Goal: Find contact information: Find contact information

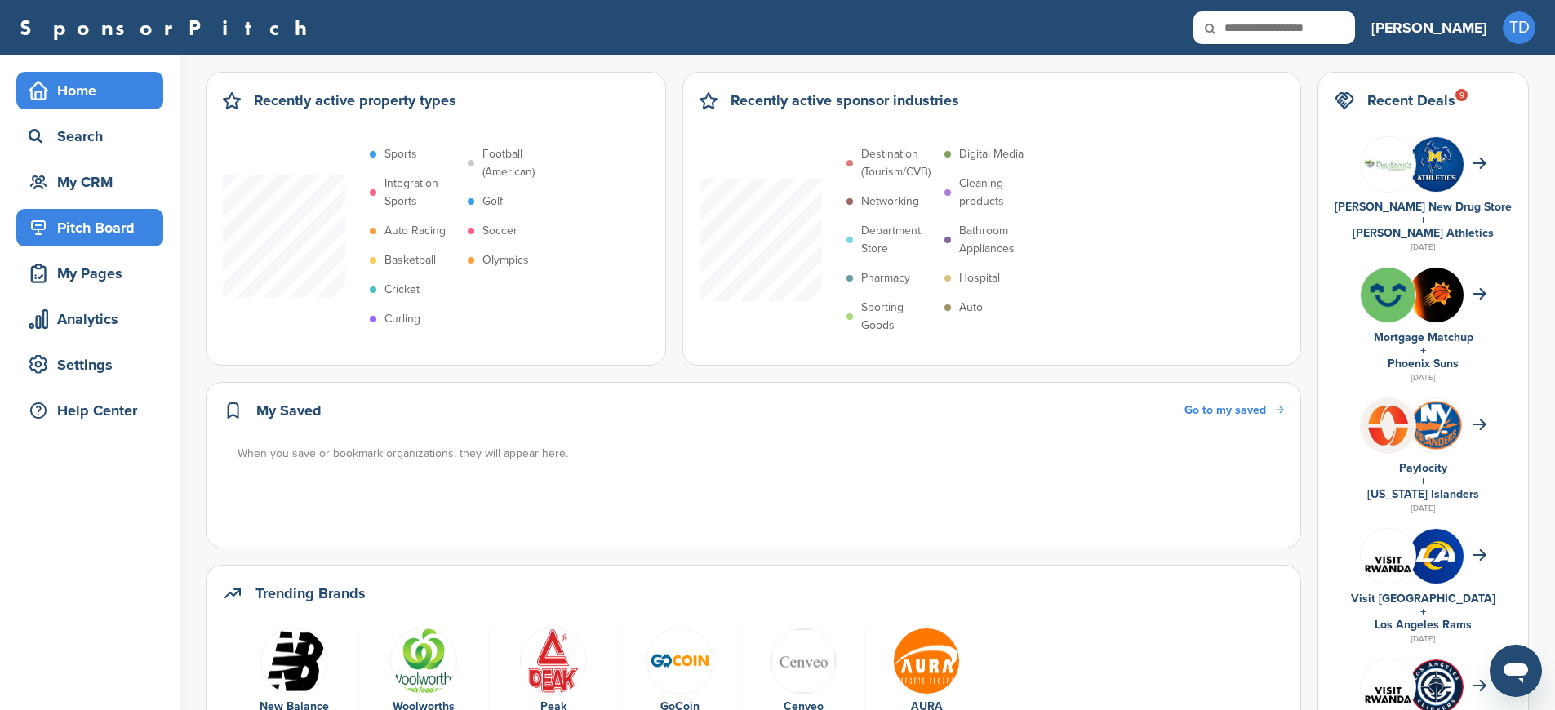
click at [96, 232] on div "Pitch Board" at bounding box center [93, 227] width 139 height 29
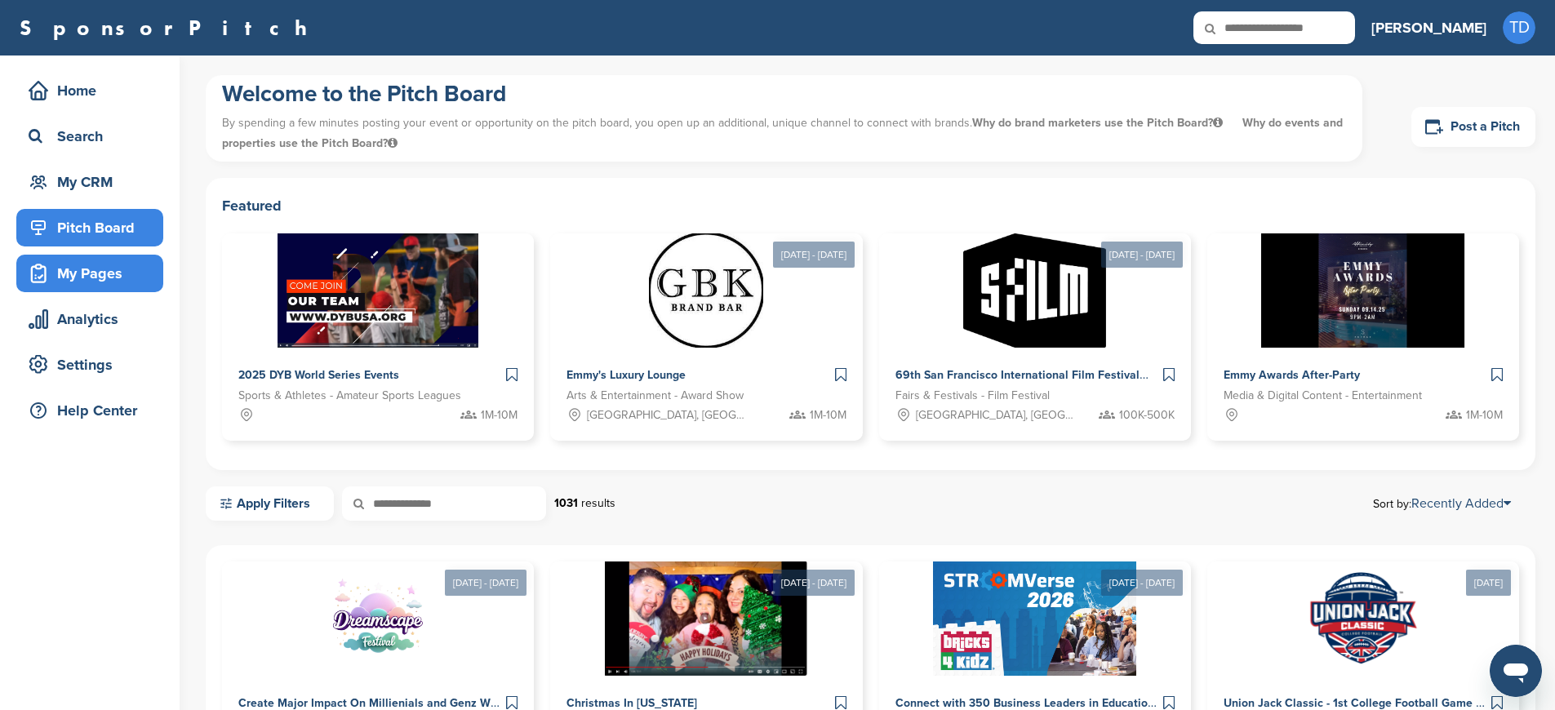
click at [113, 276] on div "My Pages" at bounding box center [93, 273] width 139 height 29
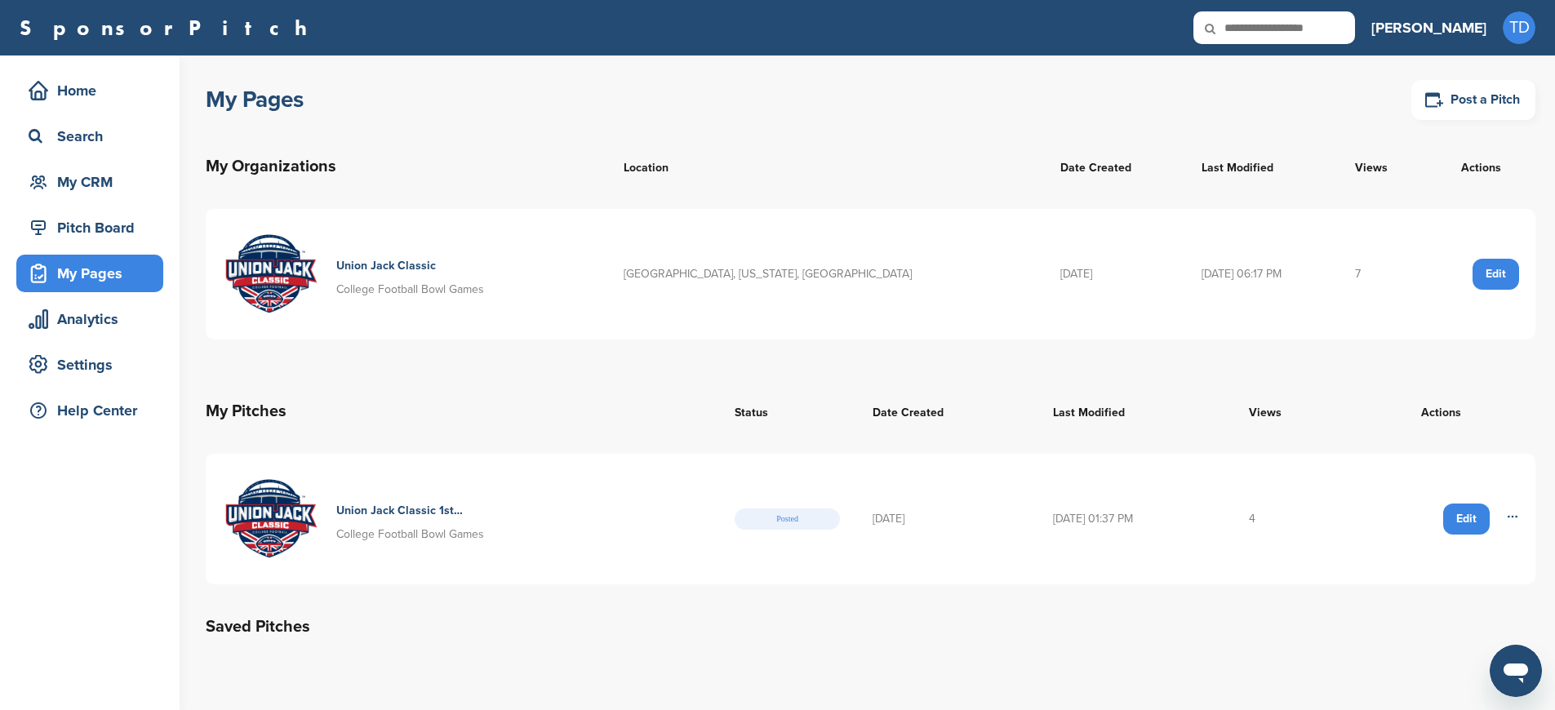
click at [372, 262] on h4 "Union Jack Classic" at bounding box center [399, 266] width 127 height 18
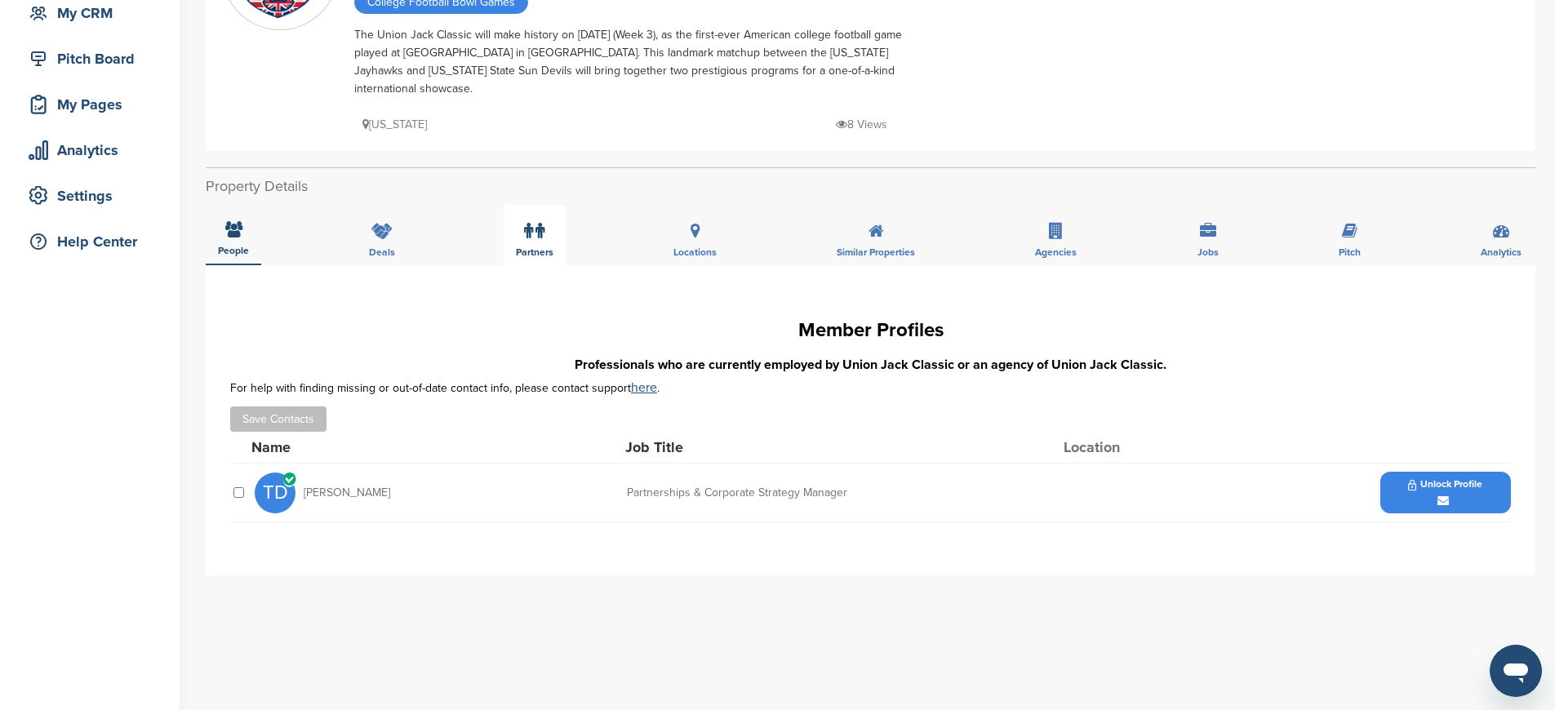
scroll to position [179, 0]
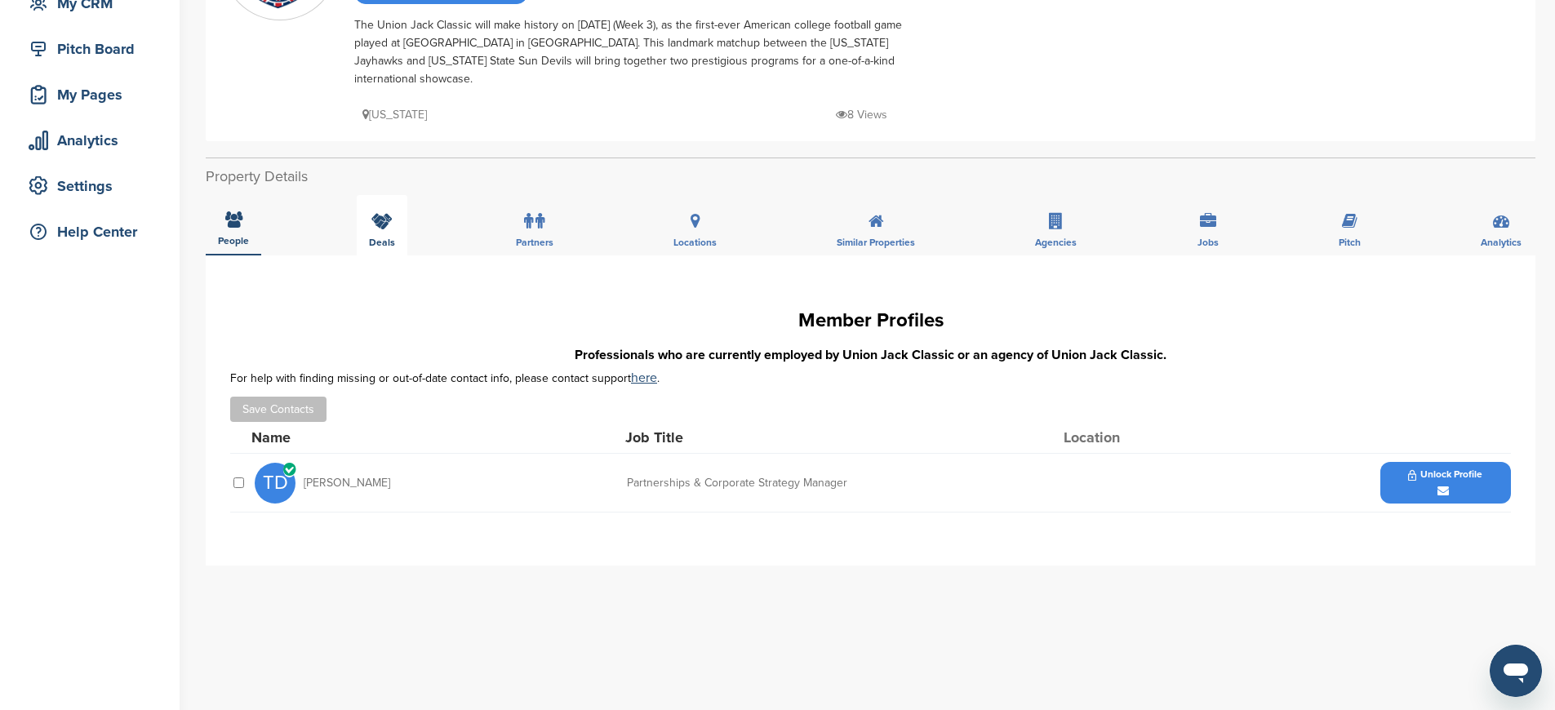
click at [389, 213] on div "Deals" at bounding box center [382, 225] width 51 height 60
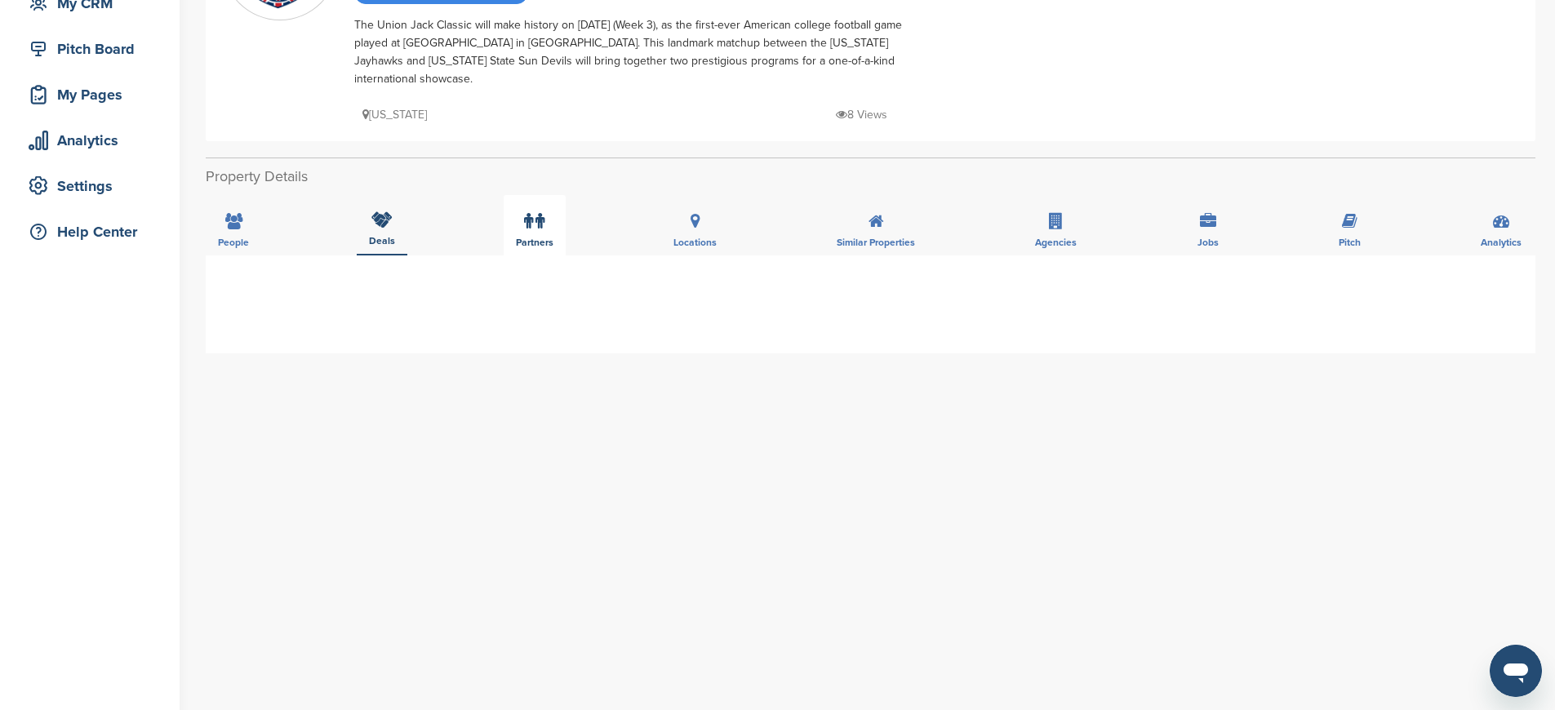
drag, startPoint x: 529, startPoint y: 211, endPoint x: 550, endPoint y: 212, distance: 20.5
click at [529, 213] on icon at bounding box center [528, 221] width 9 height 16
click at [707, 207] on div "Locations" at bounding box center [695, 225] width 68 height 60
click at [885, 207] on div "Similar Properties" at bounding box center [876, 225] width 103 height 60
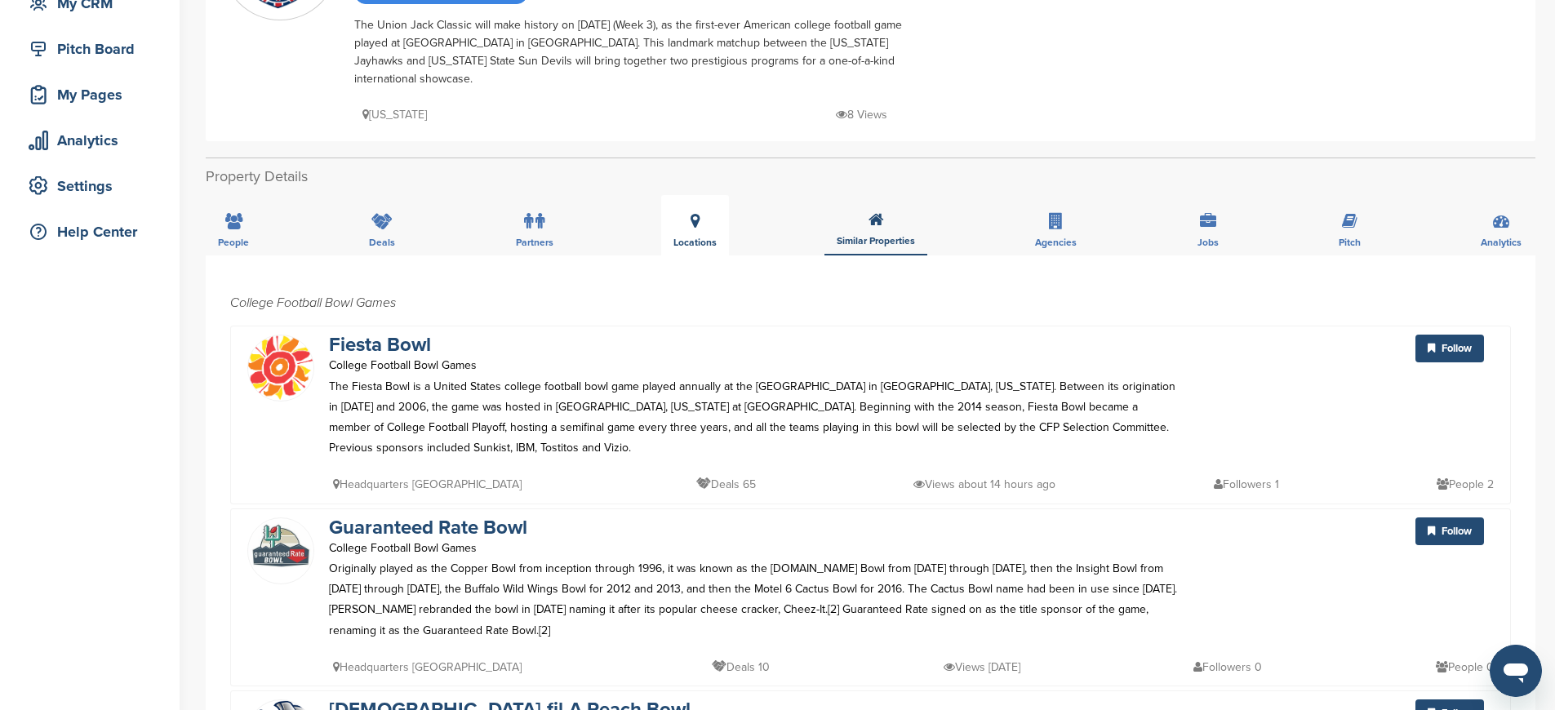
click at [698, 213] on icon at bounding box center [695, 221] width 9 height 16
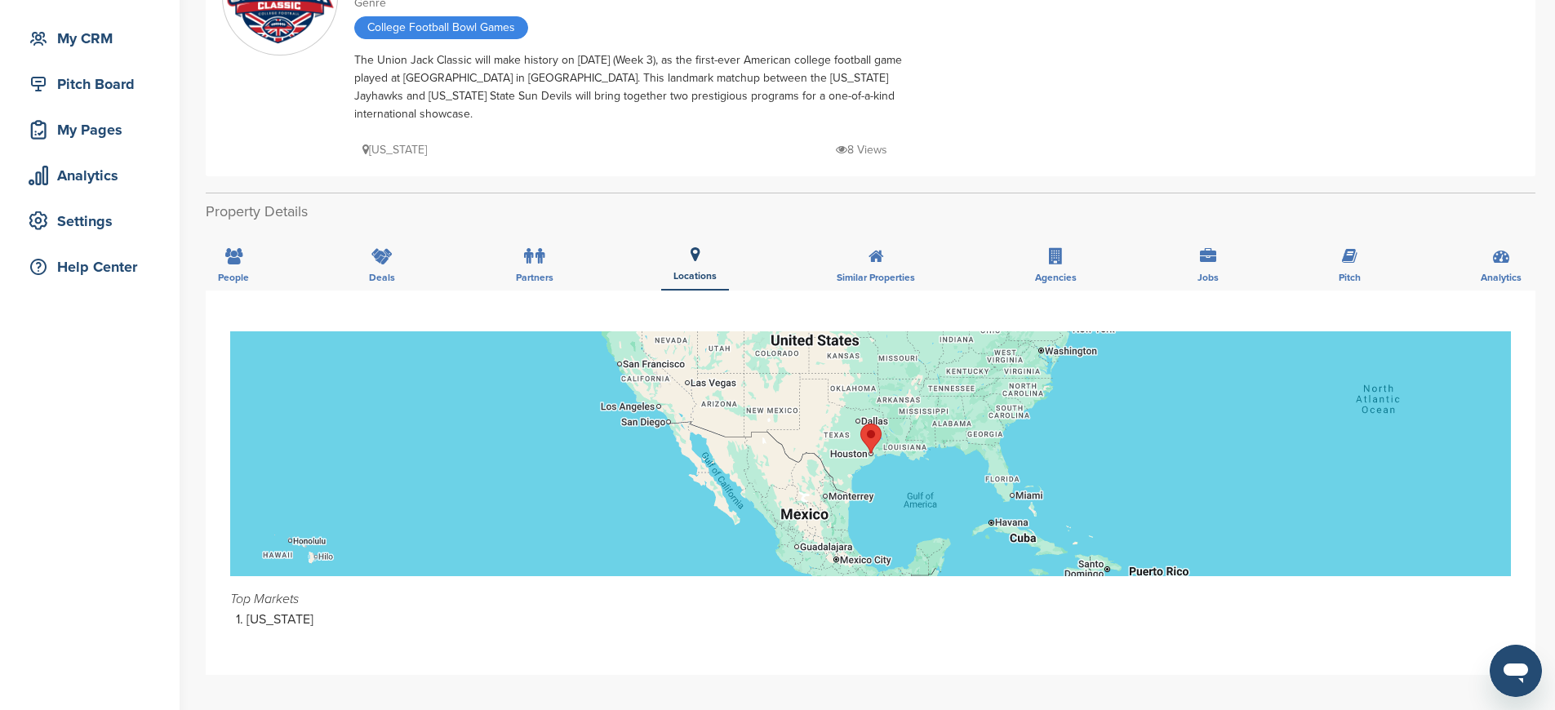
scroll to position [130, 0]
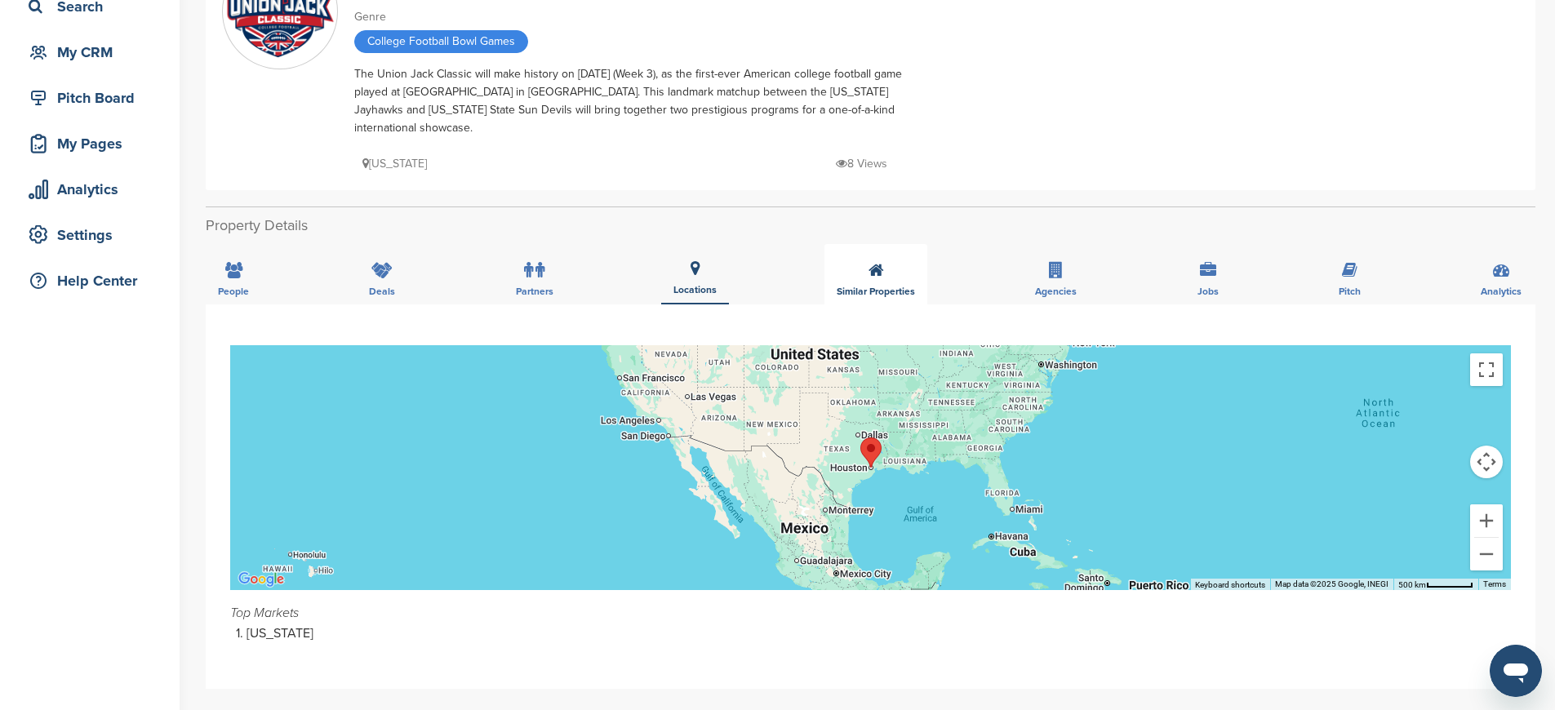
click at [897, 248] on div "Similar Properties" at bounding box center [876, 274] width 103 height 60
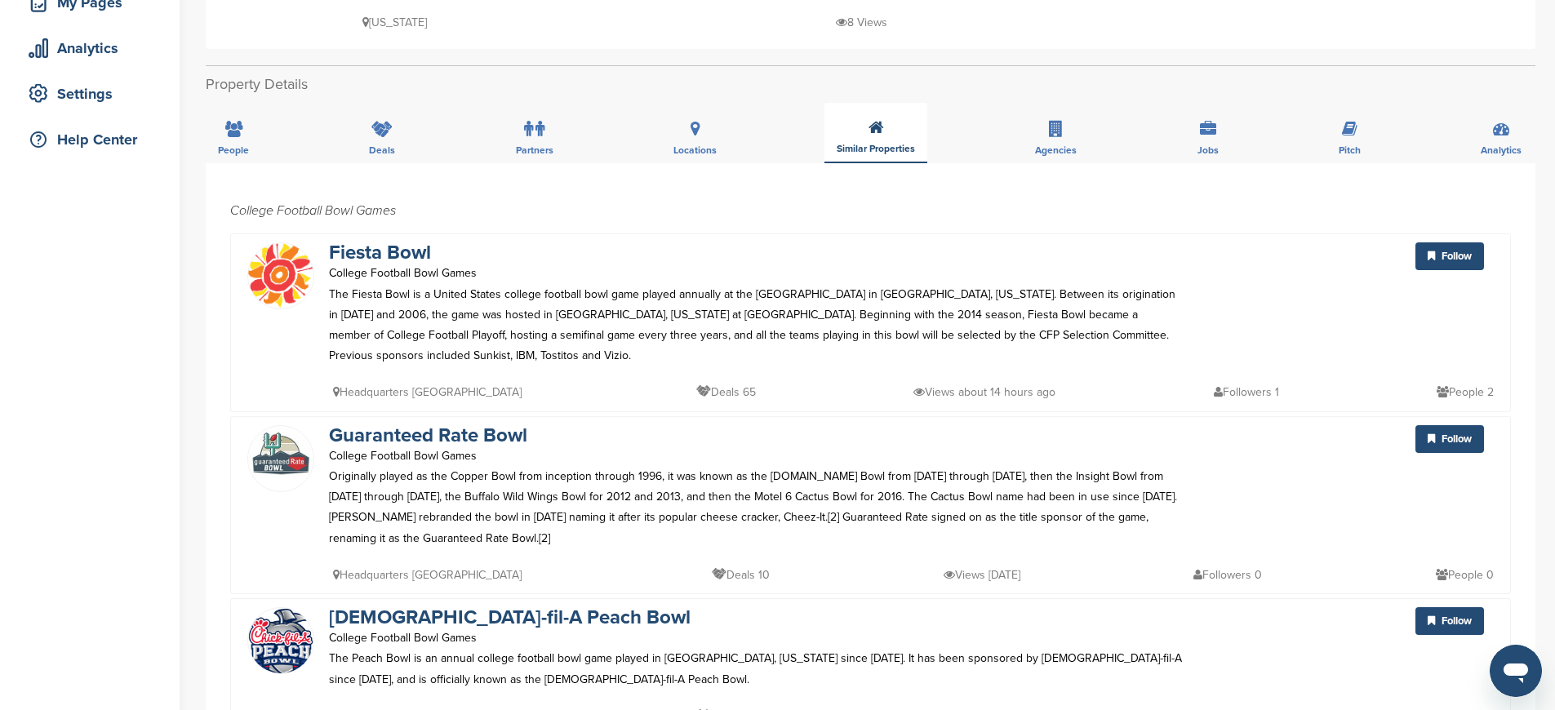
scroll to position [0, 0]
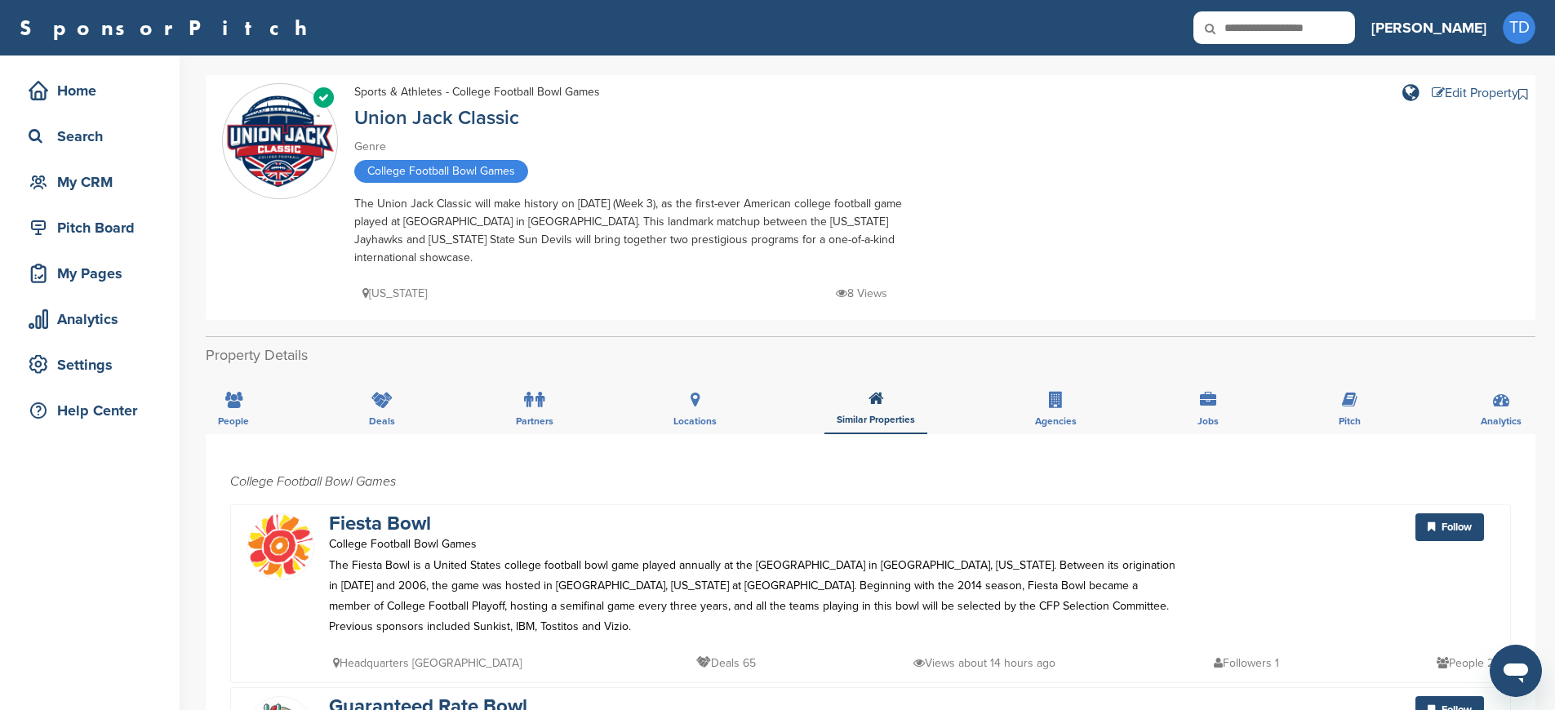
click at [1458, 90] on div "Edit Property" at bounding box center [1475, 93] width 87 height 13
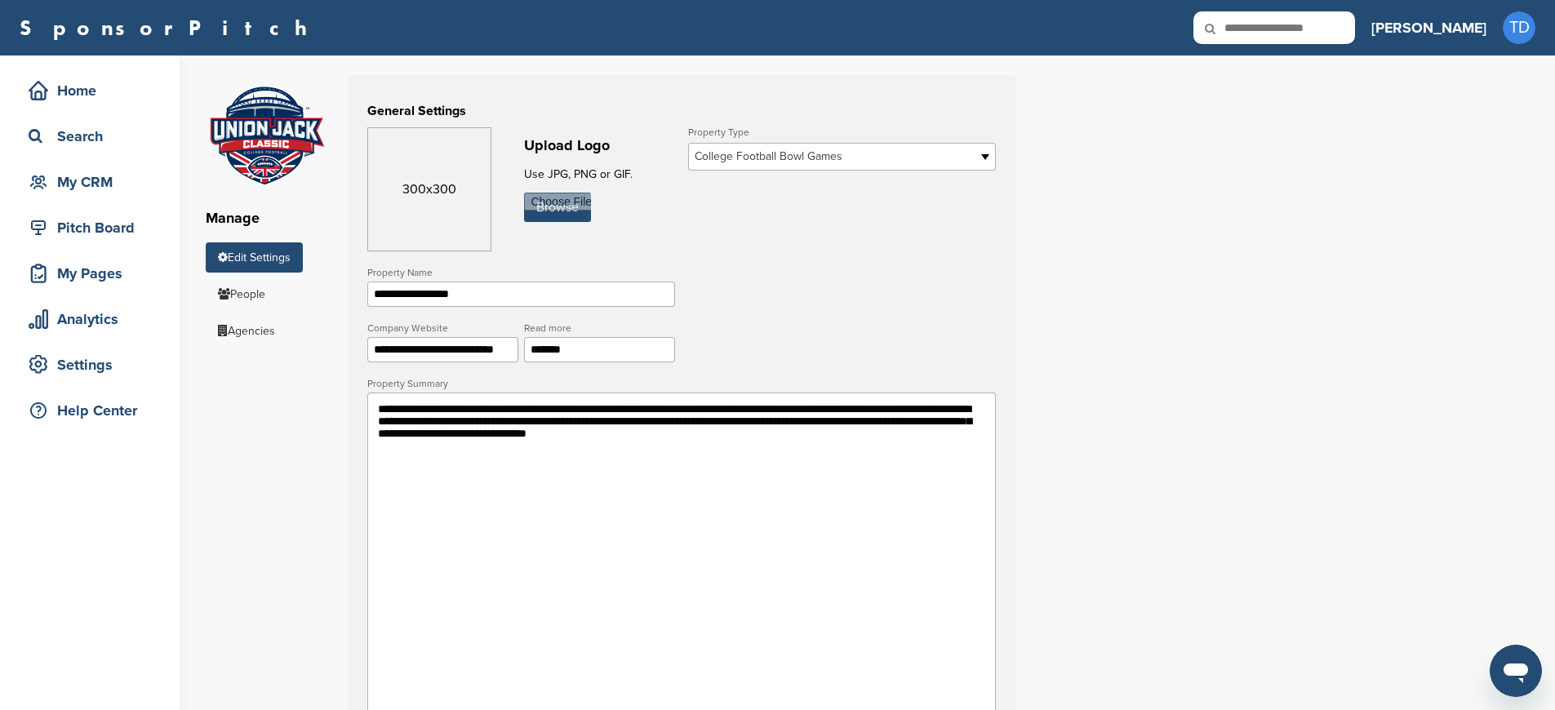
click at [895, 443] on textarea "**********" at bounding box center [681, 556] width 629 height 327
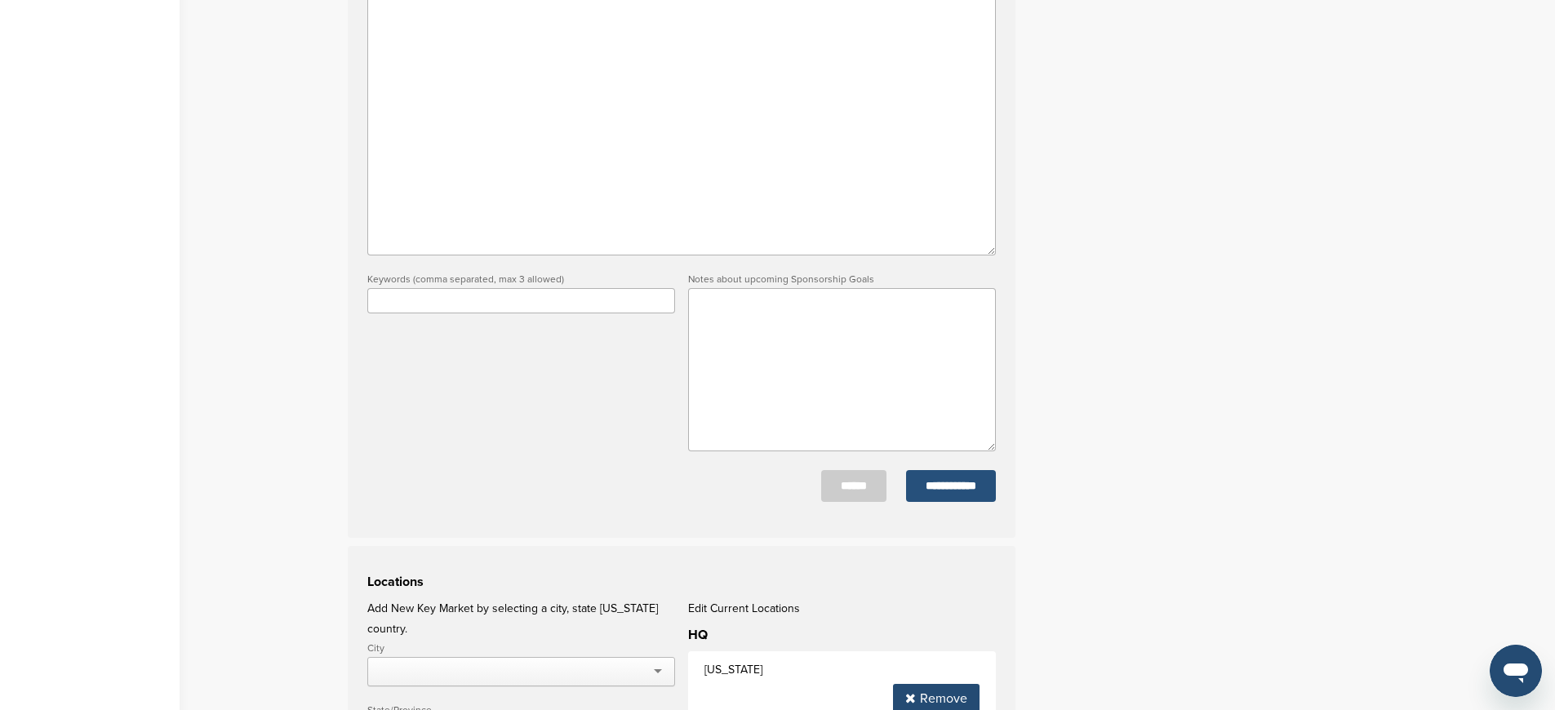
type textarea "**********"
click at [959, 487] on input "**********" at bounding box center [951, 486] width 90 height 32
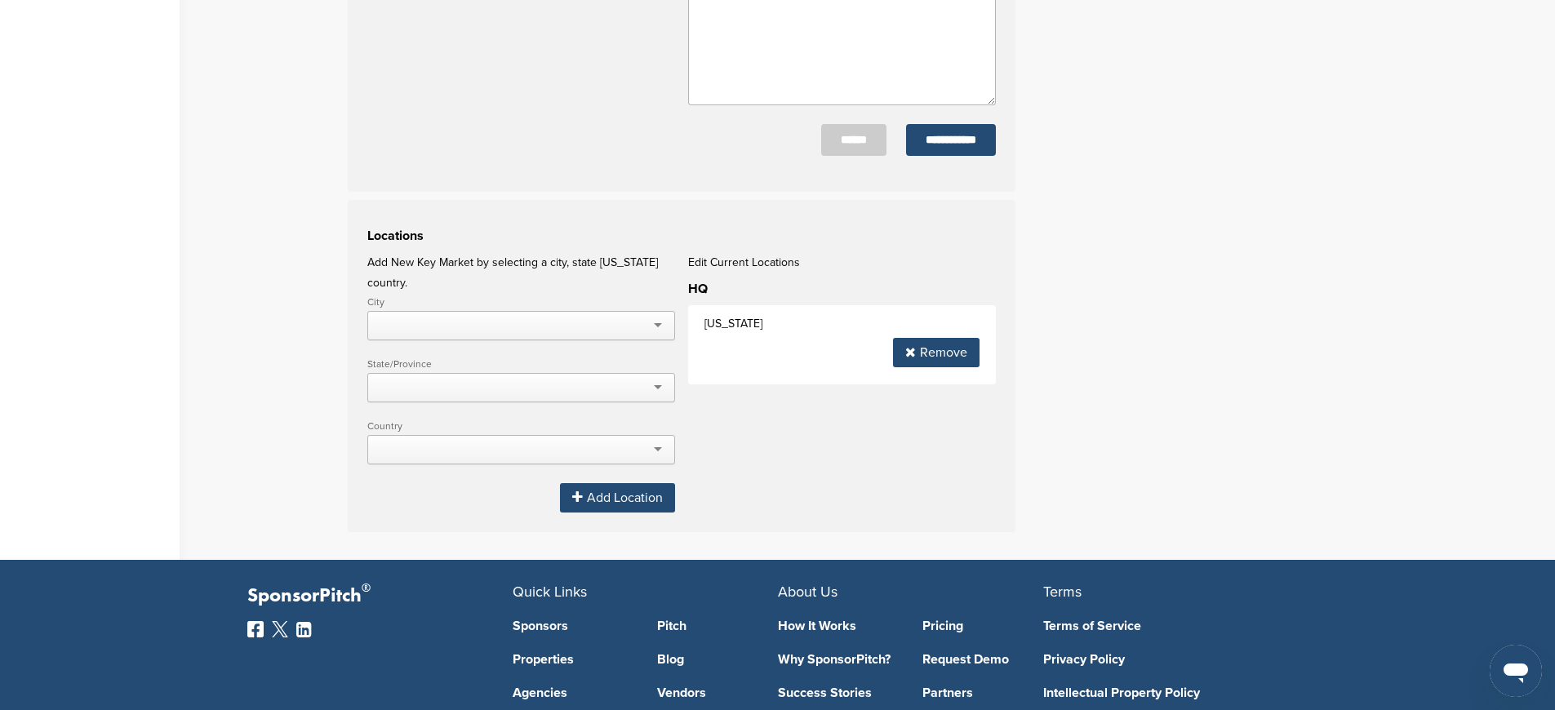
scroll to position [756, 0]
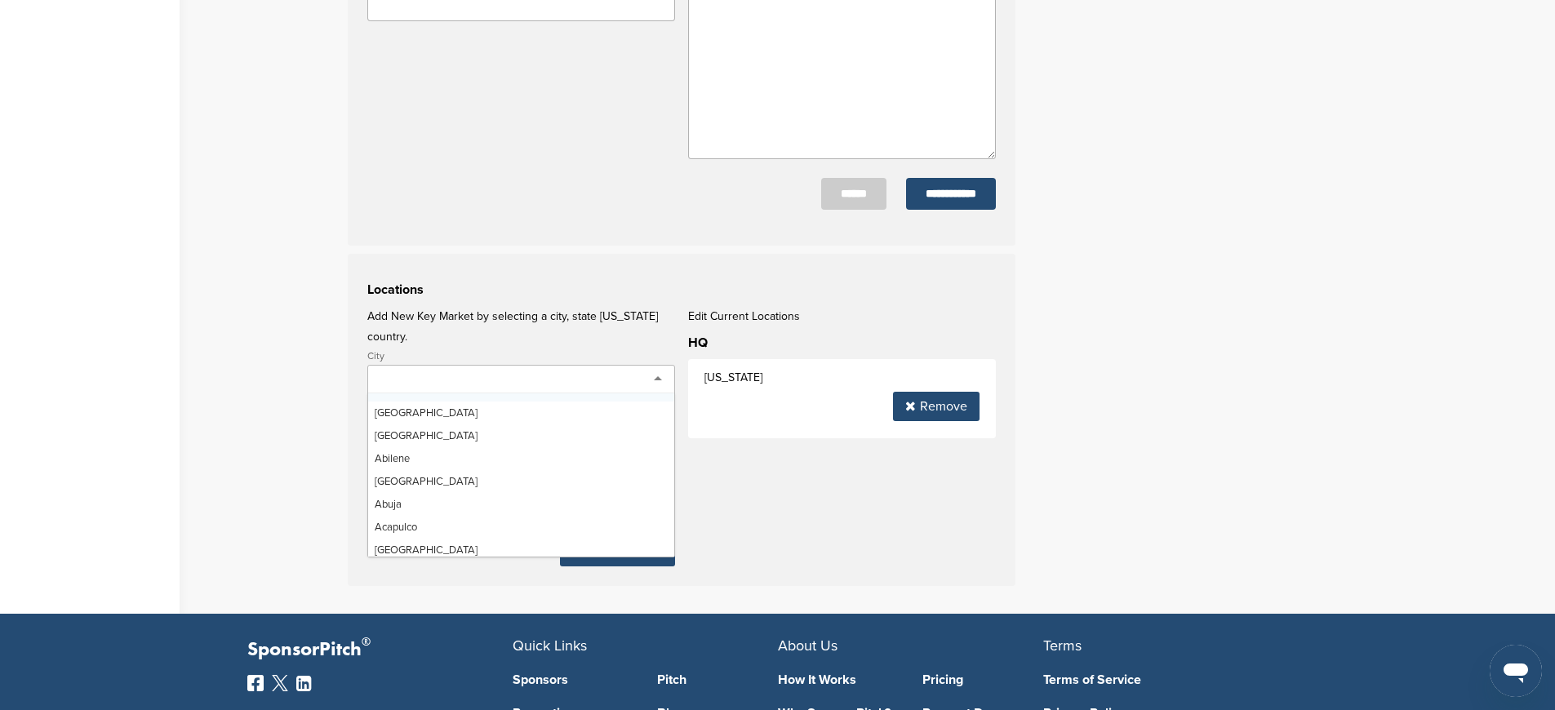
click at [492, 365] on div at bounding box center [521, 379] width 308 height 29
type input "*"
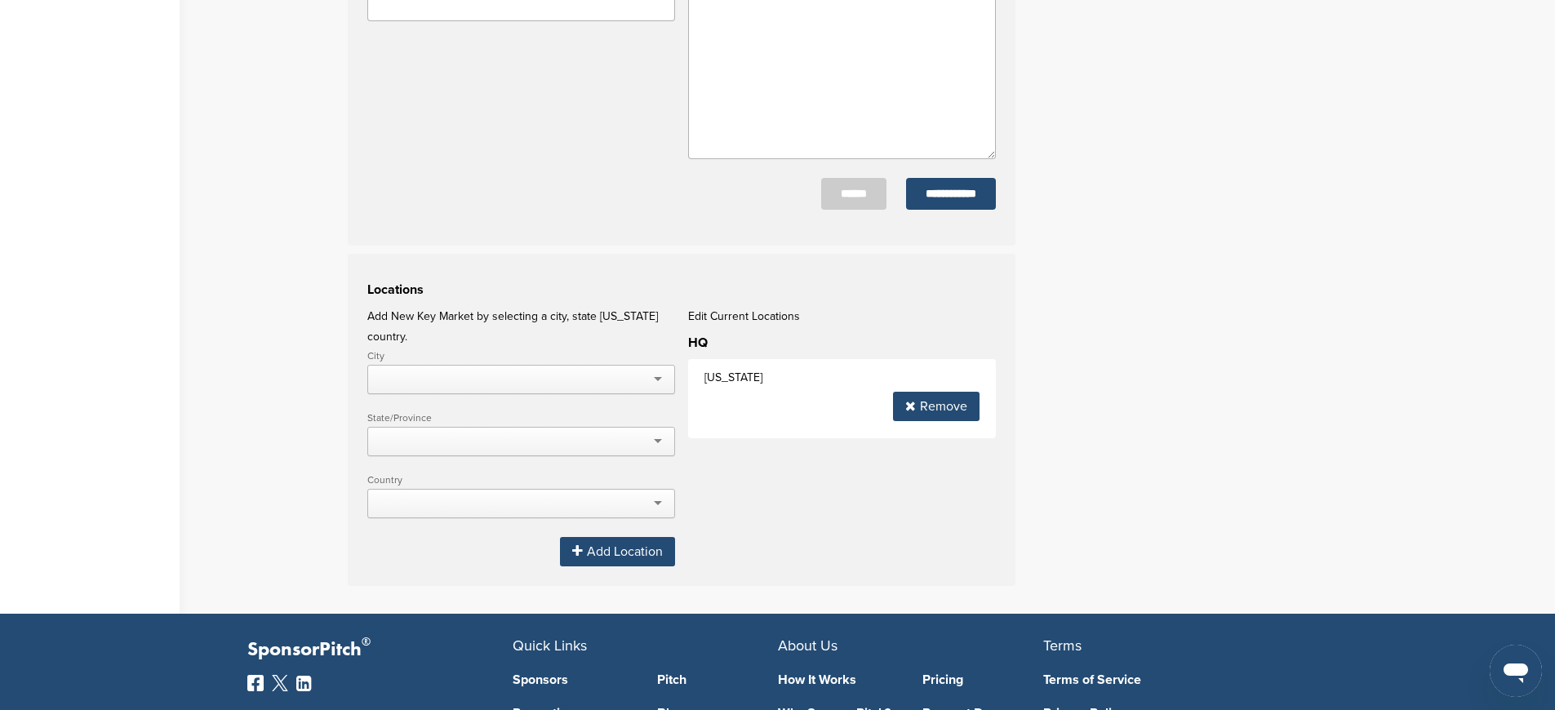
click at [425, 493] on div at bounding box center [521, 503] width 308 height 29
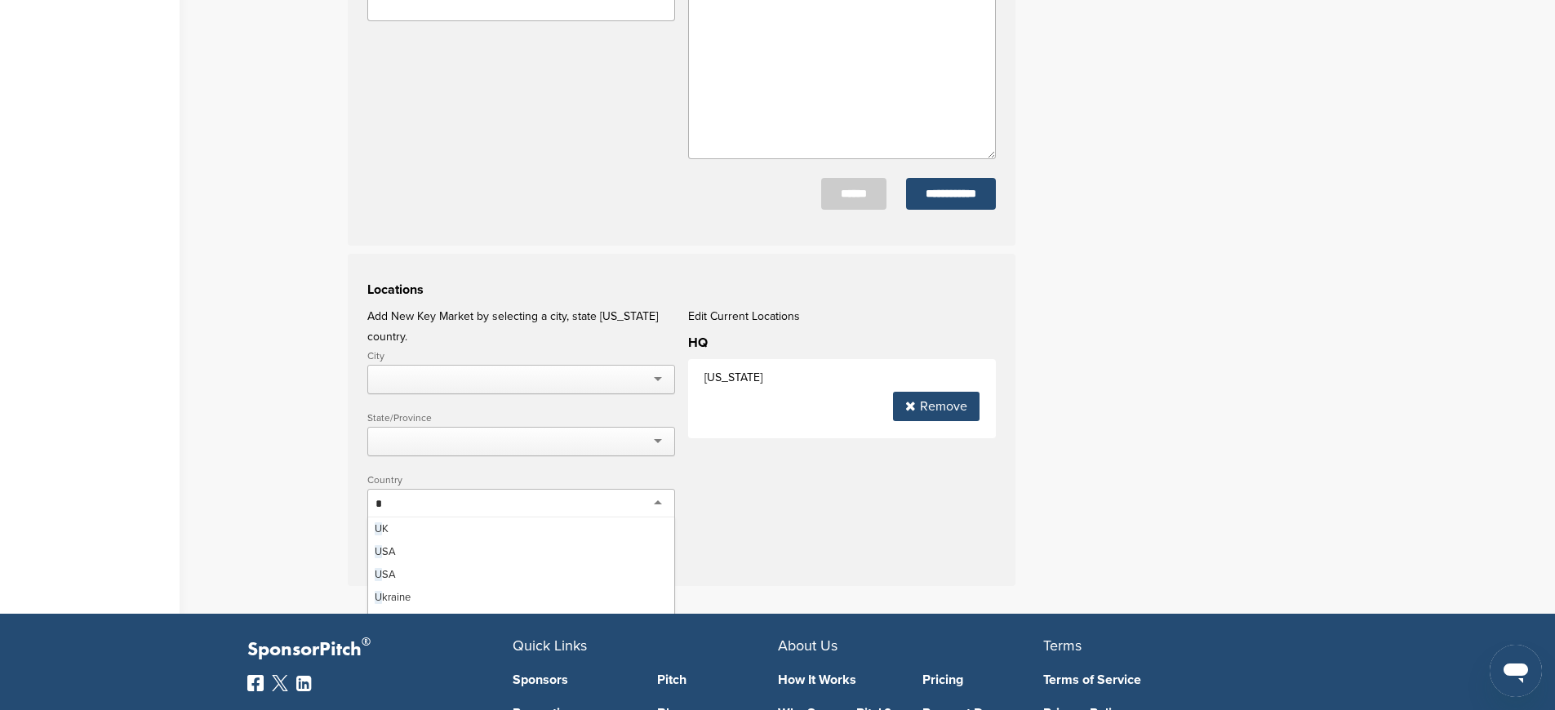
type input "**"
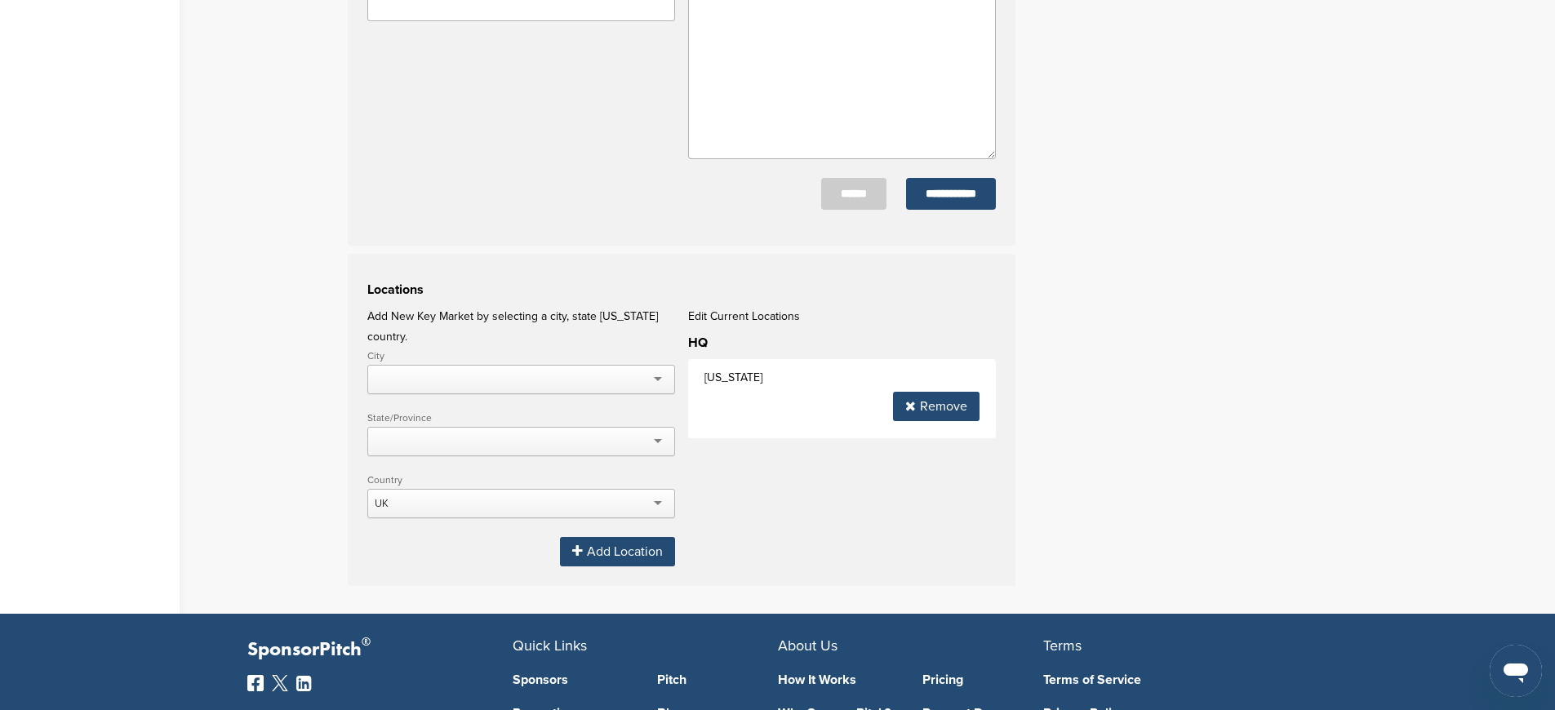
click at [610, 545] on div "Add Location" at bounding box center [617, 551] width 115 height 29
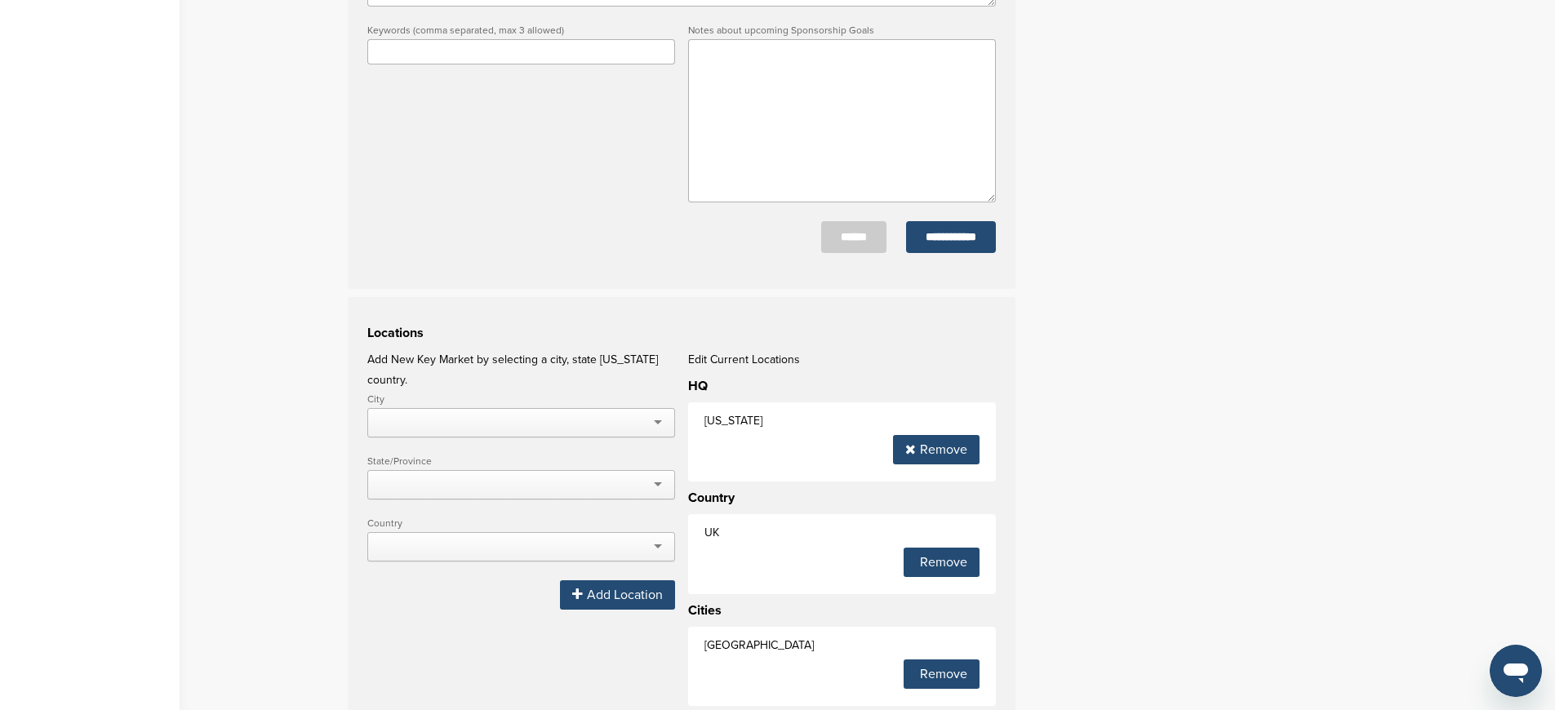
scroll to position [288, 0]
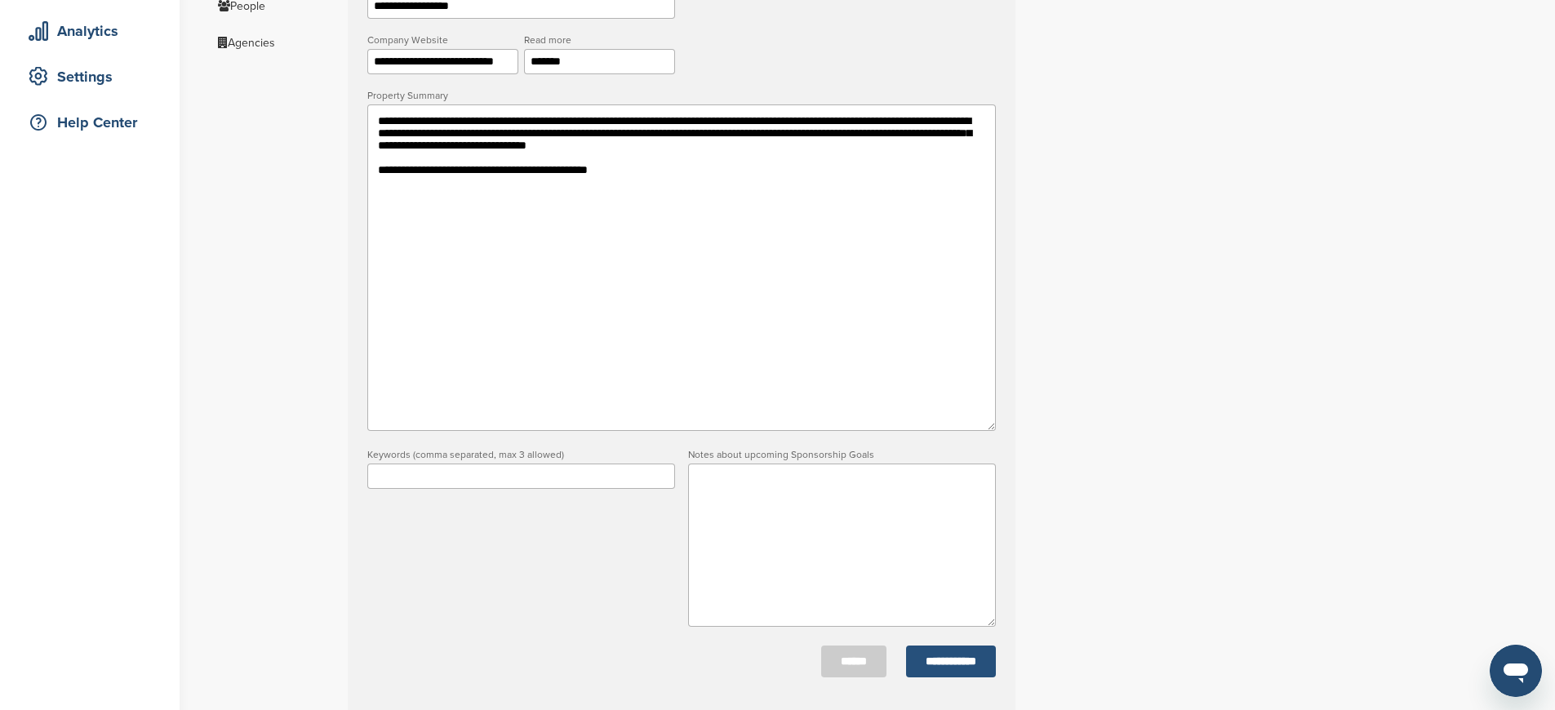
click at [928, 652] on input "**********" at bounding box center [951, 662] width 90 height 32
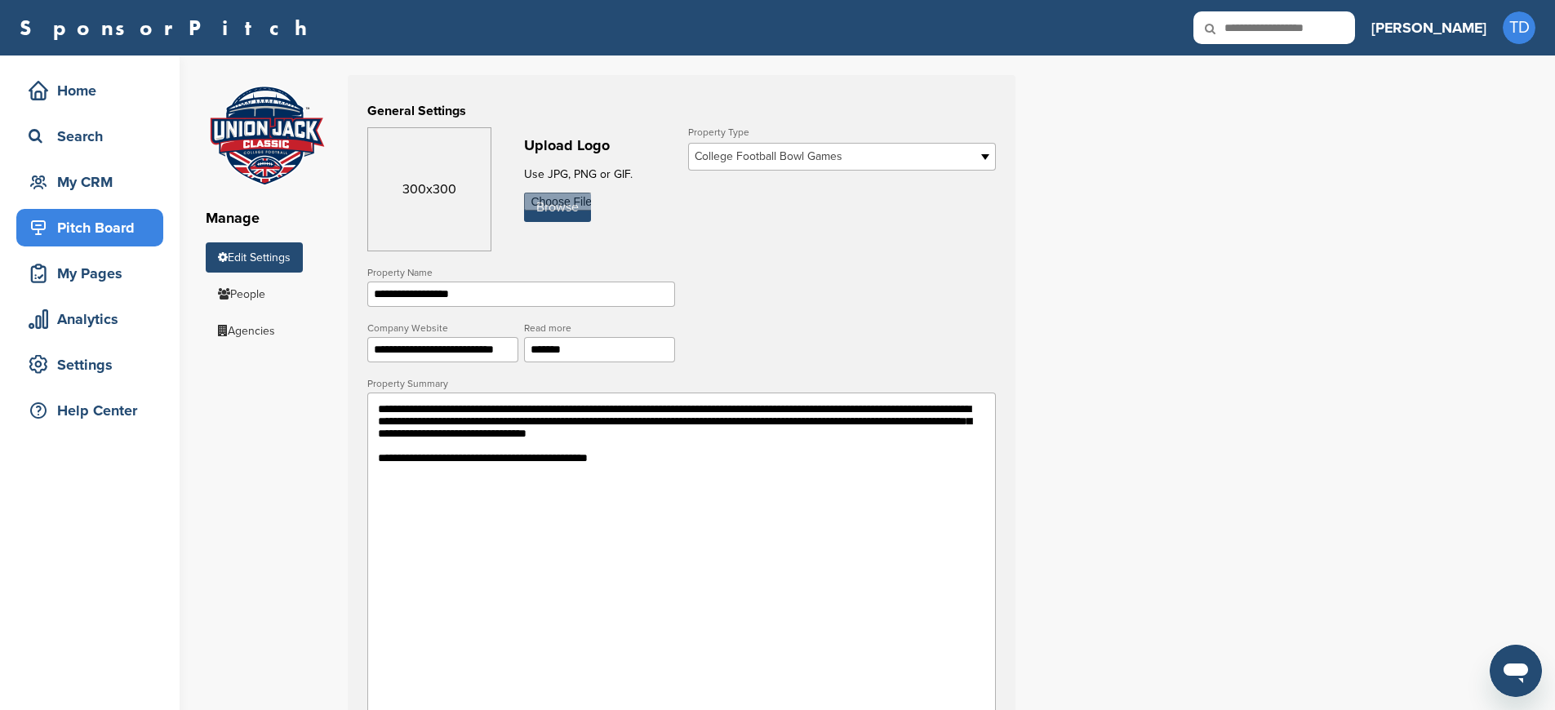
click at [91, 216] on div "Pitch Board" at bounding box center [93, 227] width 139 height 29
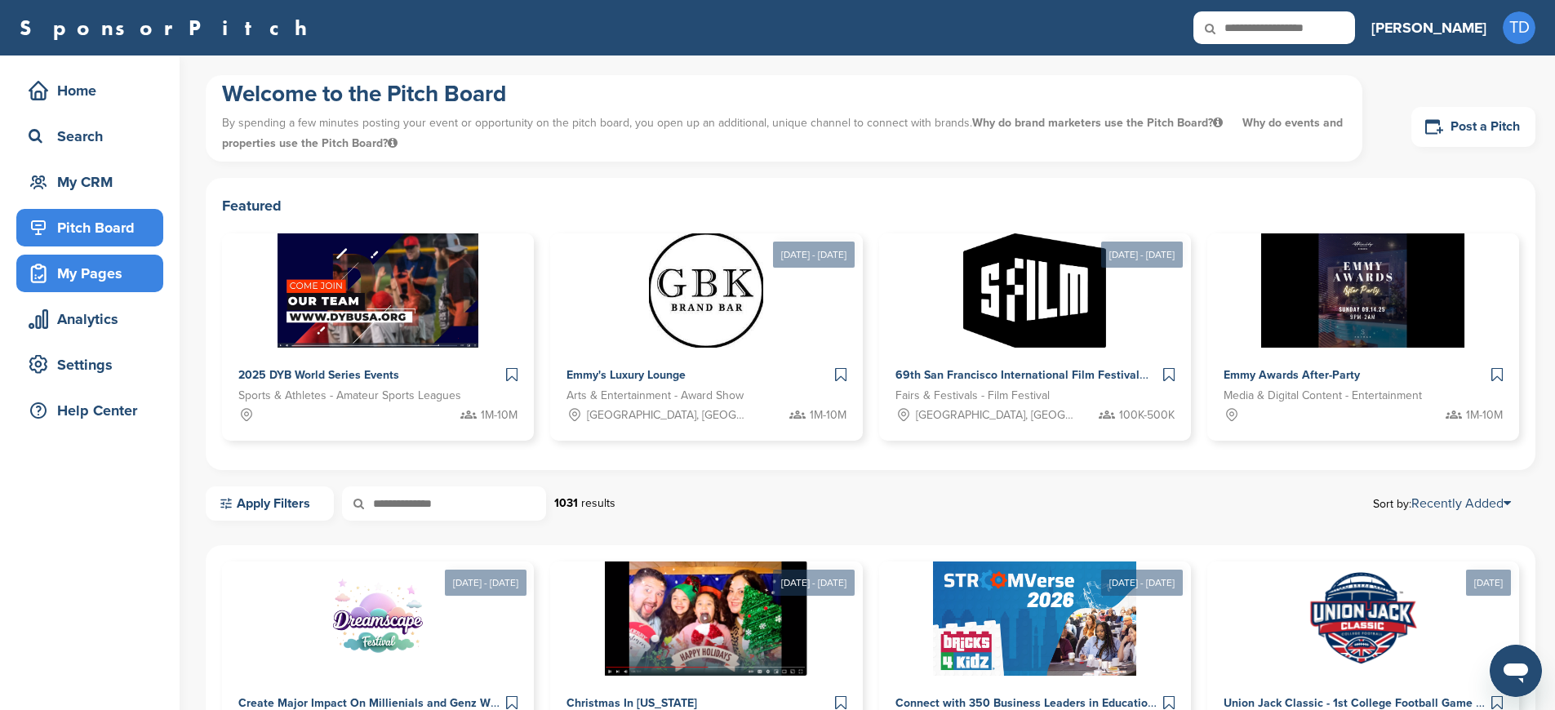
click at [73, 285] on div "My Pages" at bounding box center [93, 273] width 139 height 29
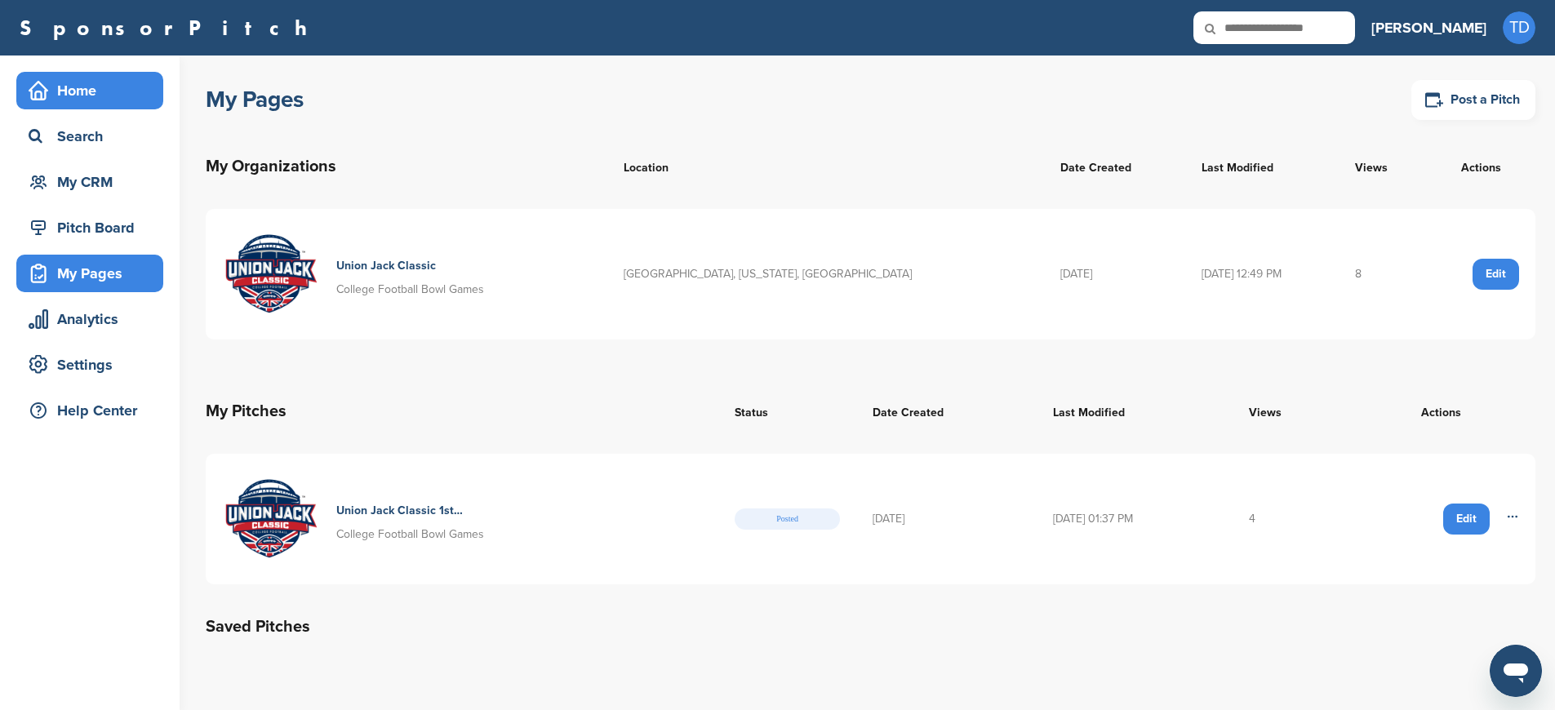
click at [93, 99] on div "Home" at bounding box center [93, 90] width 139 height 29
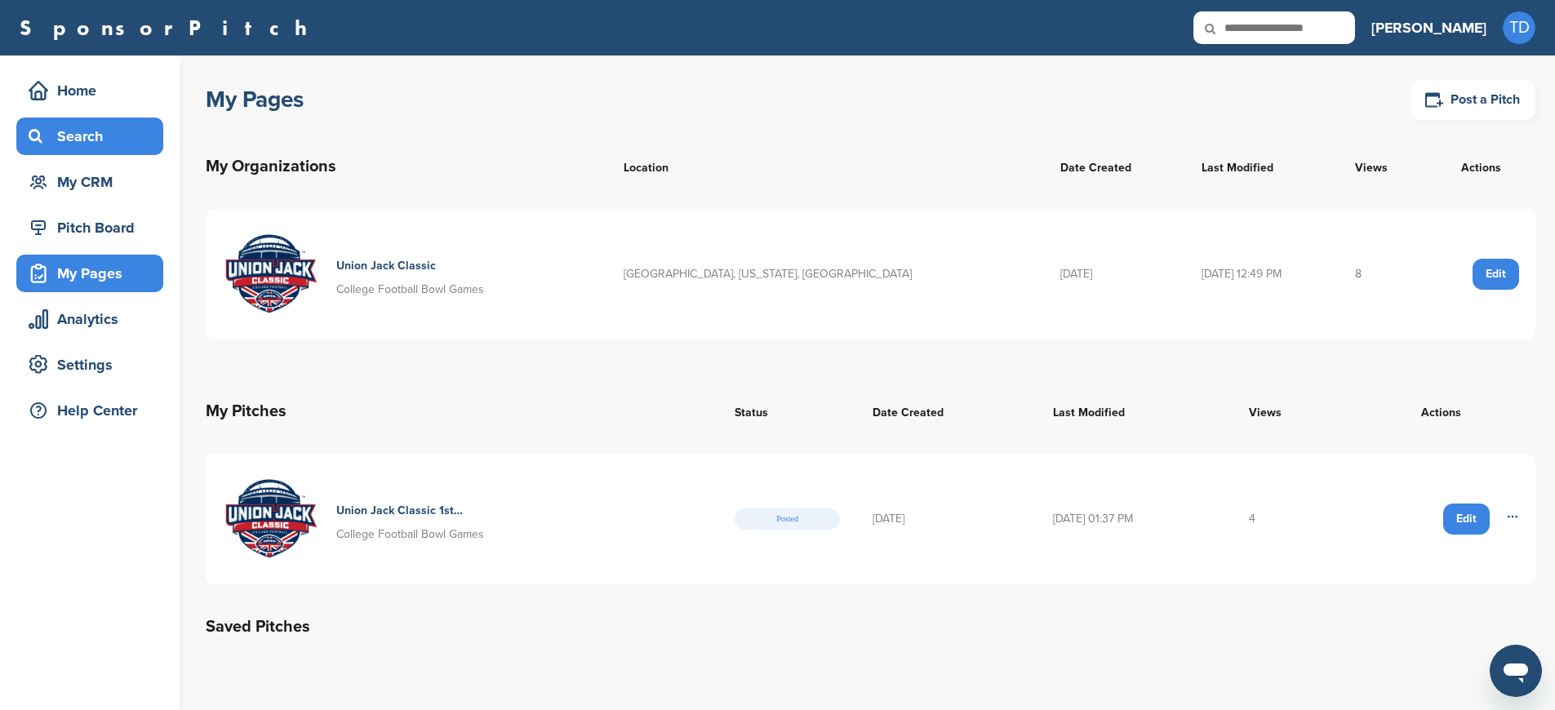
click at [91, 127] on div "Search" at bounding box center [93, 136] width 139 height 29
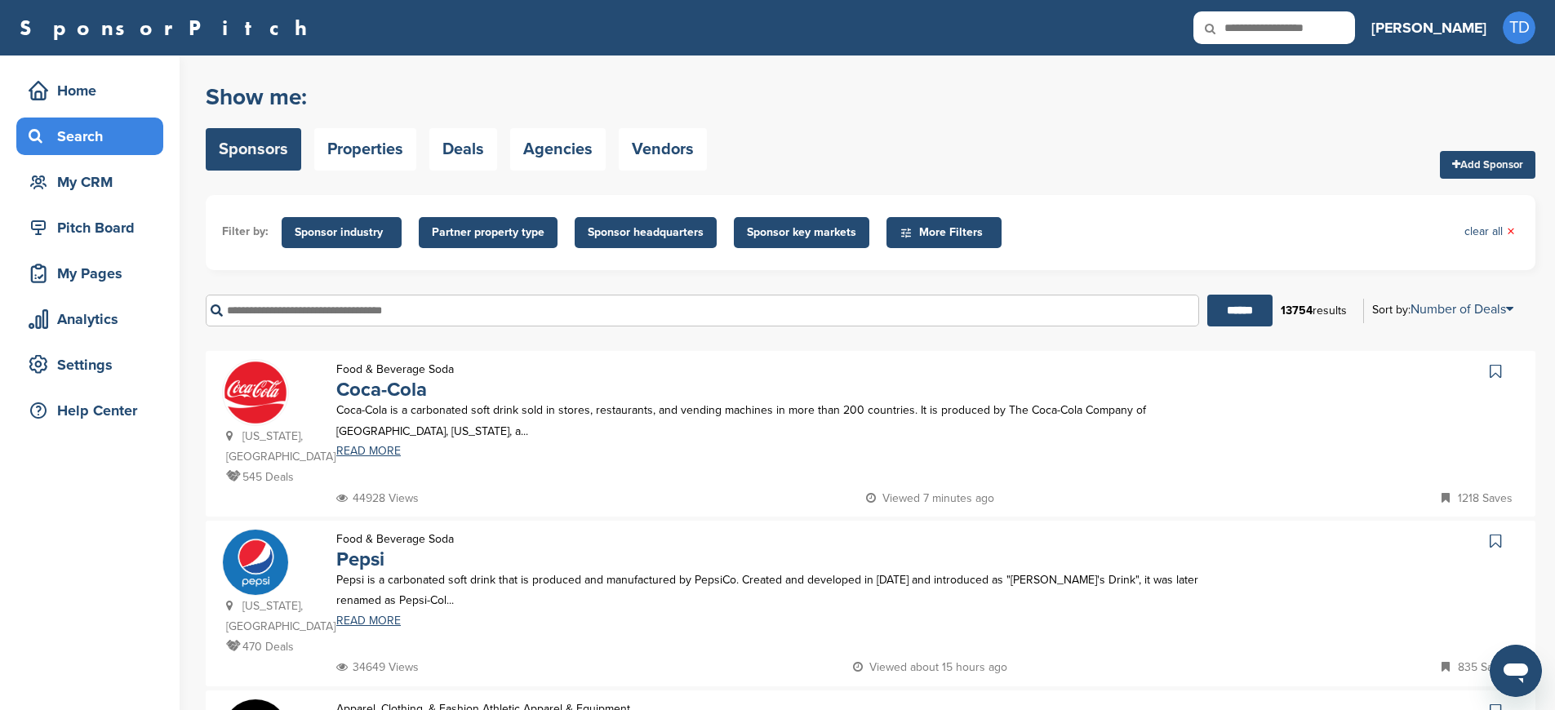
click at [356, 232] on span "Sponsor industry" at bounding box center [342, 233] width 94 height 18
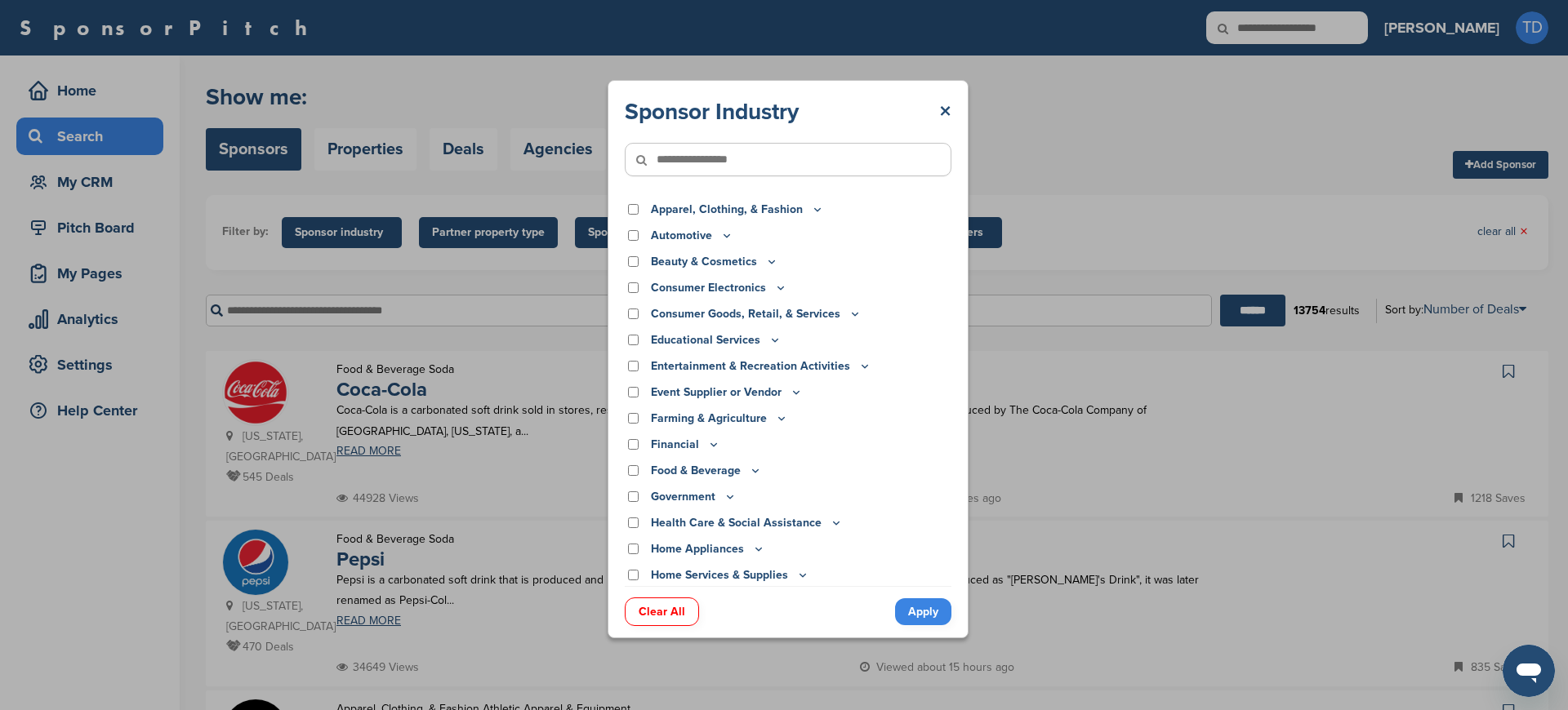
click at [399, 212] on div "Sponsor Industry × Apparel, Clothing, & Fashion Accessories Athletic Apparel & …" at bounding box center [788, 359] width 1576 height 719
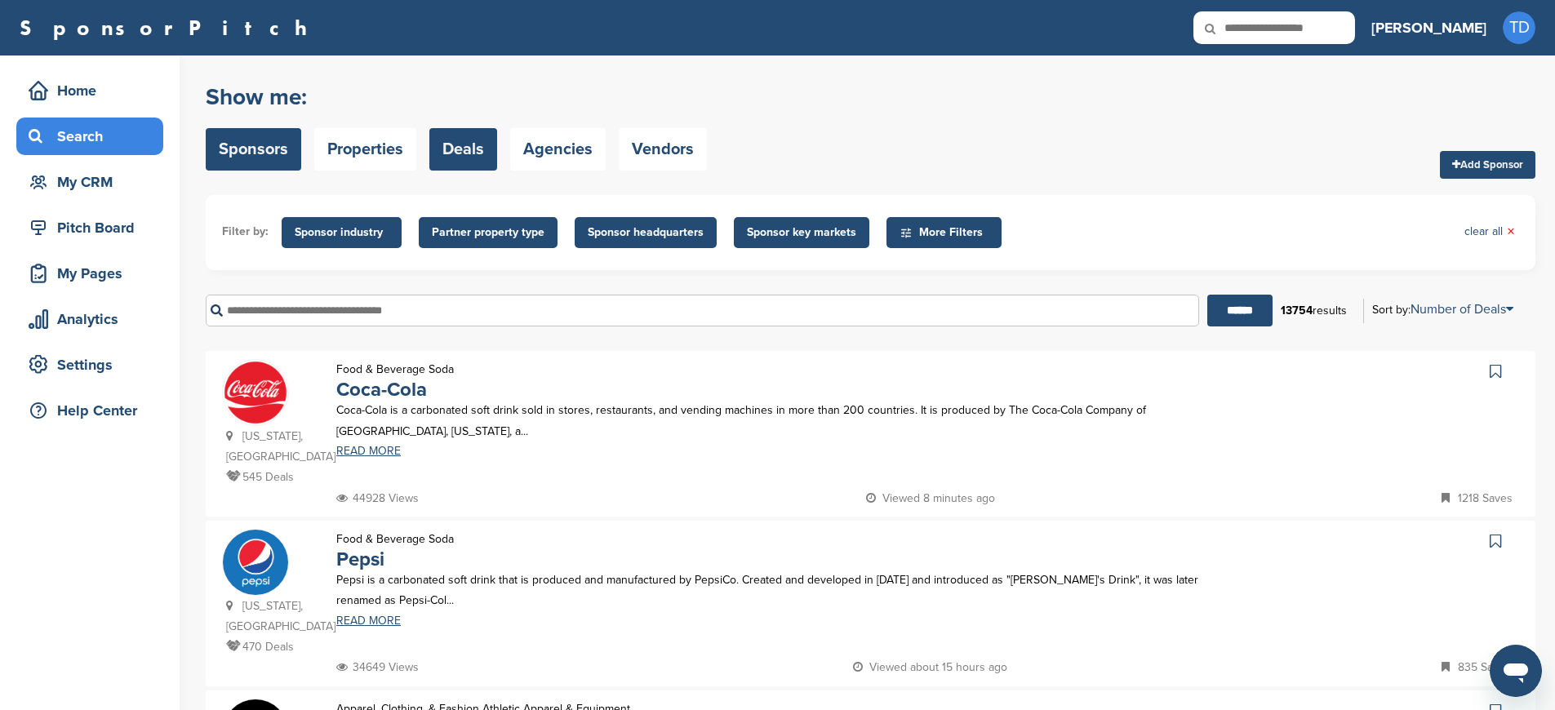
click at [484, 151] on link "Deals" at bounding box center [463, 149] width 68 height 42
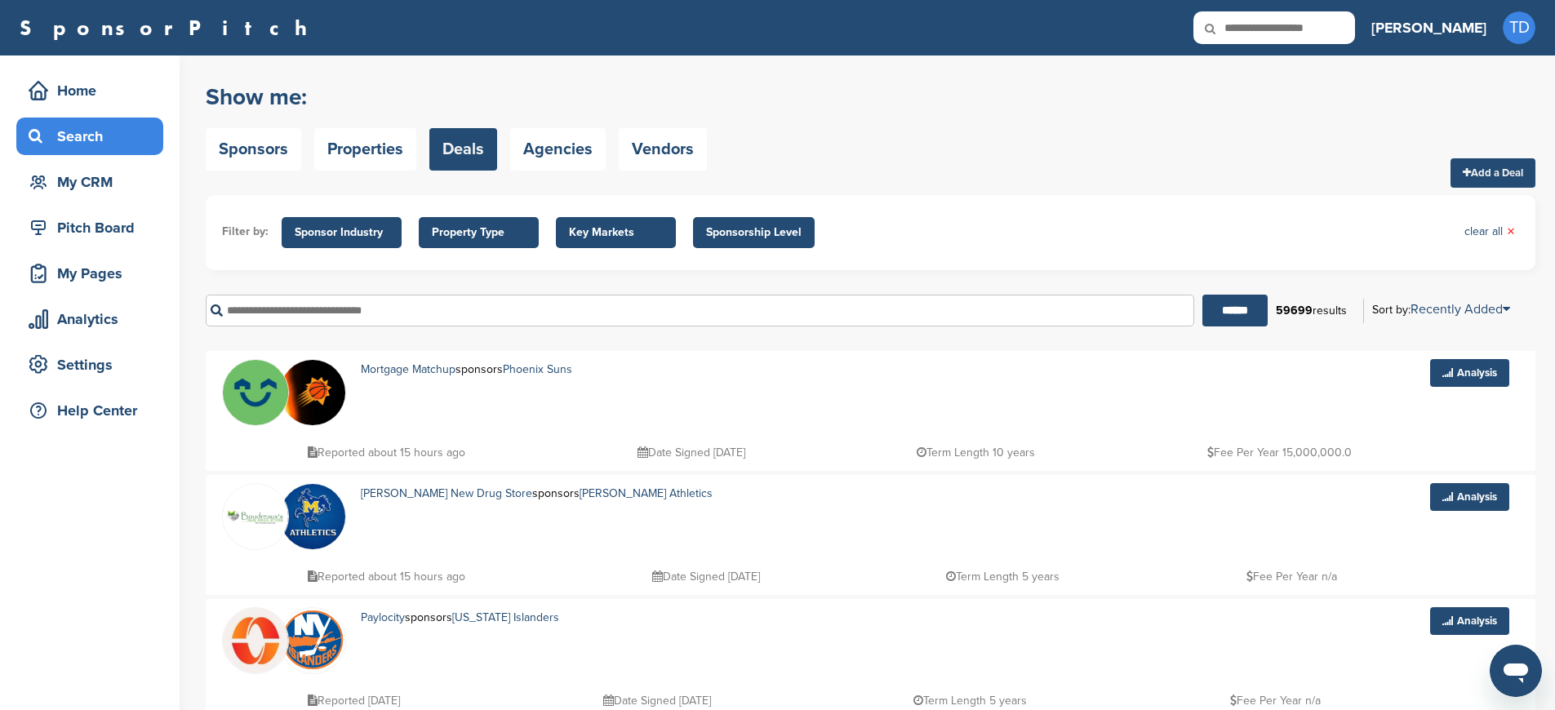
click at [581, 225] on span "Key Markets" at bounding box center [616, 233] width 94 height 18
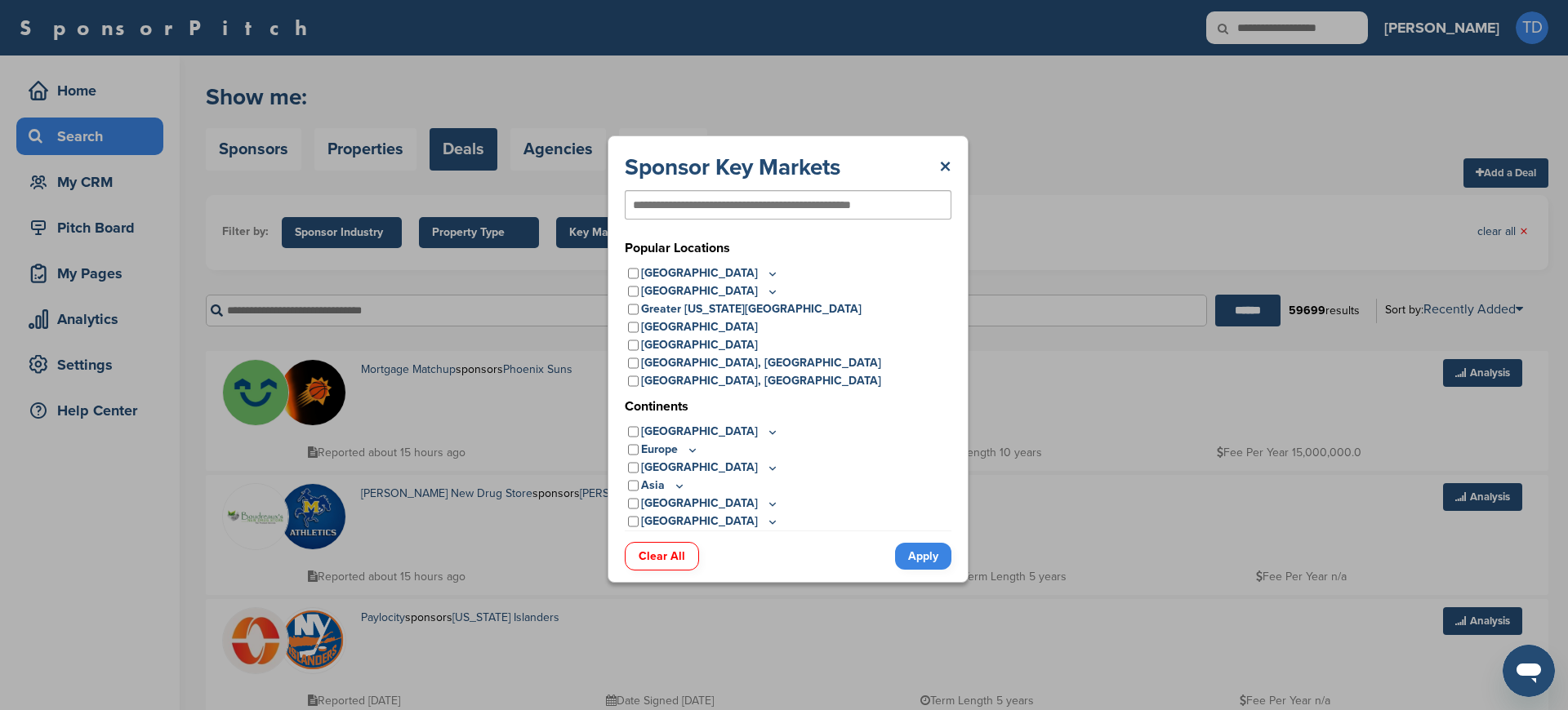
click at [678, 447] on p "Europe" at bounding box center [670, 450] width 58 height 18
click at [690, 447] on icon at bounding box center [692, 450] width 13 height 14
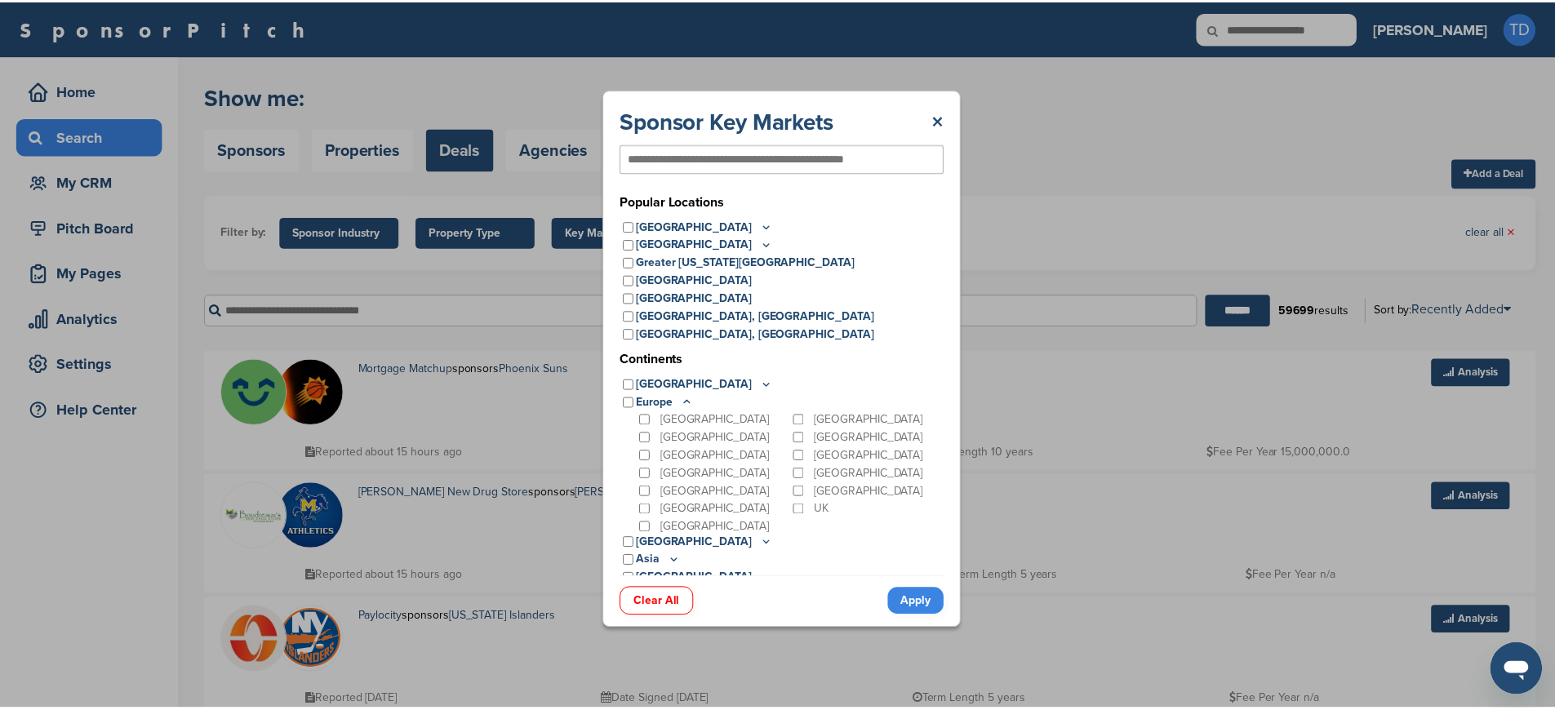
scroll to position [165, 0]
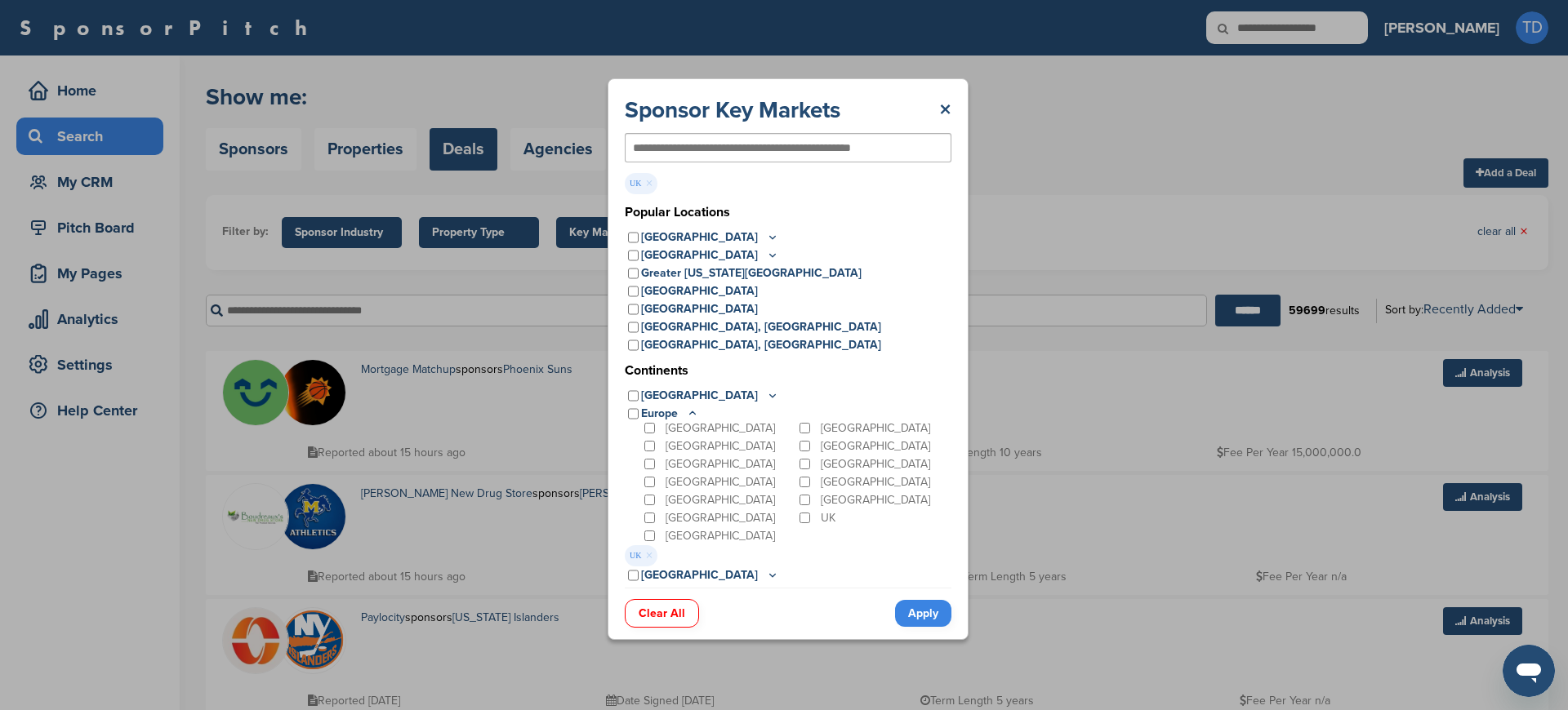
click at [923, 625] on link "Apply" at bounding box center [923, 613] width 56 height 27
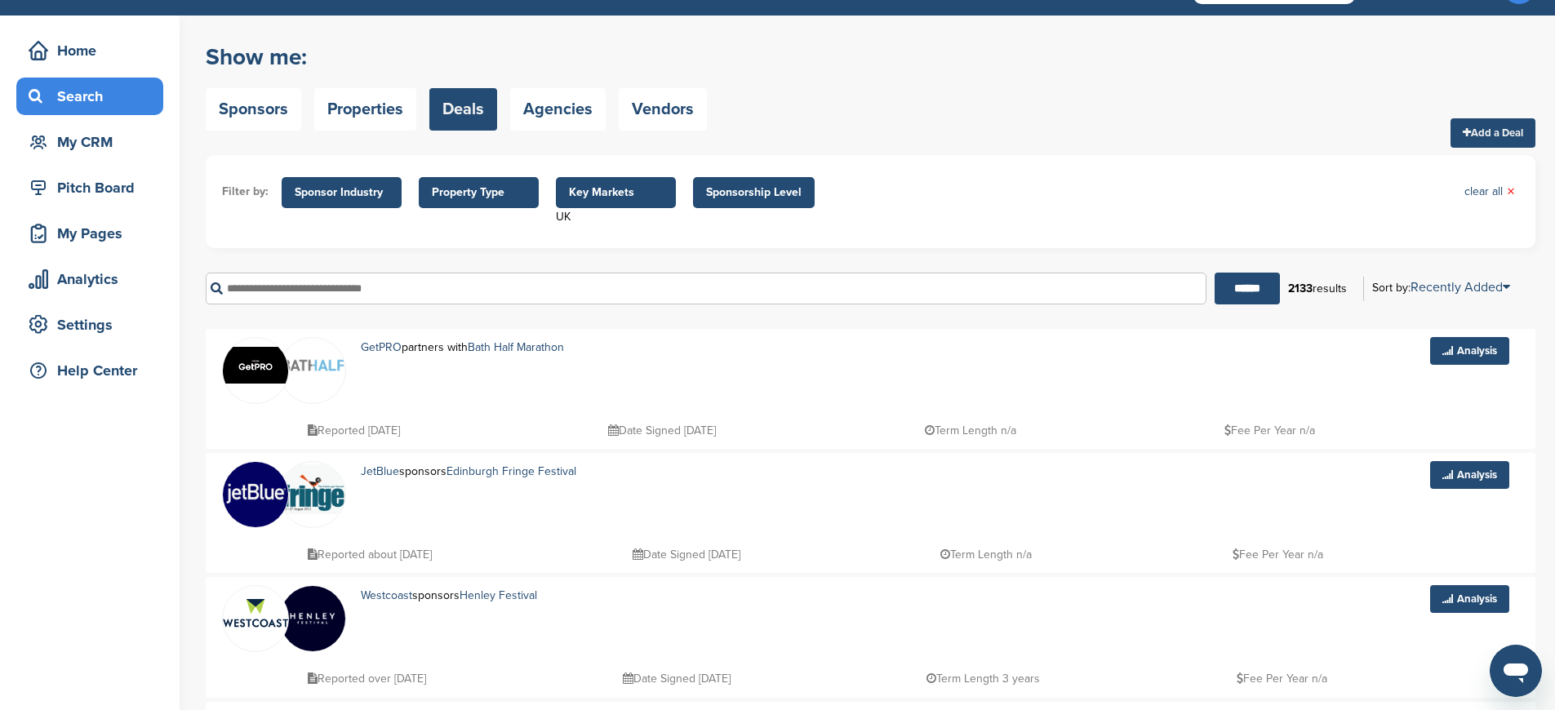
scroll to position [25, 0]
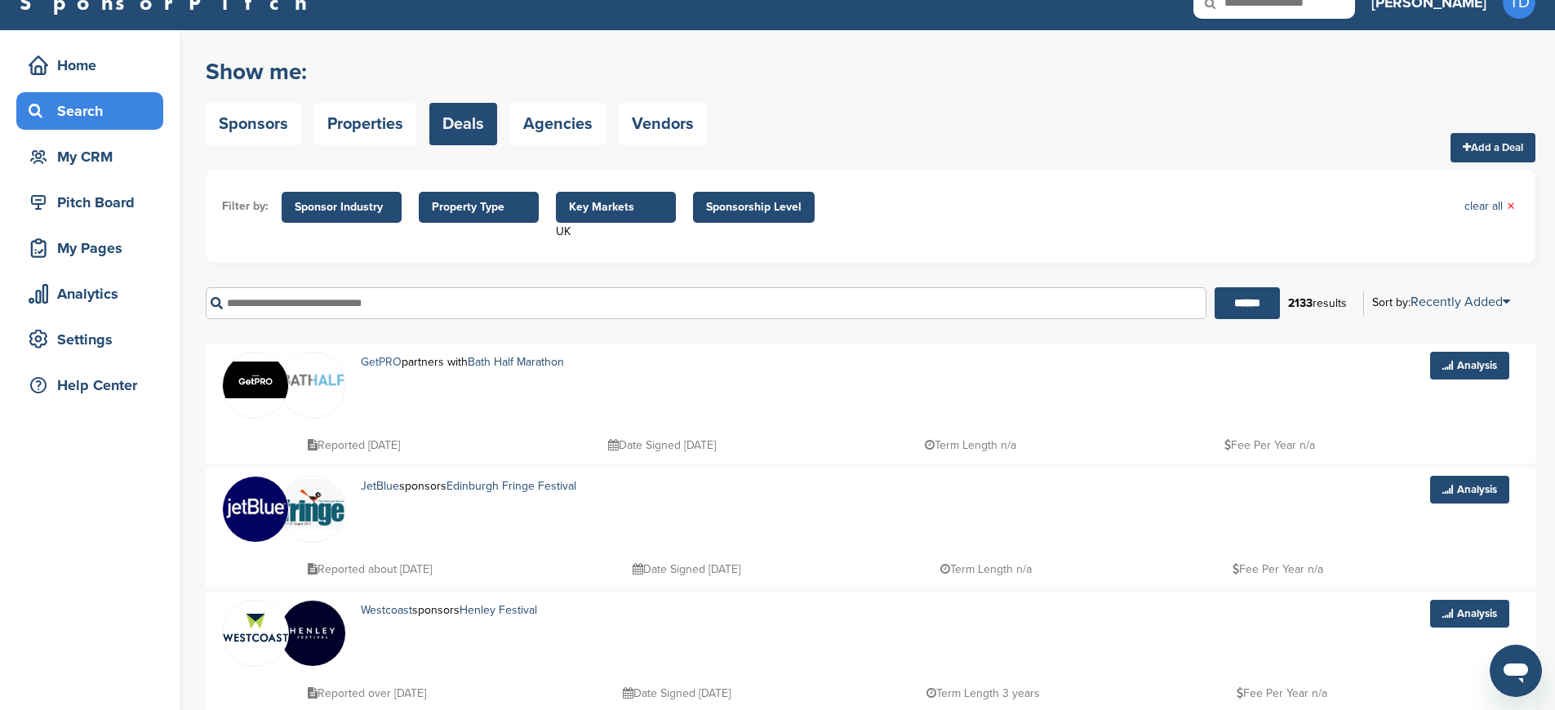
click at [380, 364] on link "GetPRO" at bounding box center [381, 362] width 41 height 14
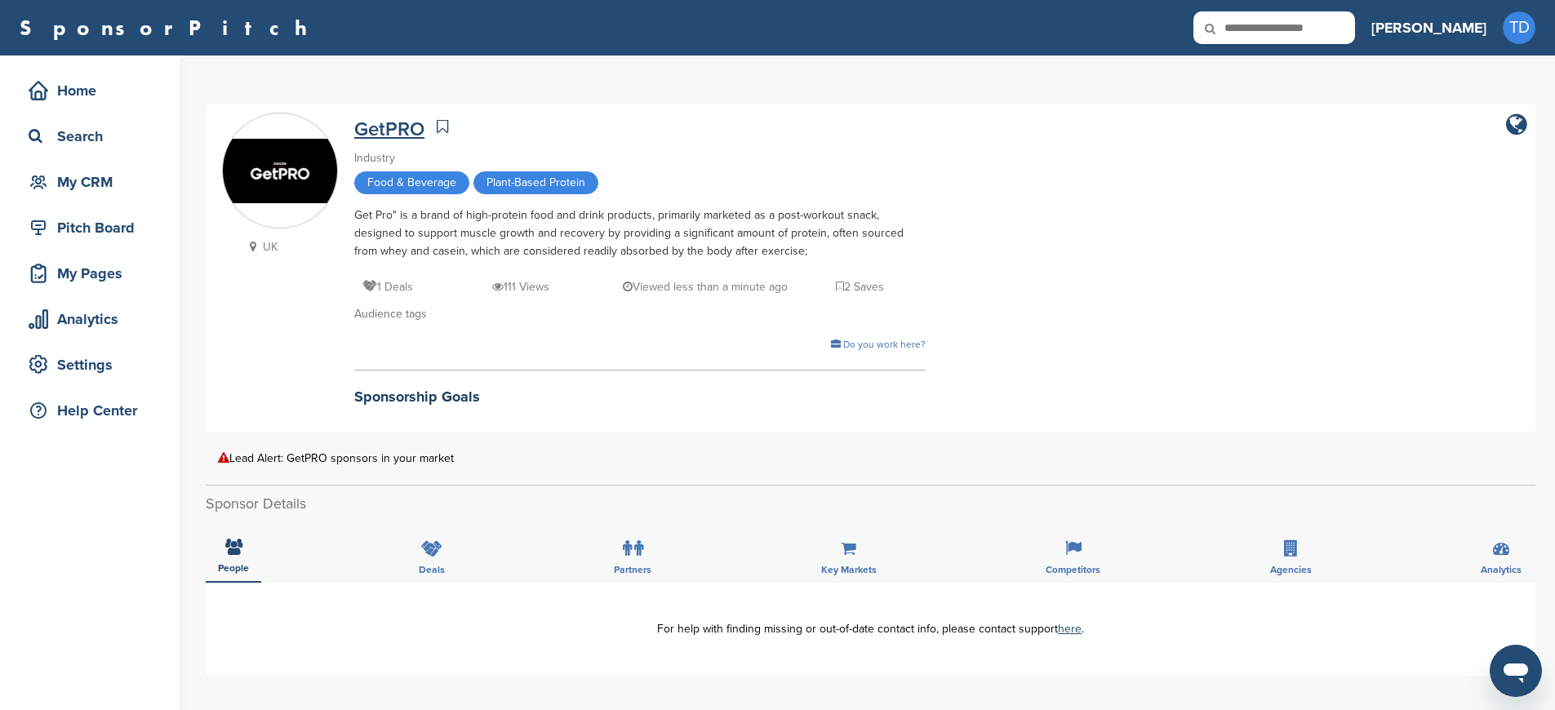
click at [385, 127] on link "GetPRO" at bounding box center [389, 130] width 70 height 24
click at [427, 549] on icon at bounding box center [431, 549] width 21 height 16
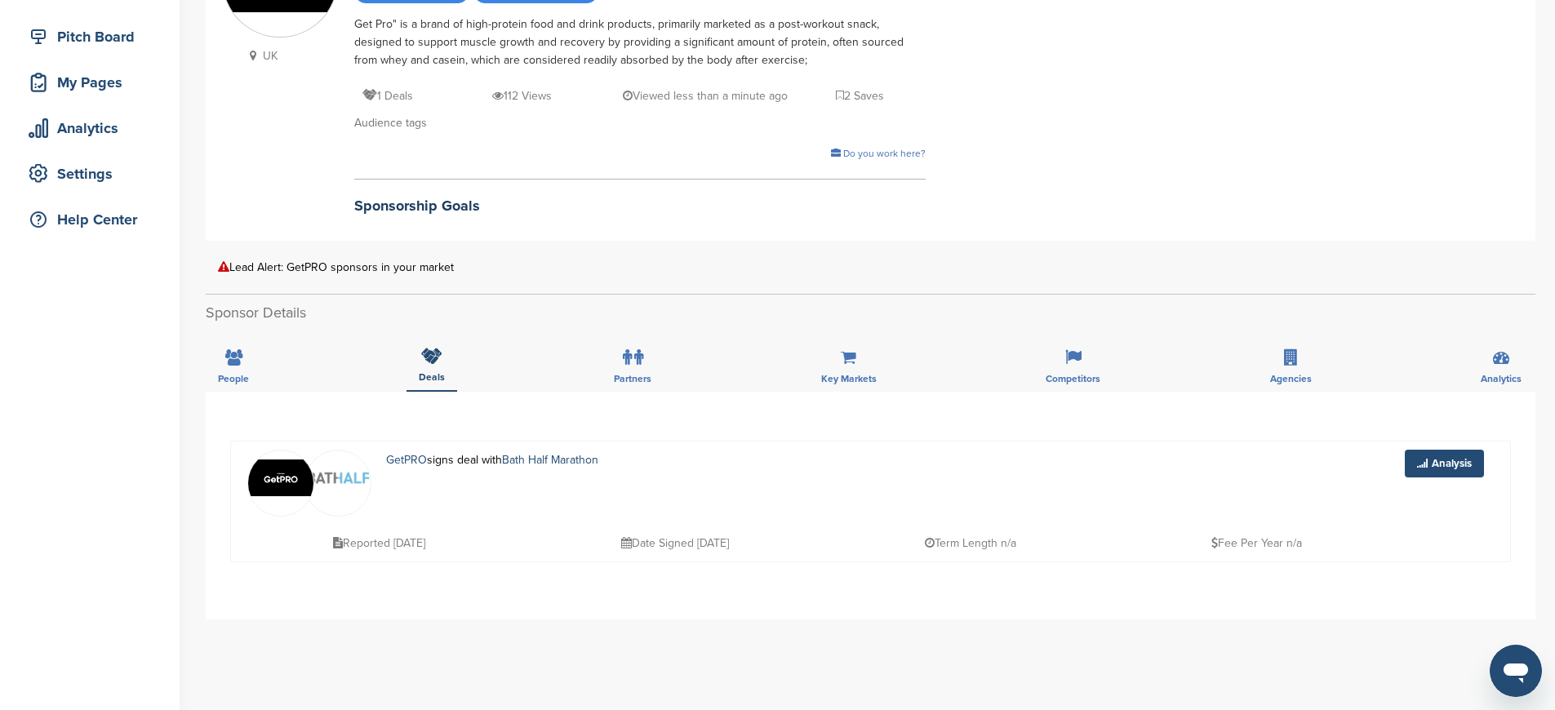
scroll to position [198, 0]
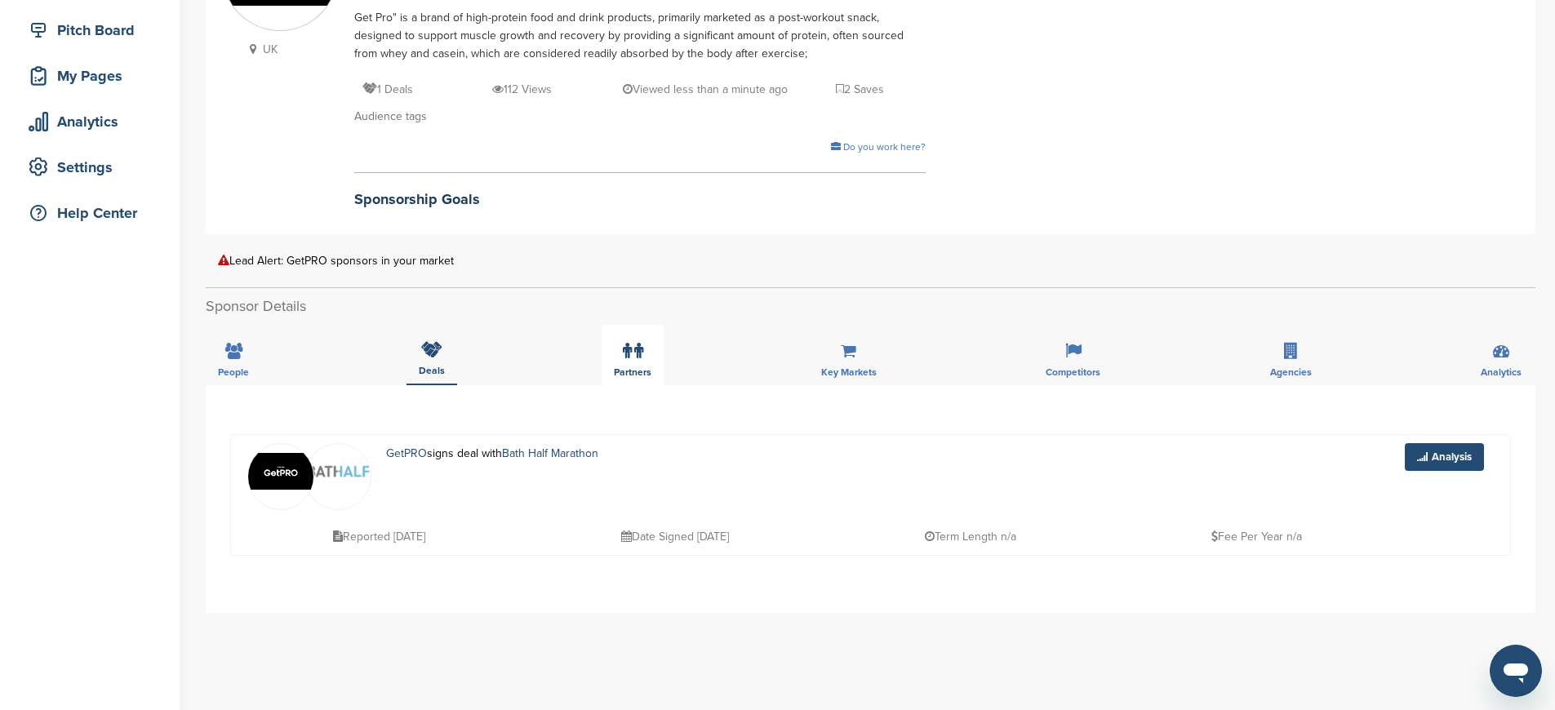
click at [631, 360] on label at bounding box center [633, 351] width 20 height 33
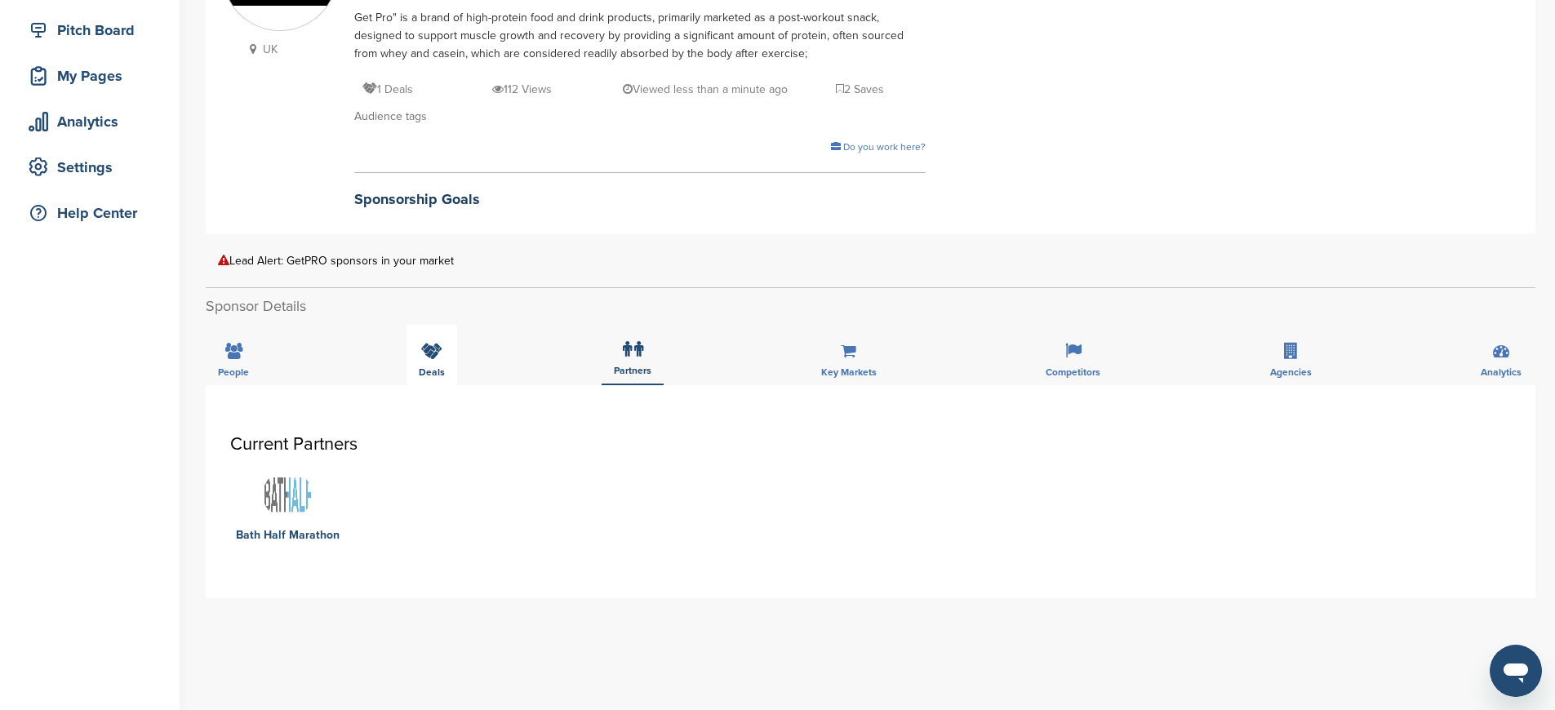
click at [421, 363] on div "Deals" at bounding box center [432, 355] width 51 height 60
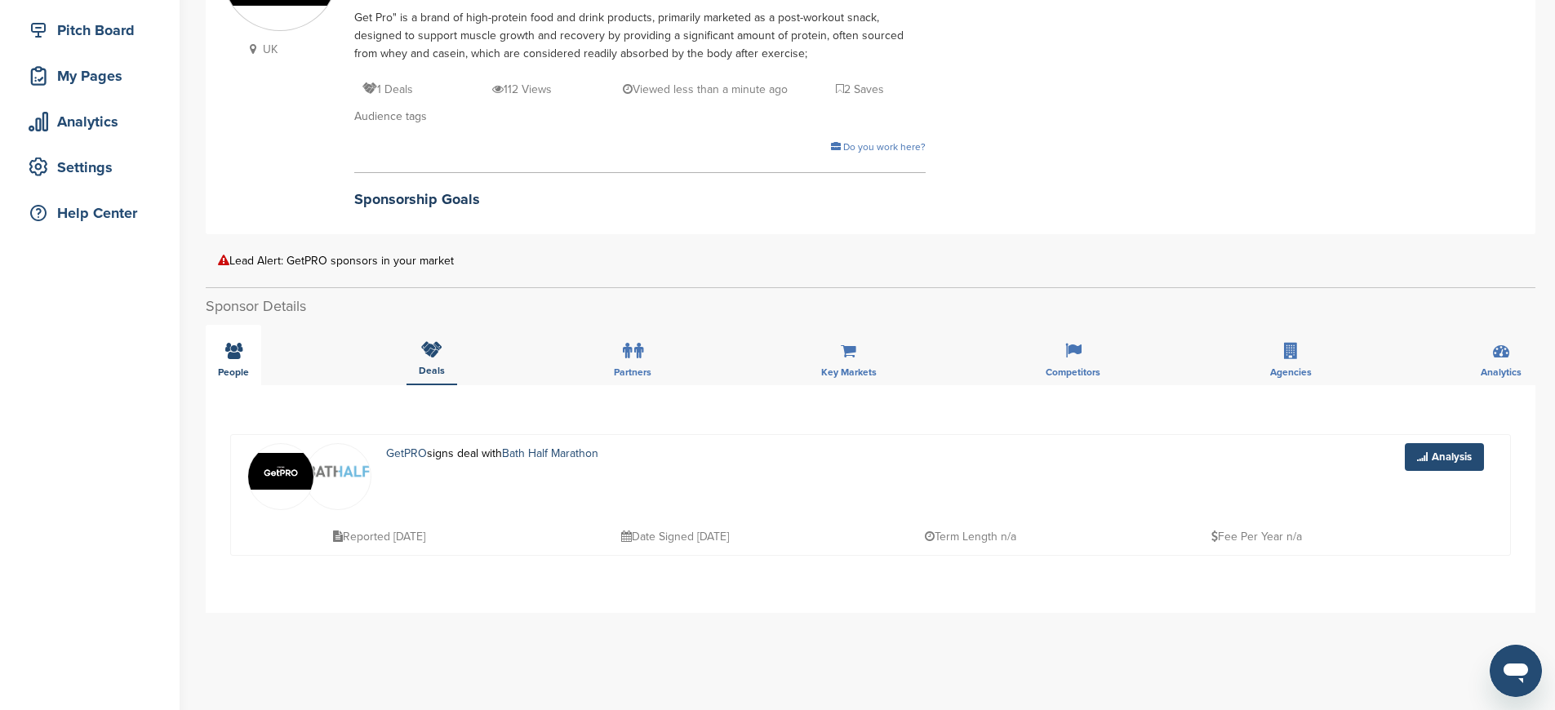
click at [235, 364] on div "People" at bounding box center [234, 355] width 56 height 60
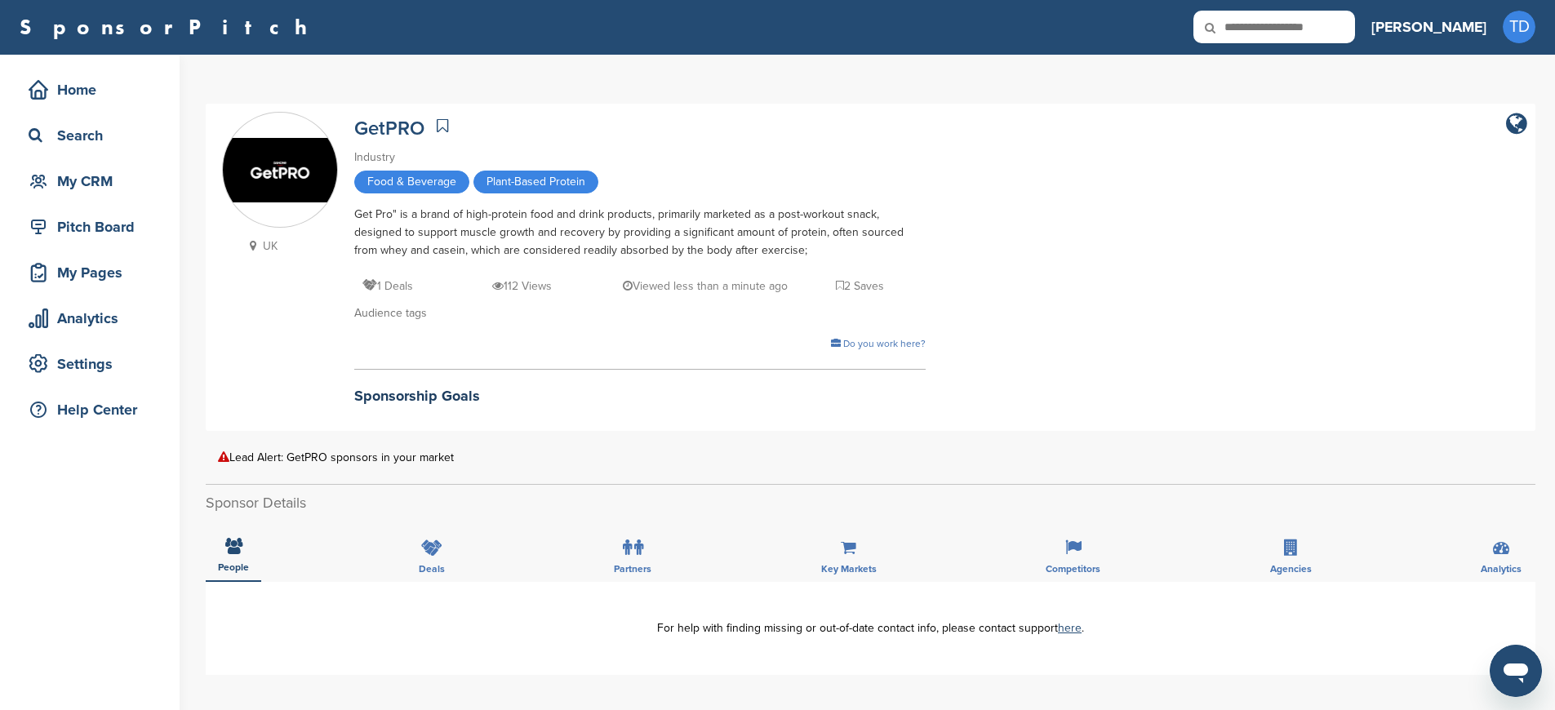
scroll to position [0, 0]
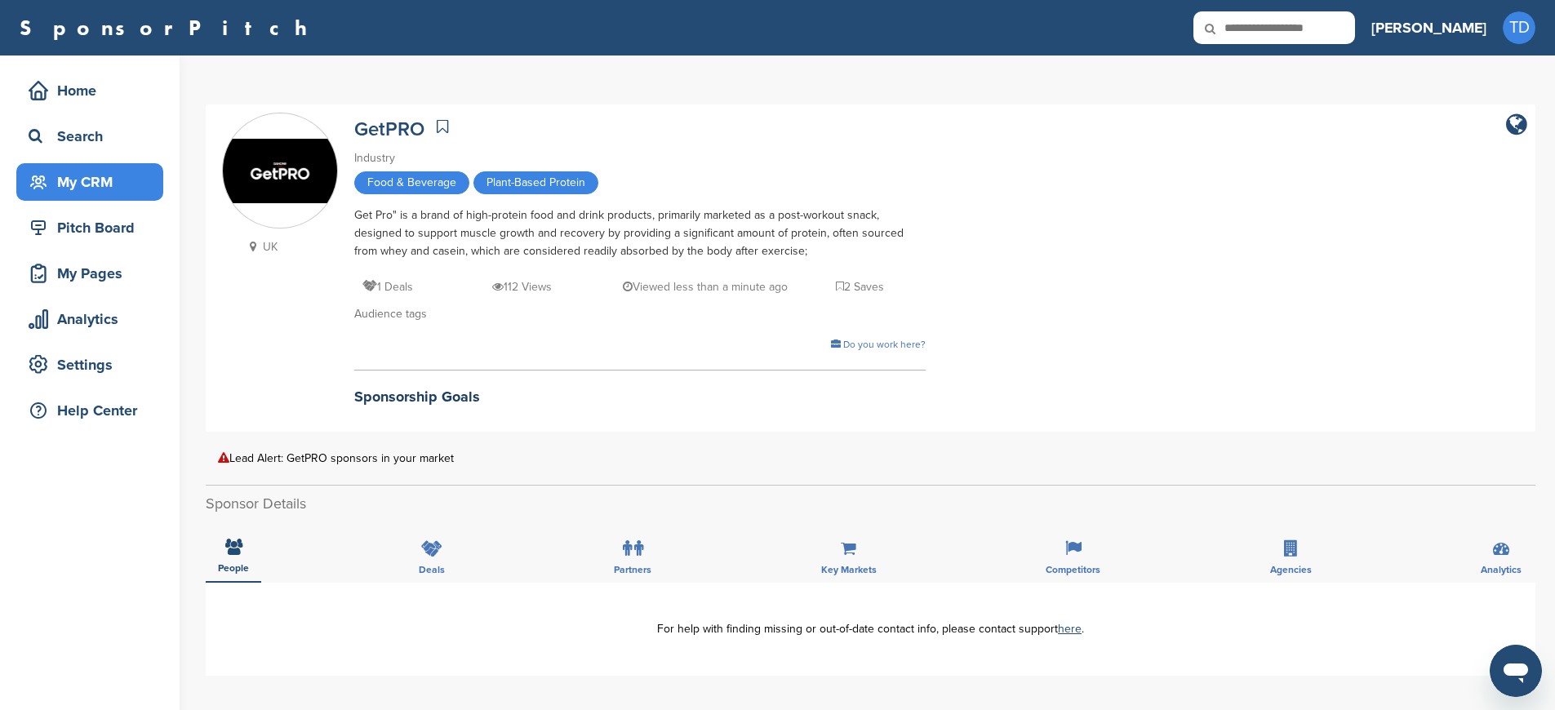
click at [107, 180] on div "My CRM" at bounding box center [93, 181] width 139 height 29
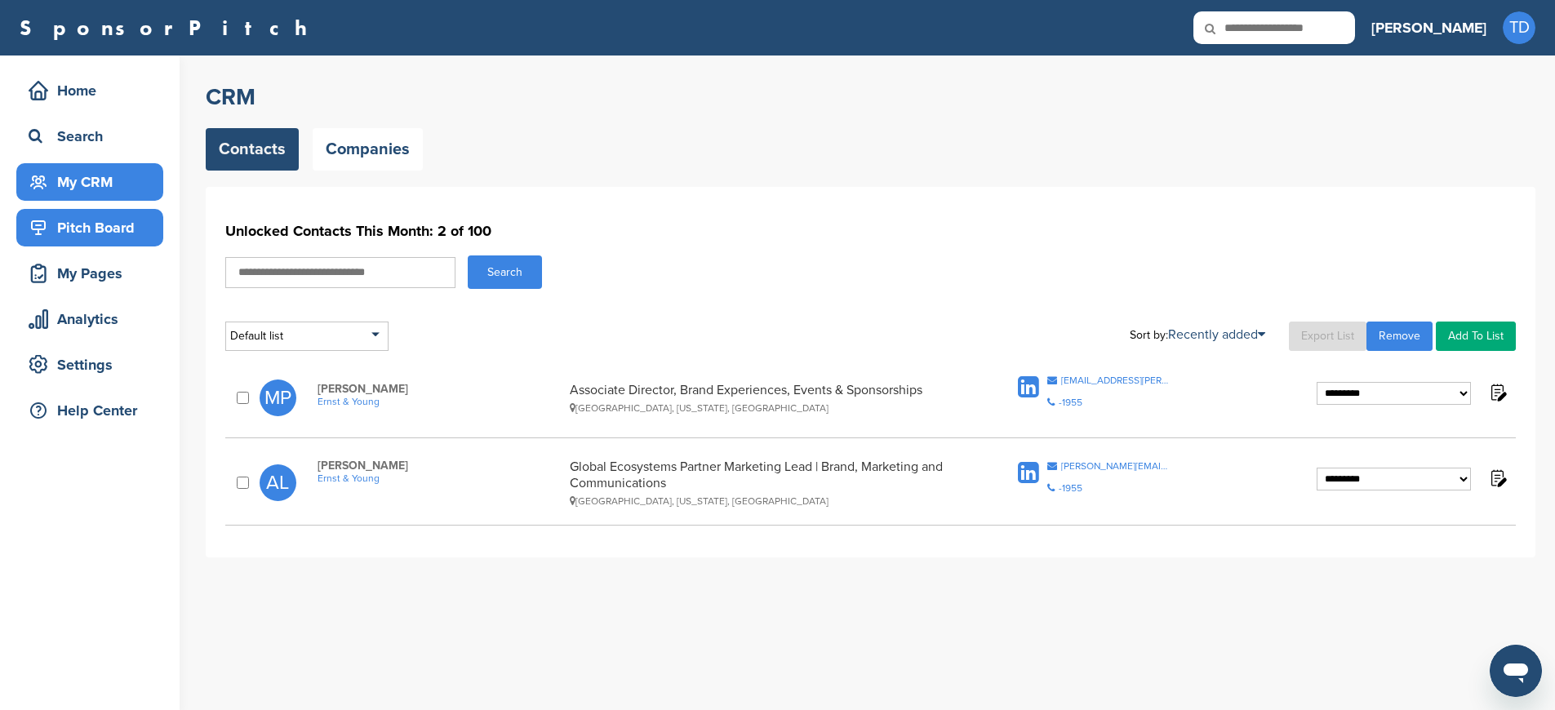
click at [104, 228] on div "Pitch Board" at bounding box center [93, 227] width 139 height 29
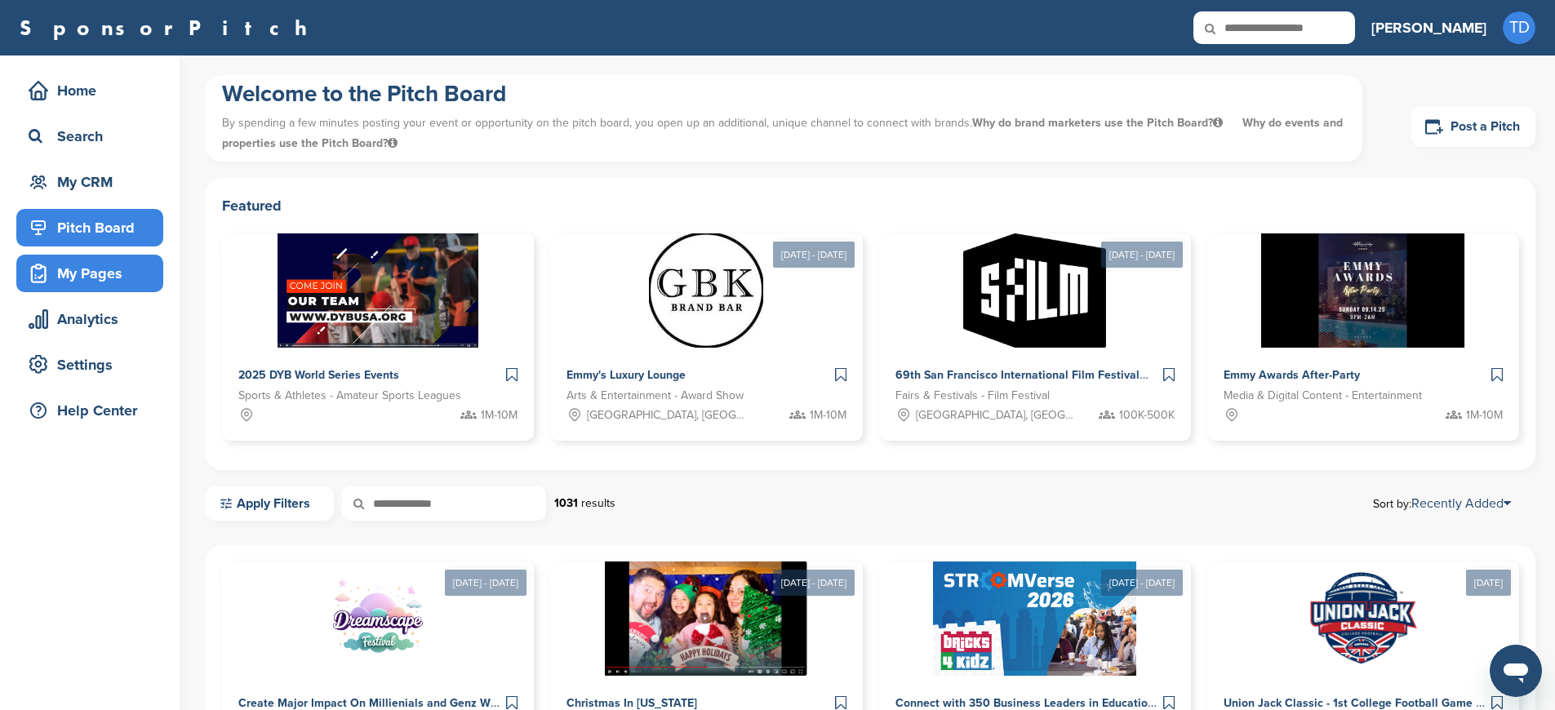
click at [91, 275] on div "My Pages" at bounding box center [93, 273] width 139 height 29
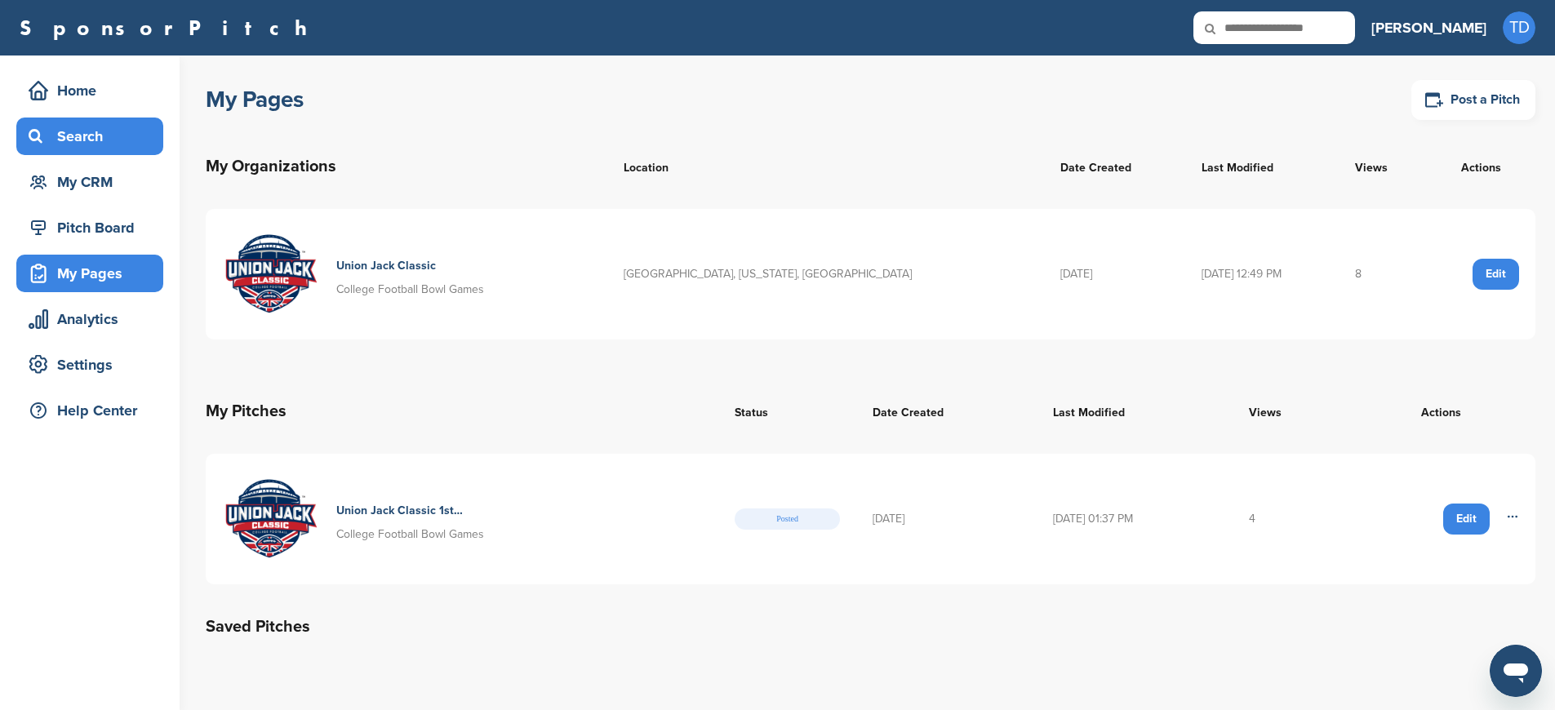
click at [99, 137] on div "Search" at bounding box center [93, 136] width 139 height 29
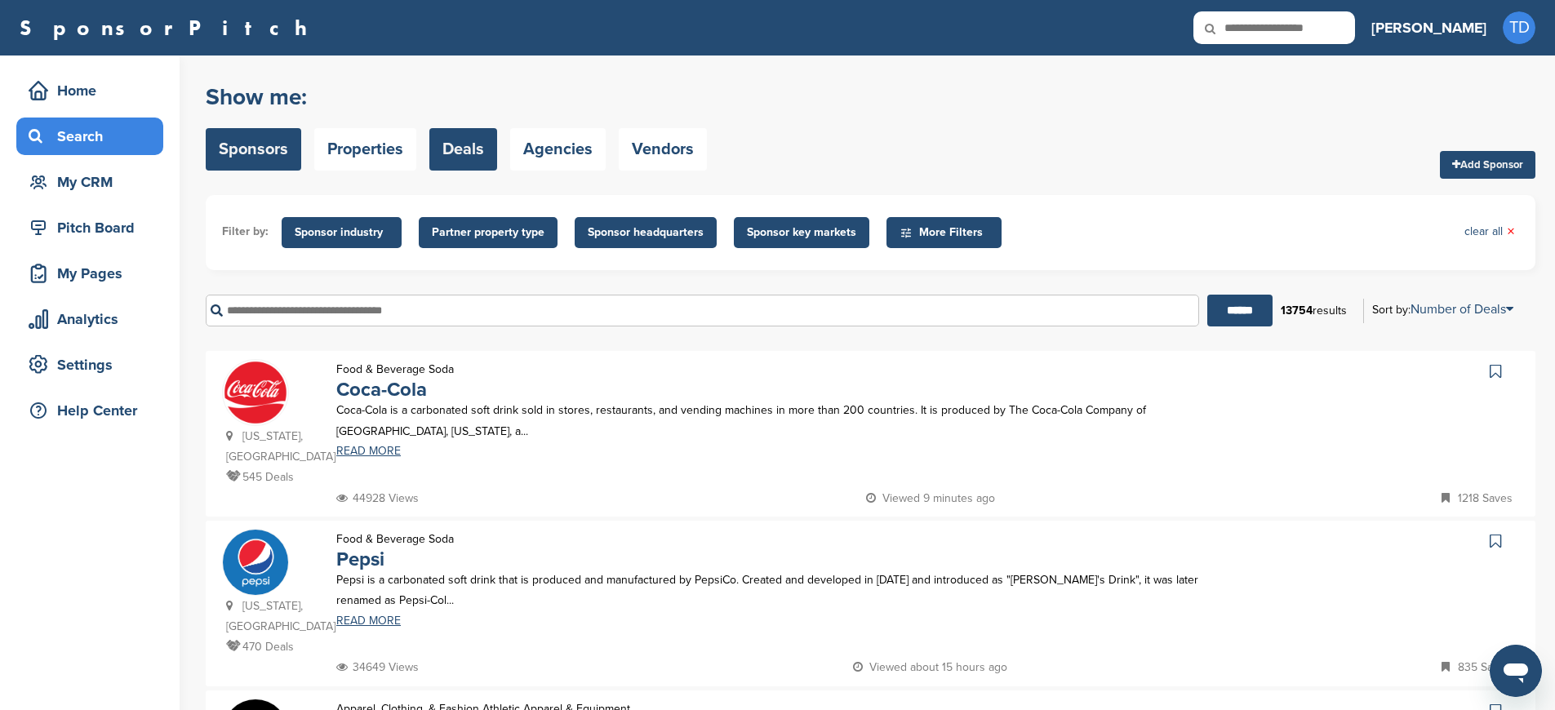
click at [473, 151] on link "Deals" at bounding box center [463, 149] width 68 height 42
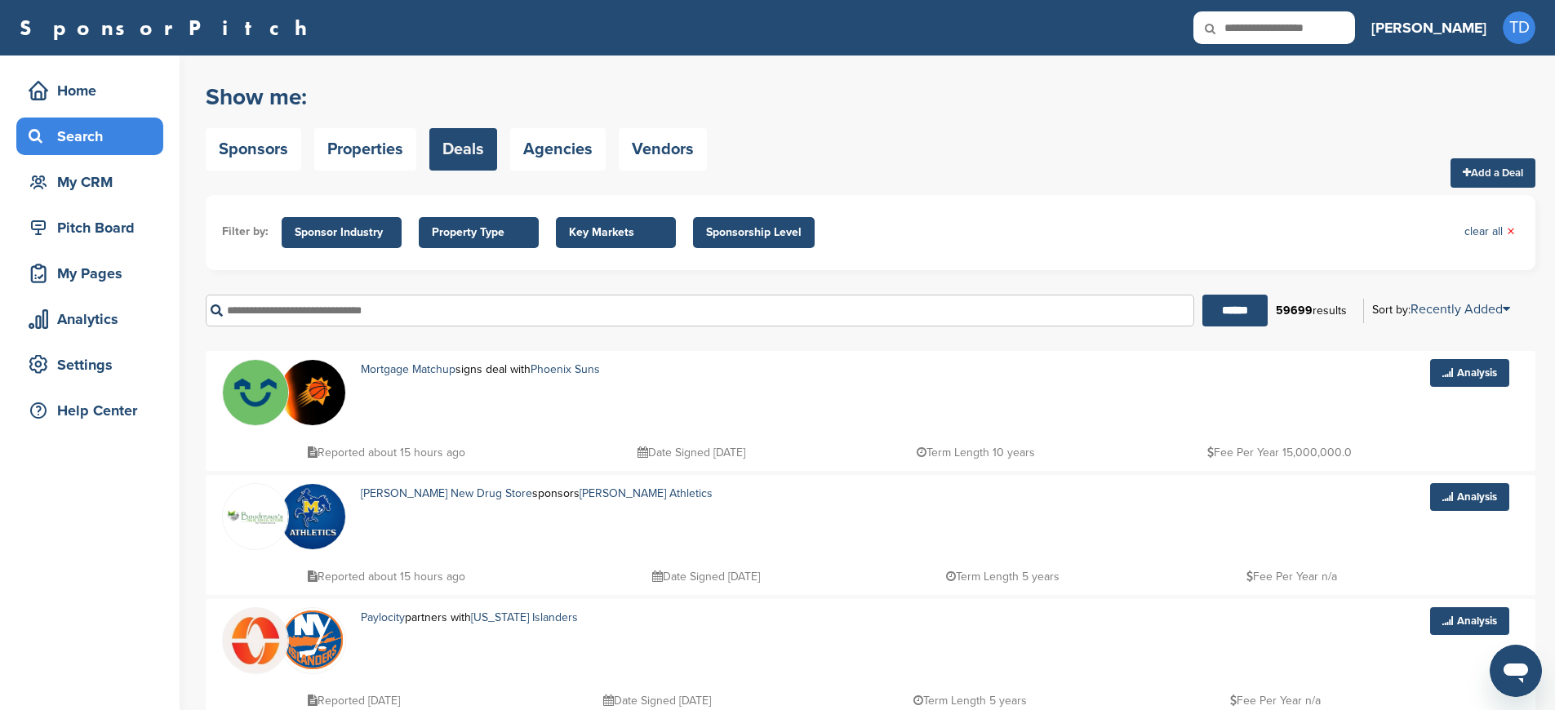
click at [603, 230] on span "Key Markets" at bounding box center [616, 233] width 94 height 18
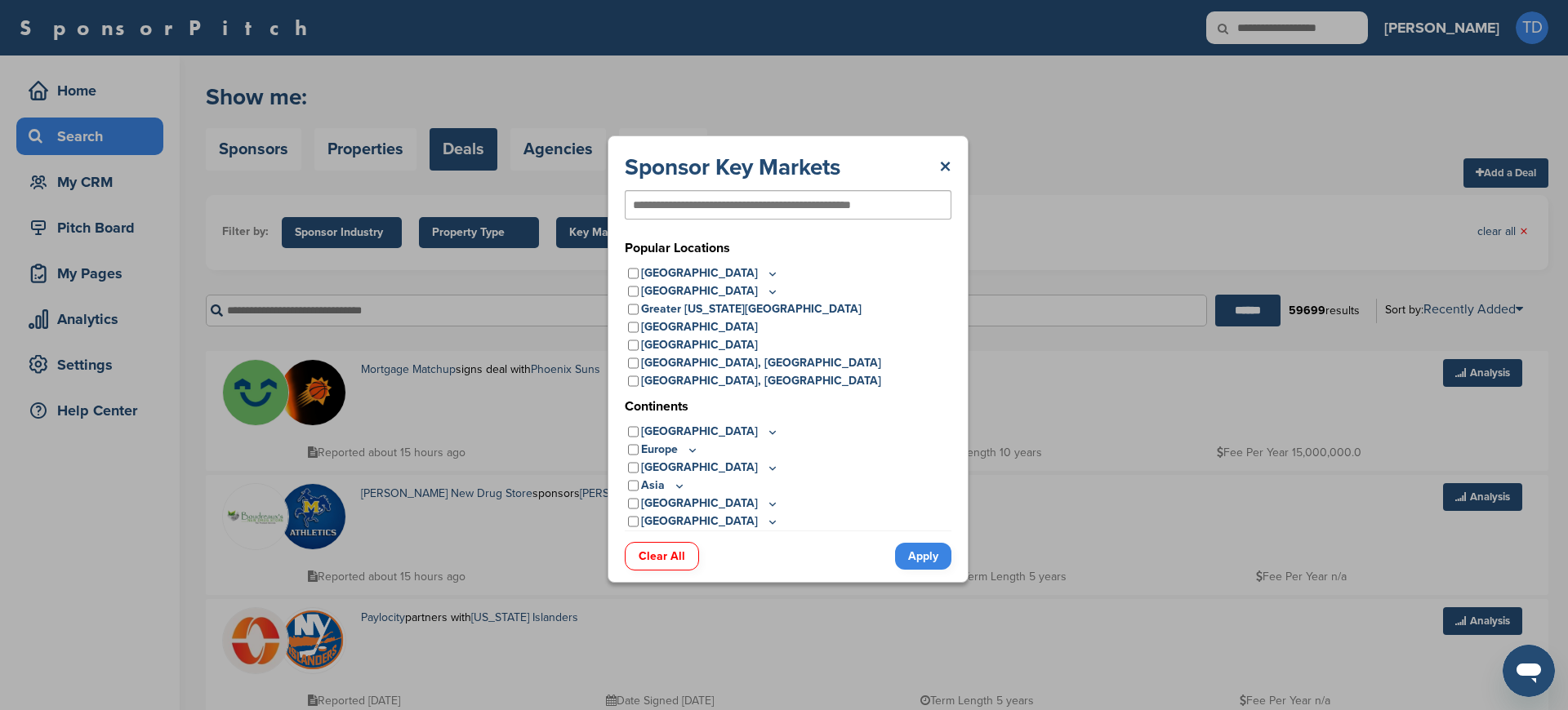
click at [689, 450] on icon at bounding box center [692, 450] width 13 height 14
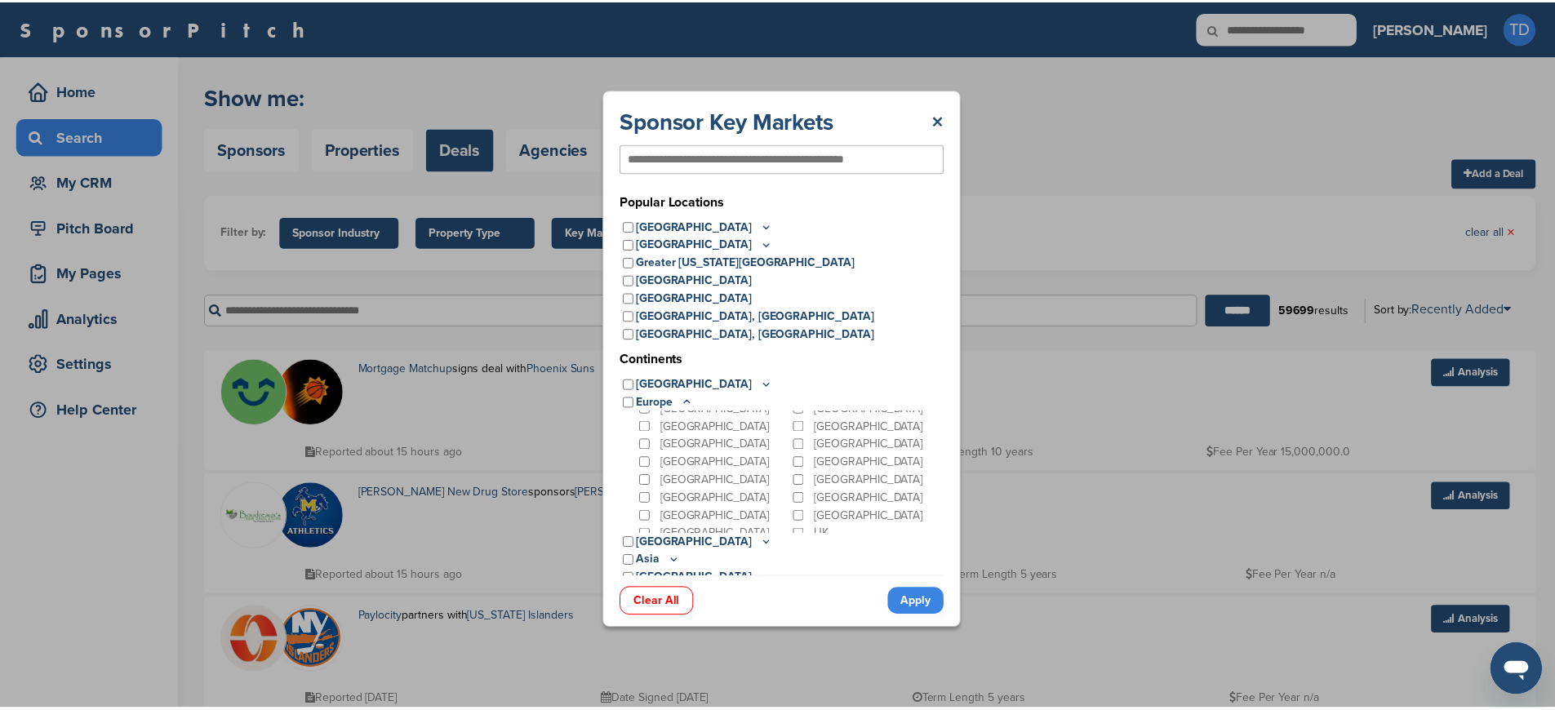
scroll to position [158, 0]
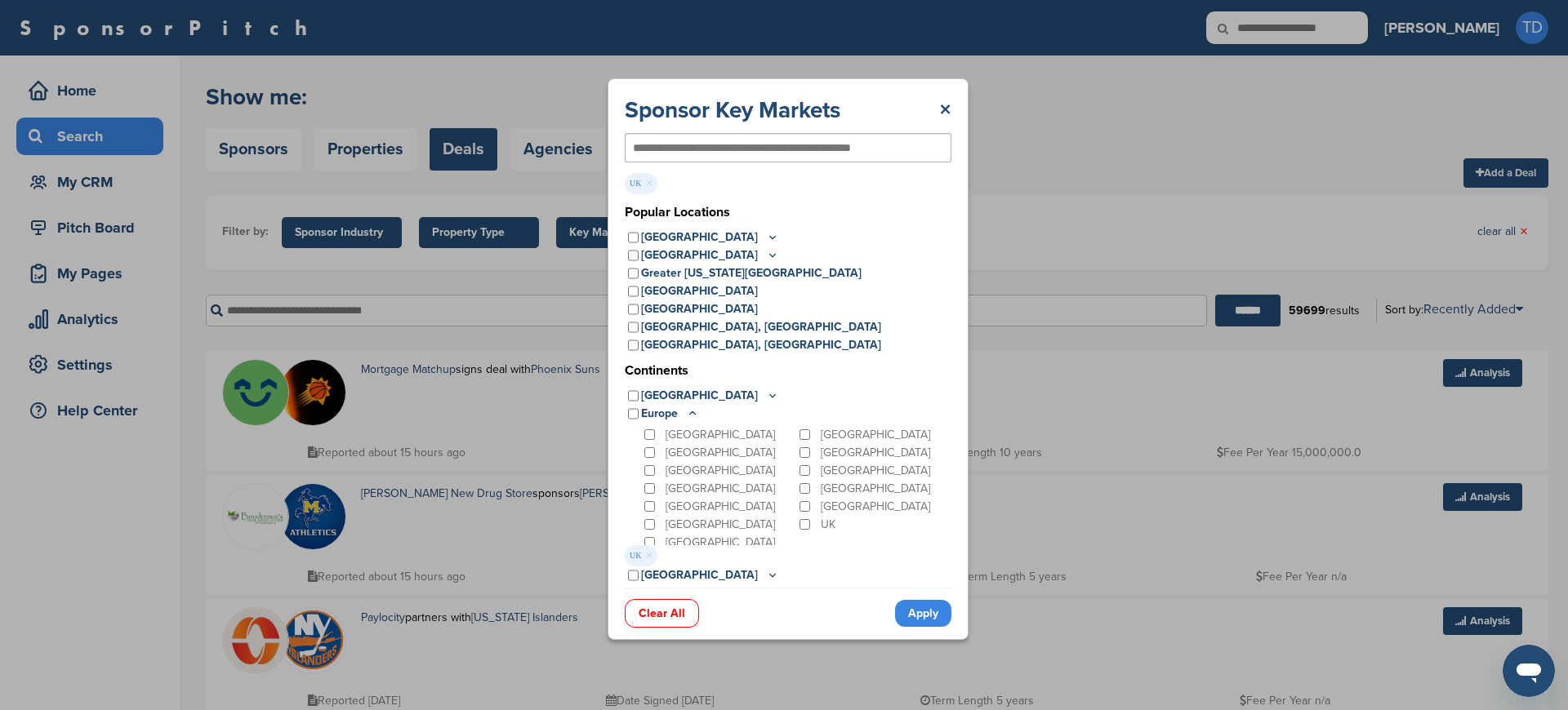
click at [936, 613] on link "Apply" at bounding box center [923, 613] width 56 height 27
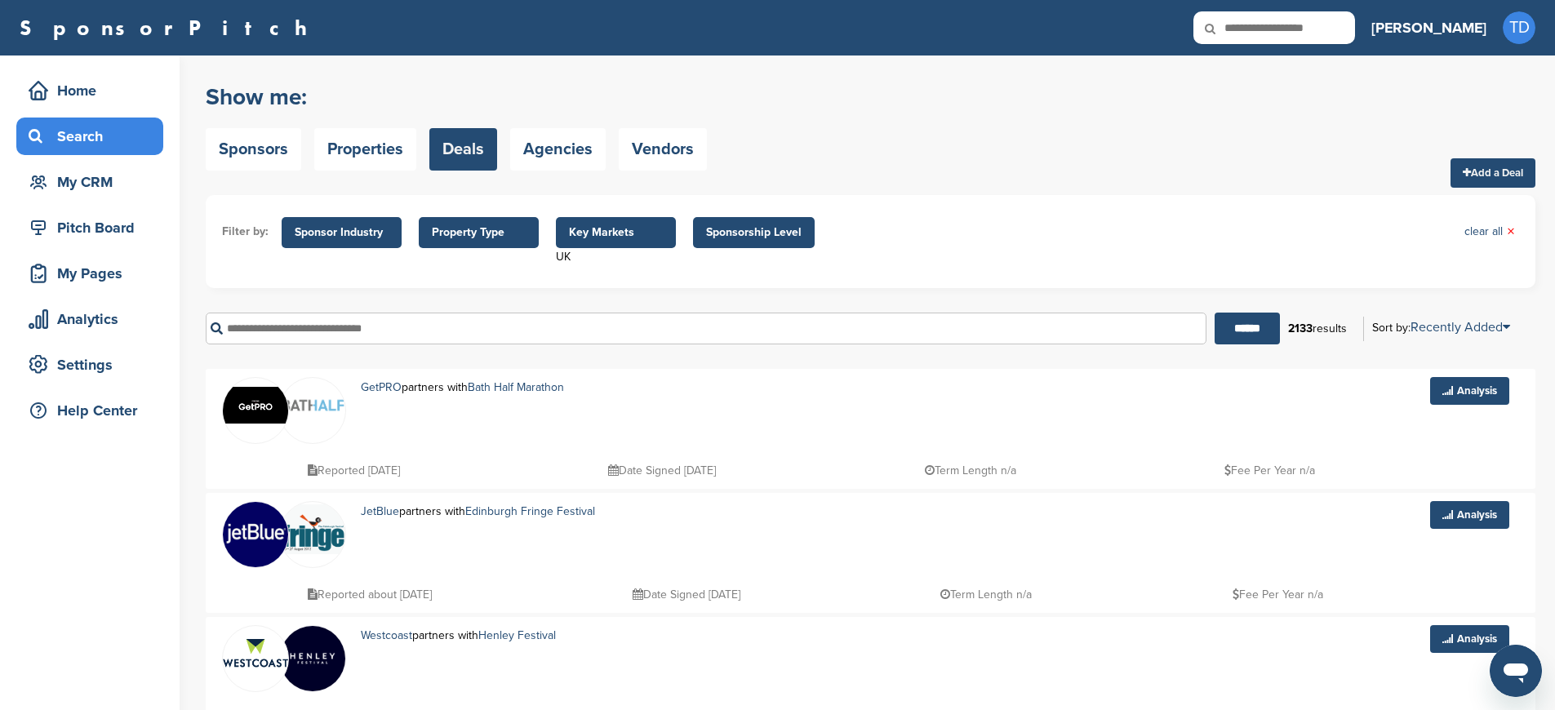
click at [365, 231] on span "Sponsor Industry" at bounding box center [342, 233] width 94 height 18
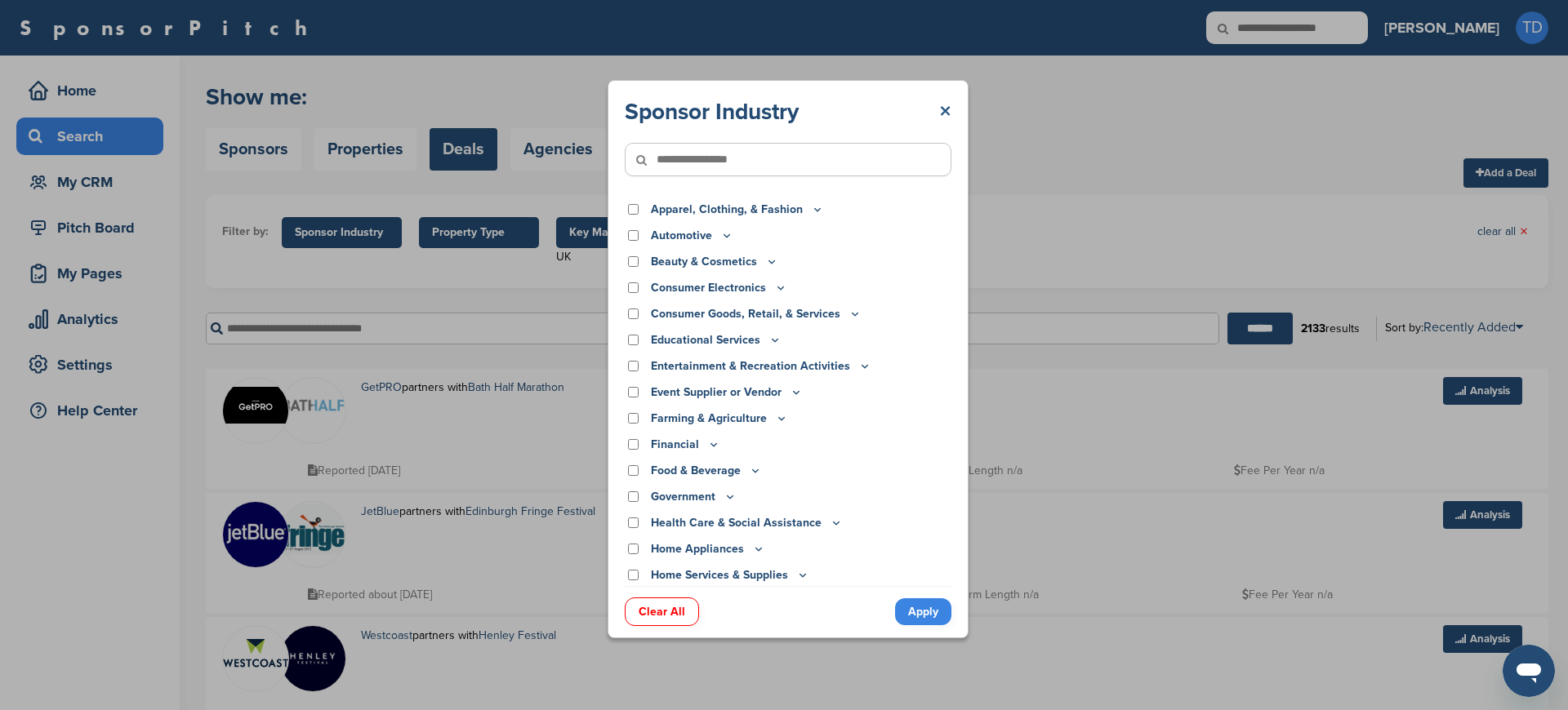
click at [950, 105] on link "×" at bounding box center [945, 111] width 12 height 29
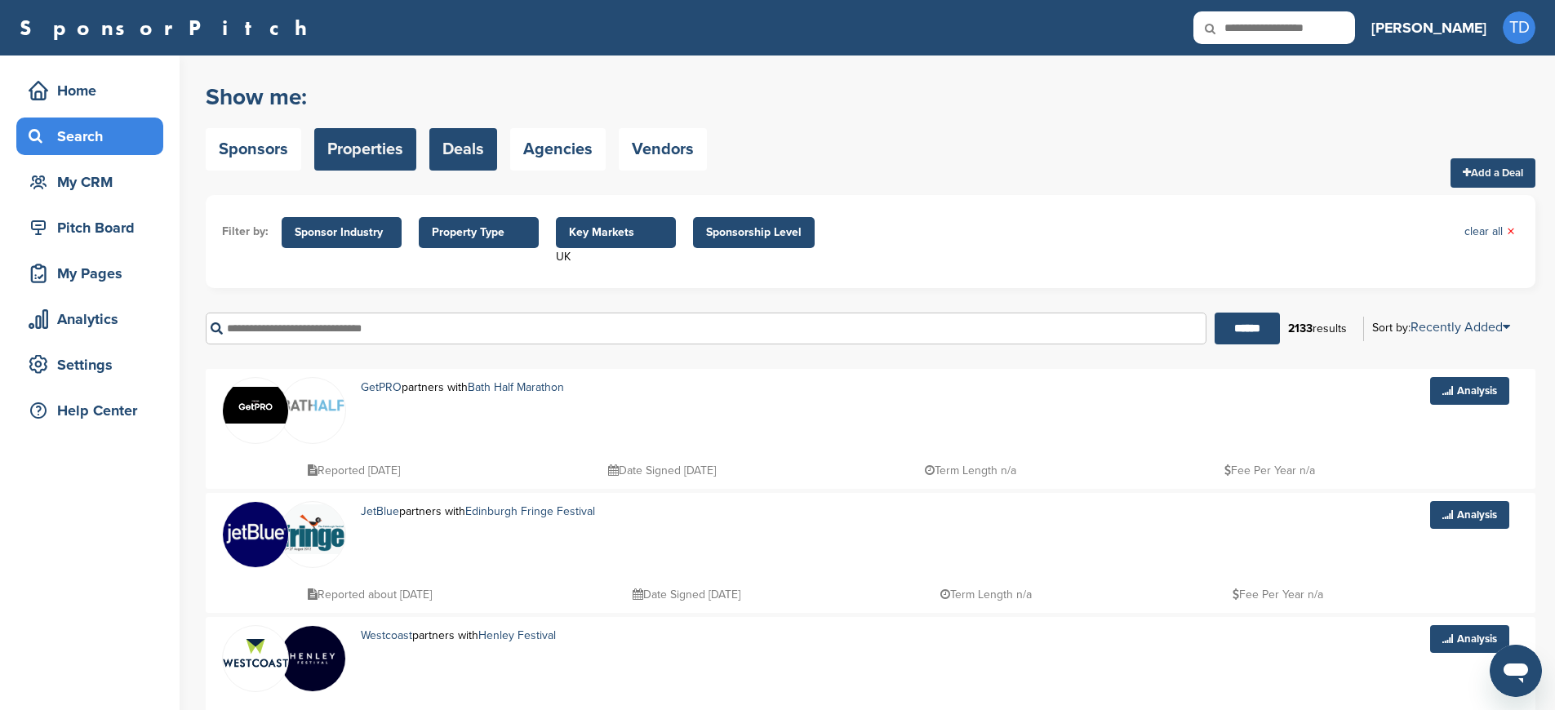
click at [370, 143] on link "Properties" at bounding box center [365, 149] width 102 height 42
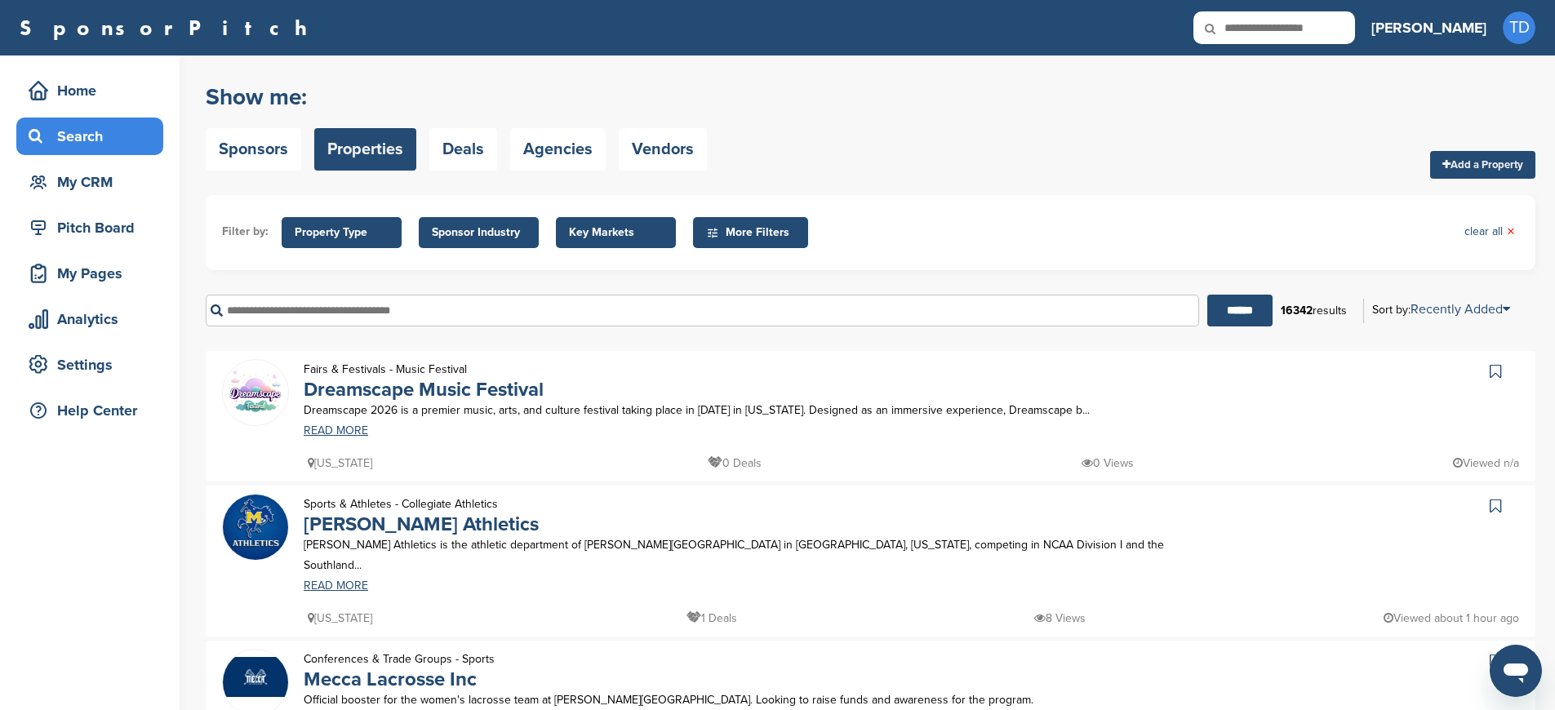
click at [610, 233] on span "Key Markets" at bounding box center [616, 233] width 94 height 18
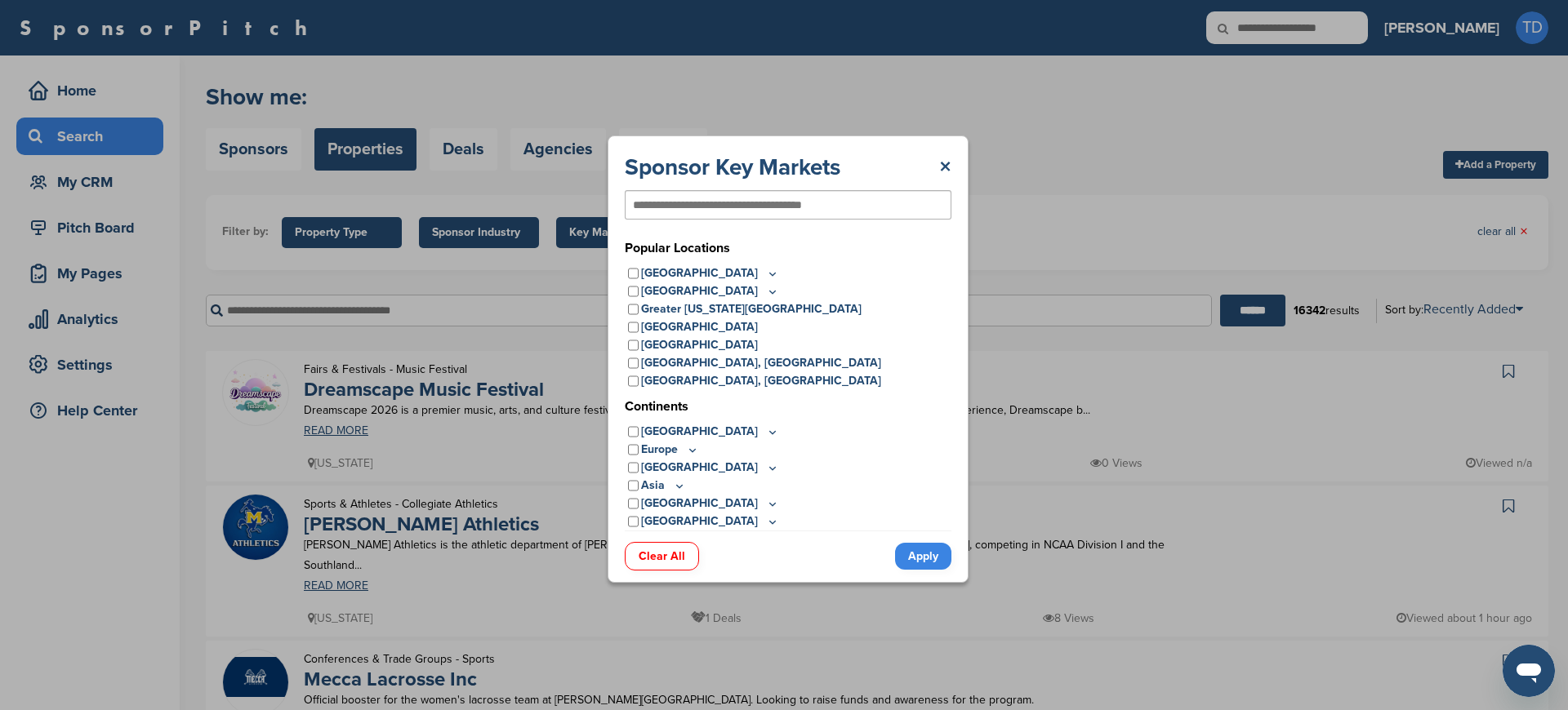
click at [469, 279] on div "Sponsor Key Markets × Popular Locations United States Midwest Illinois Indiana …" at bounding box center [788, 359] width 1576 height 719
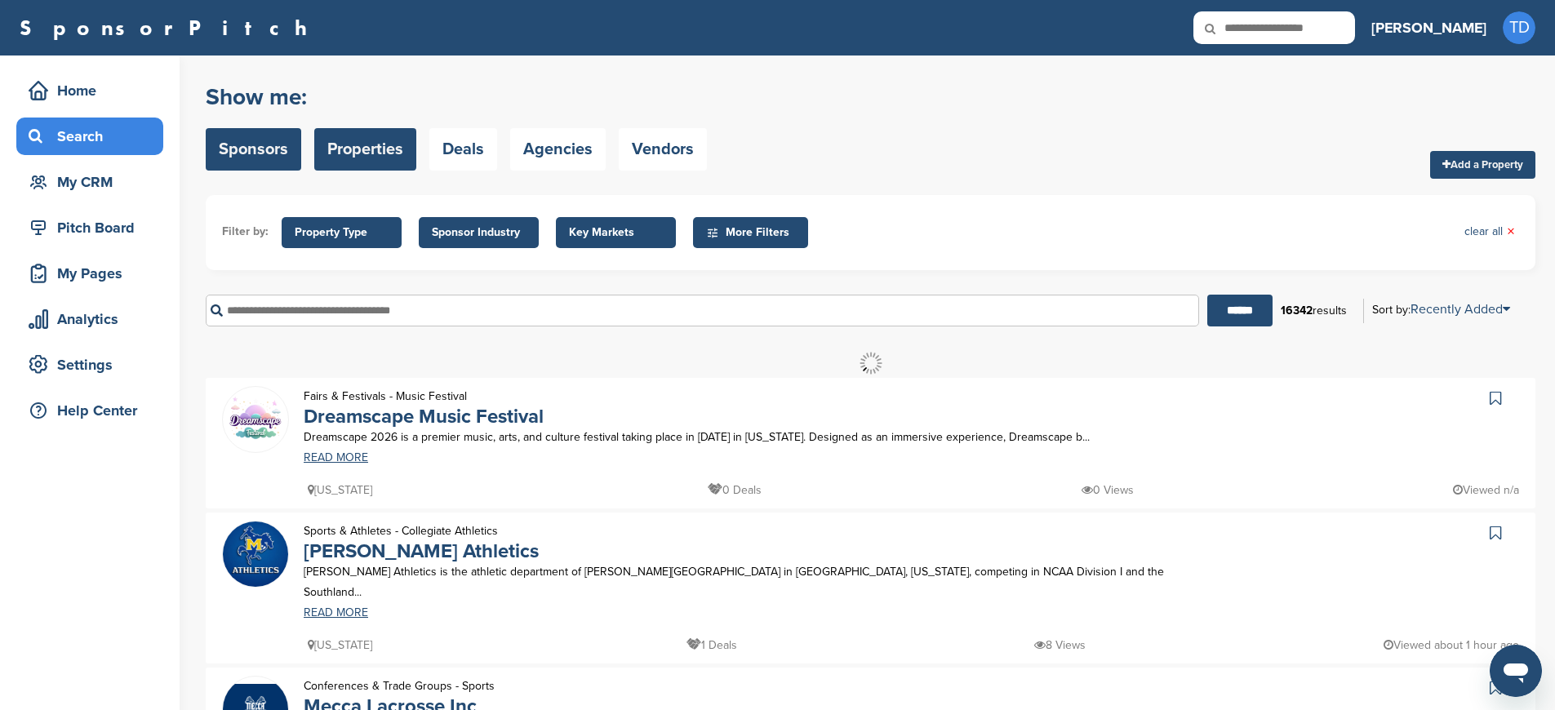
click at [267, 138] on link "Sponsors" at bounding box center [254, 149] width 96 height 42
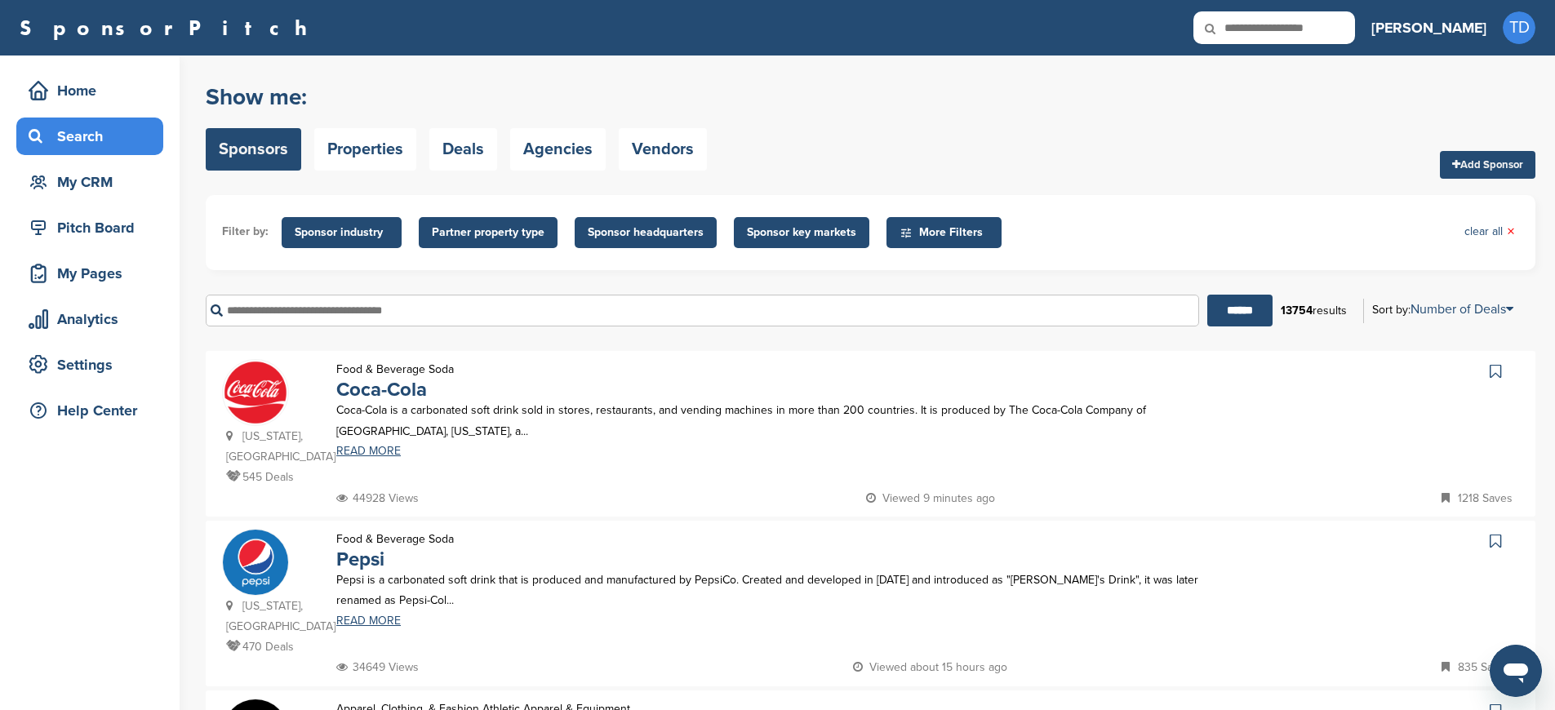
click at [659, 230] on span "Sponsor headquarters" at bounding box center [646, 233] width 116 height 18
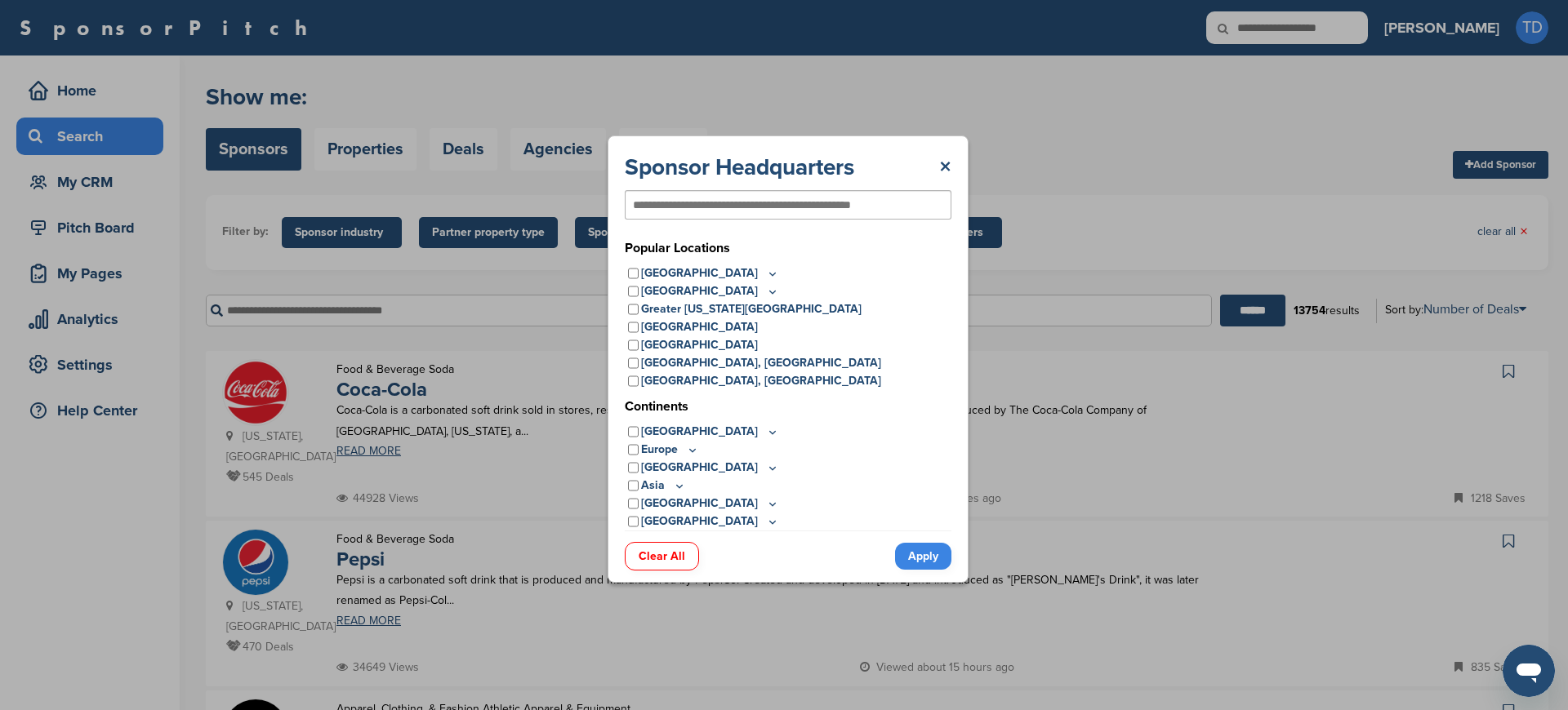
click at [688, 450] on icon at bounding box center [692, 450] width 13 height 14
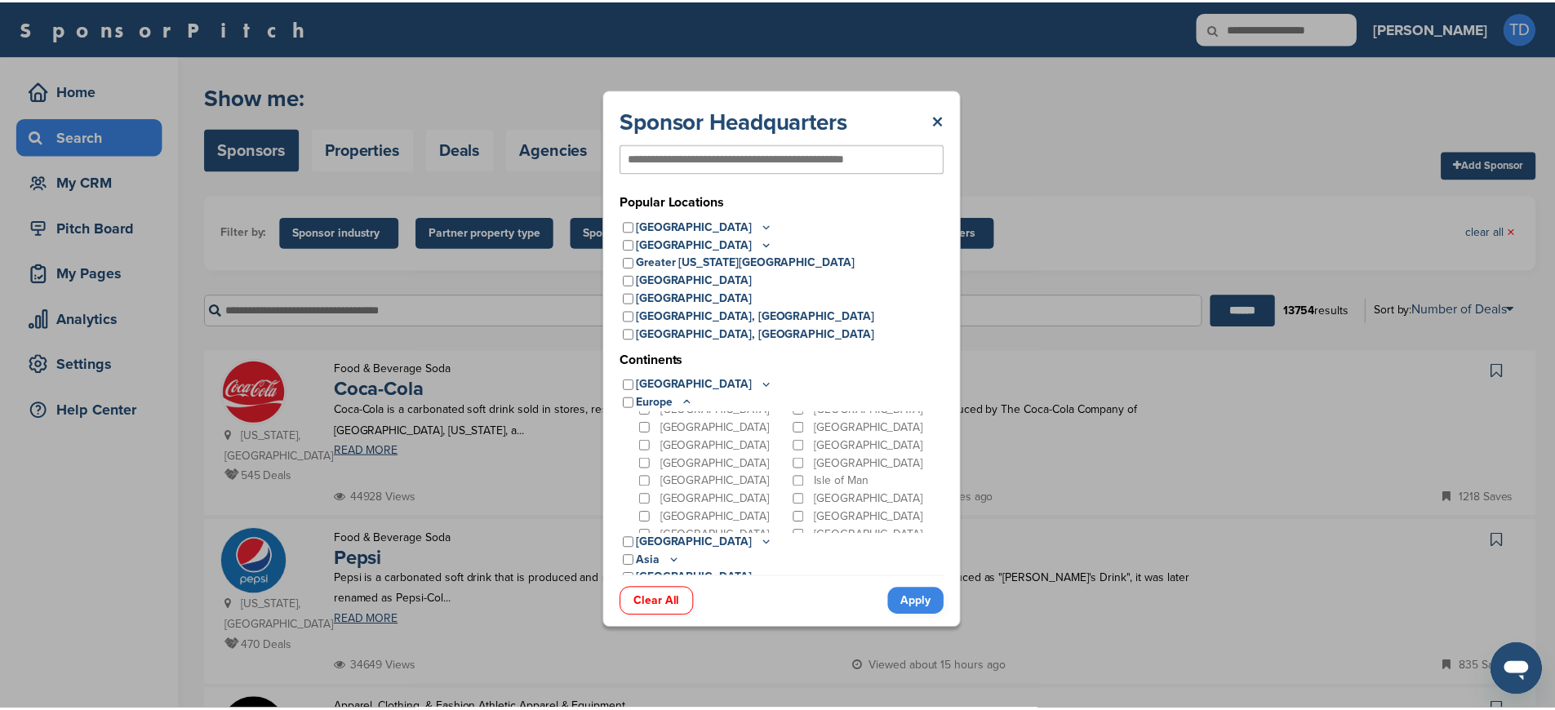
scroll to position [165, 0]
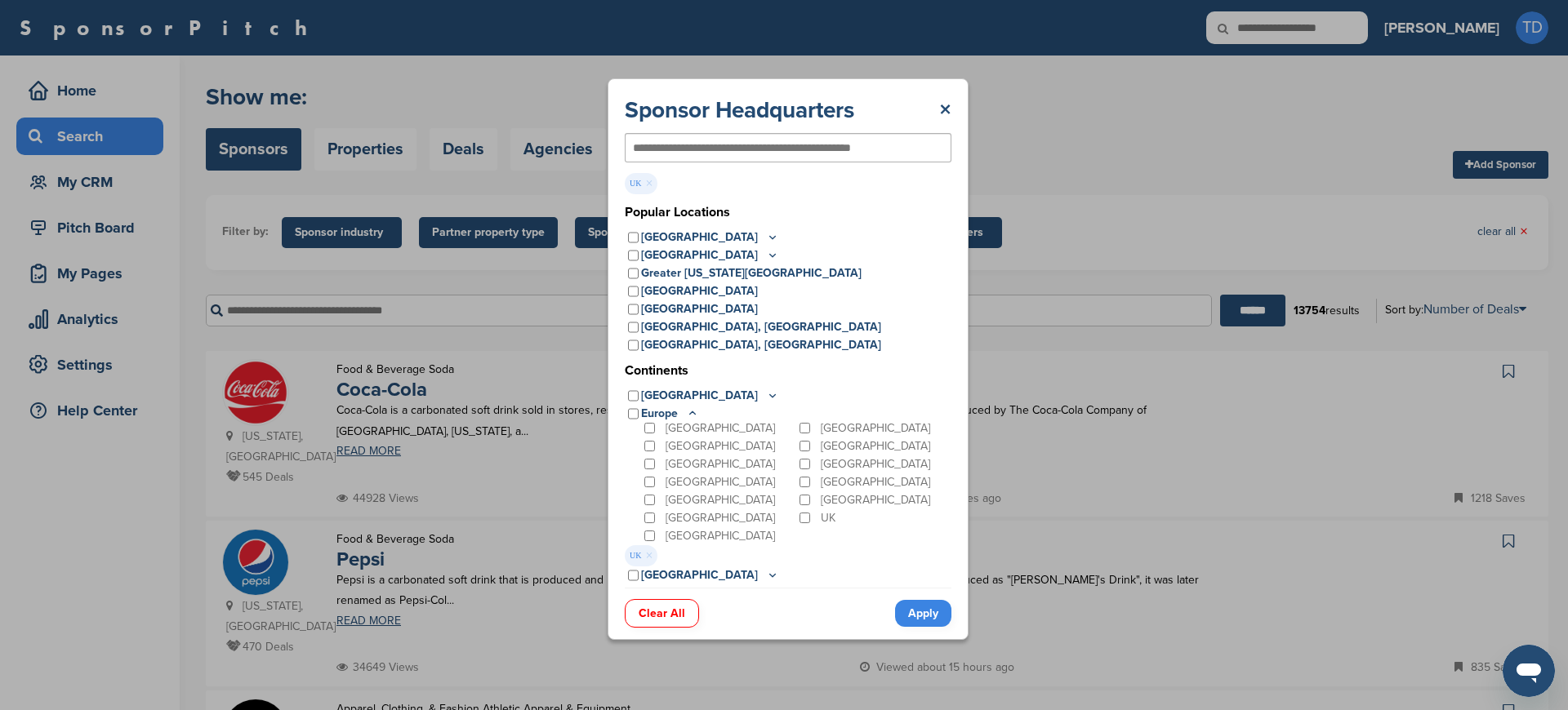
click at [927, 616] on link "Apply" at bounding box center [923, 613] width 56 height 27
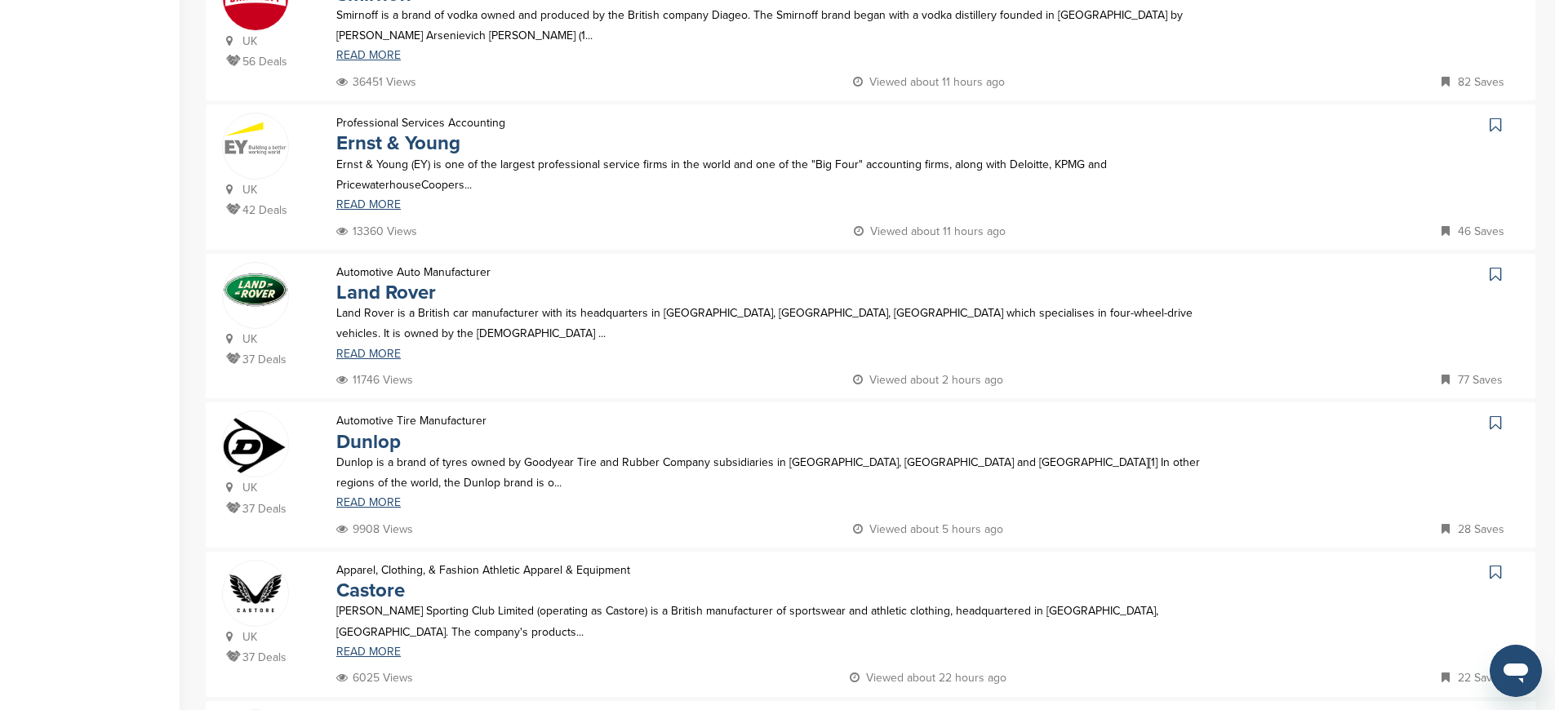
scroll to position [0, 0]
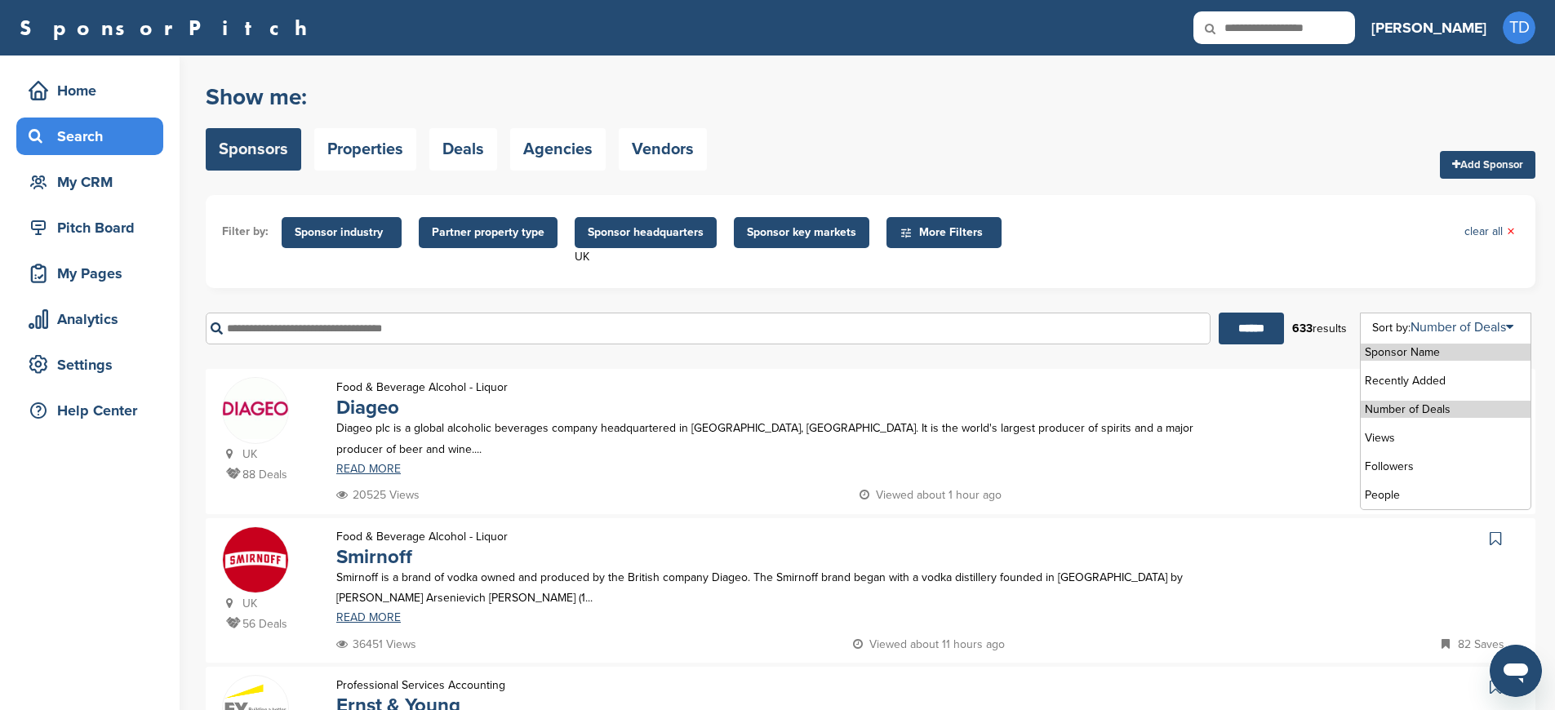
click at [1415, 410] on li "Number of Deals" at bounding box center [1446, 409] width 170 height 17
click at [1414, 410] on li "Number of Deals" at bounding box center [1446, 409] width 170 height 17
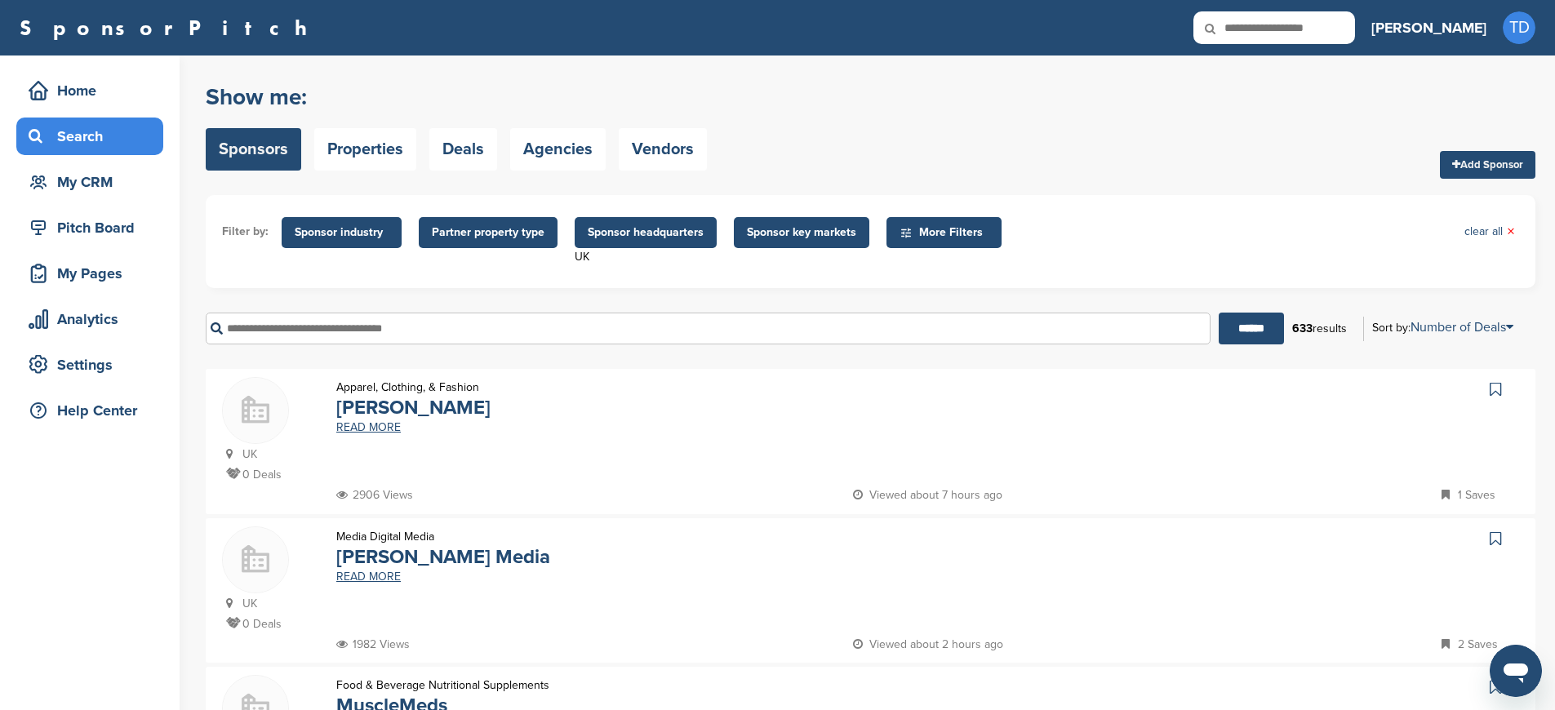
click at [550, 373] on div "UK 0 Deals Apparel, Clothing, & Fashion Evans READ MORE 2906 Views Viewed about…" at bounding box center [871, 441] width 1330 height 145
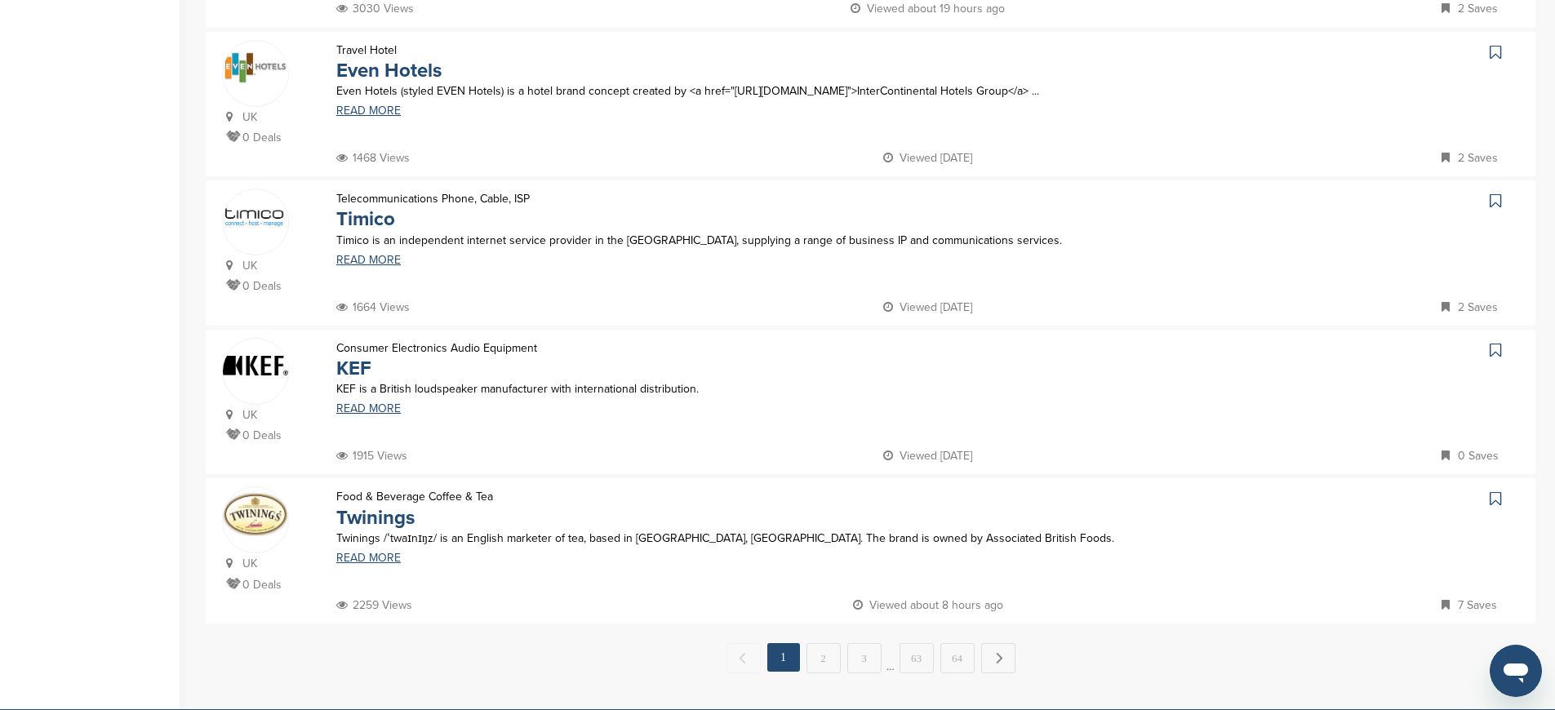
scroll to position [1233, 0]
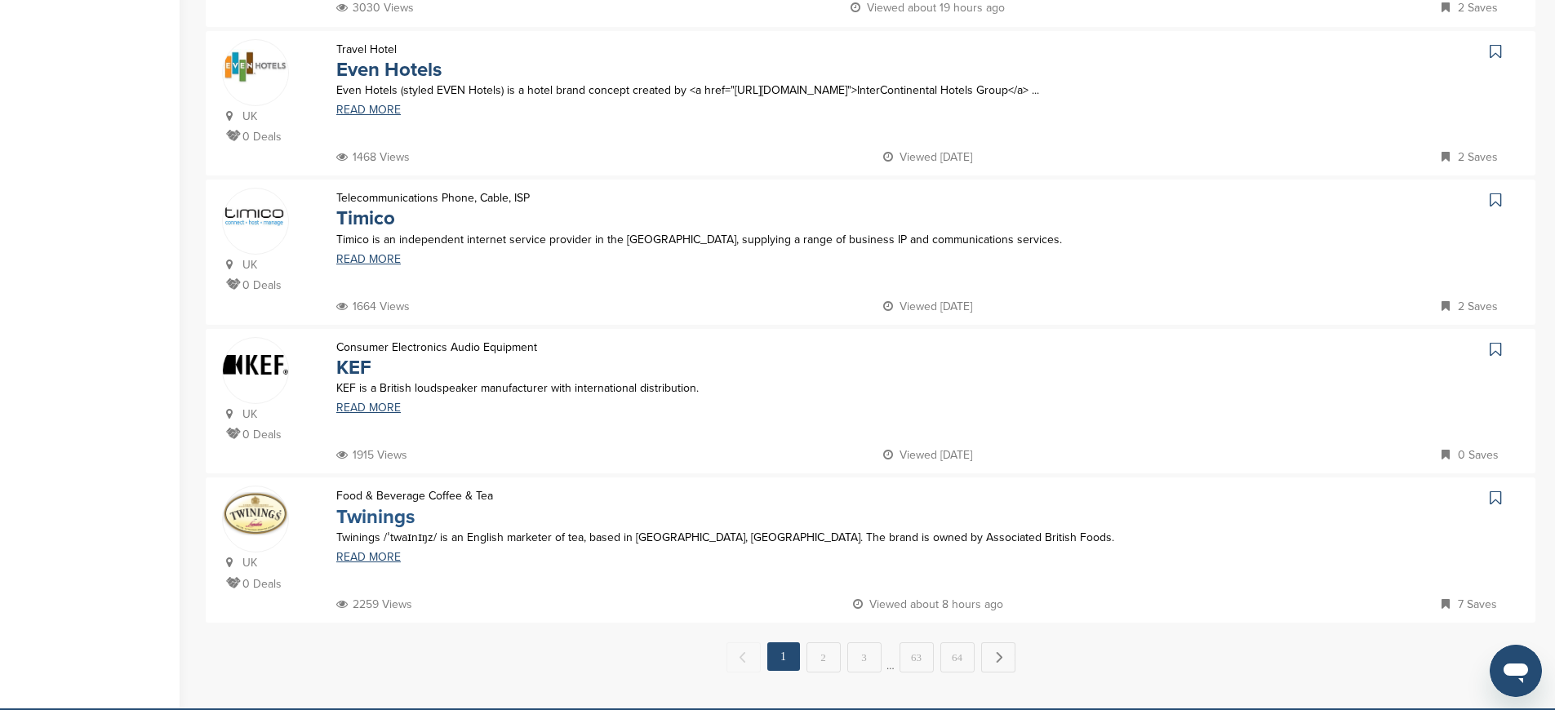
click at [382, 523] on link "Twinings" at bounding box center [375, 517] width 78 height 24
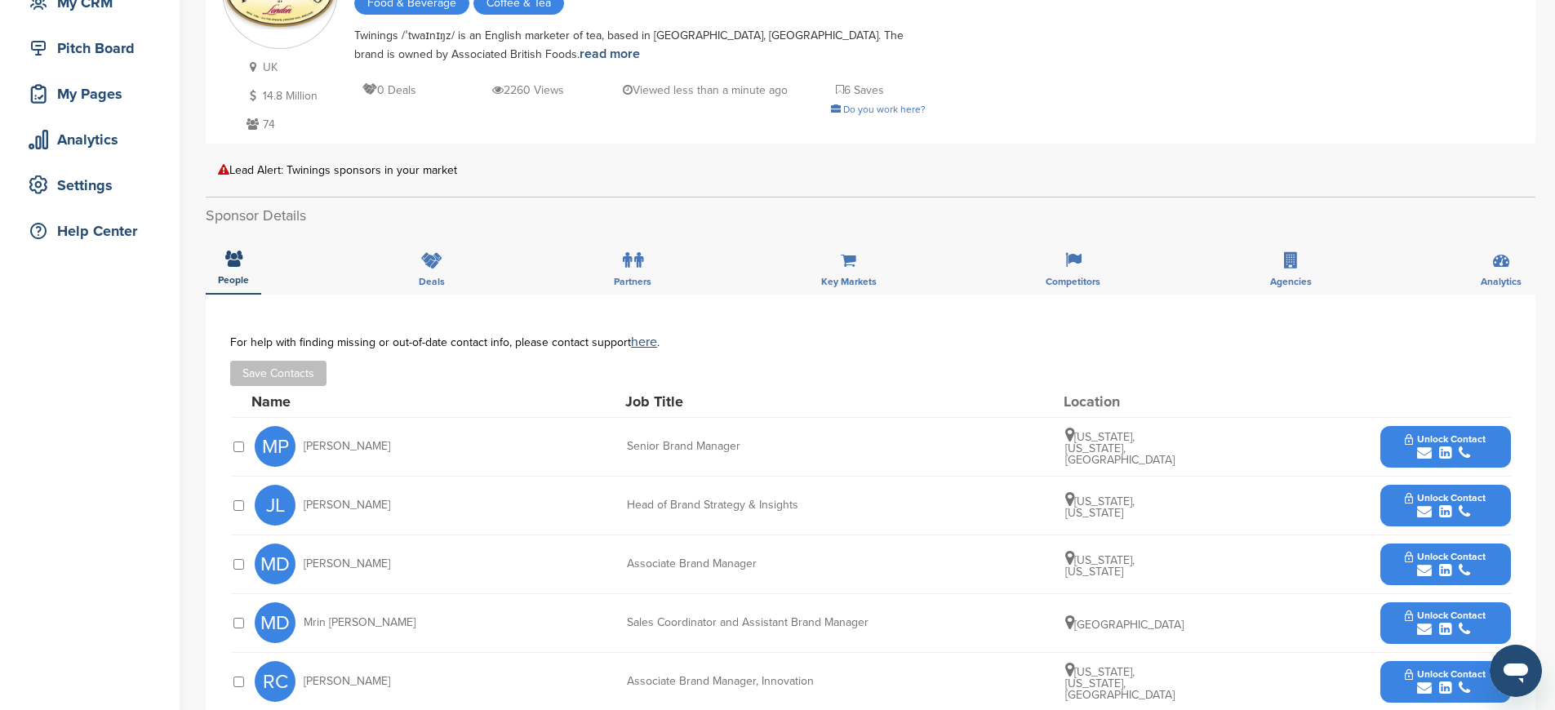
scroll to position [183, 0]
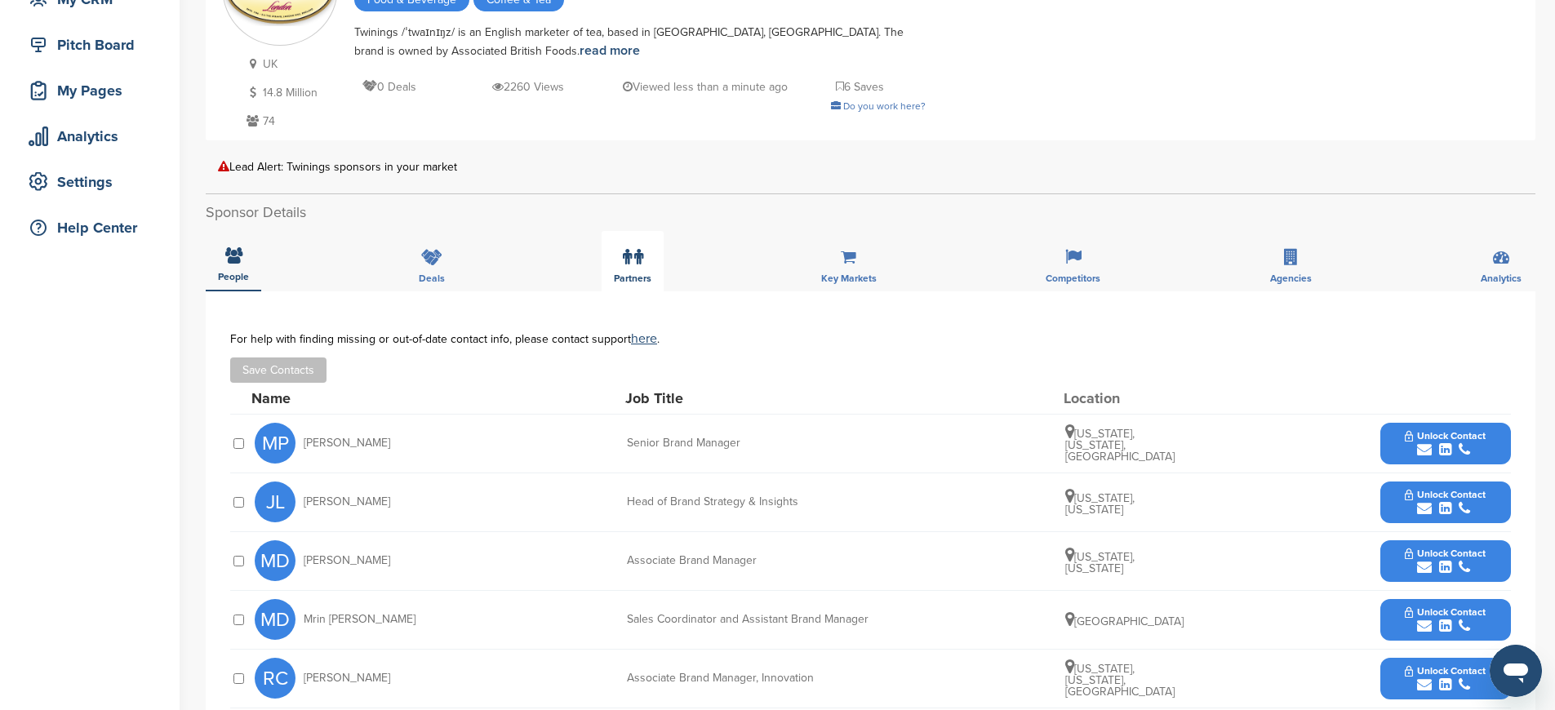
click at [639, 253] on icon at bounding box center [638, 257] width 9 height 16
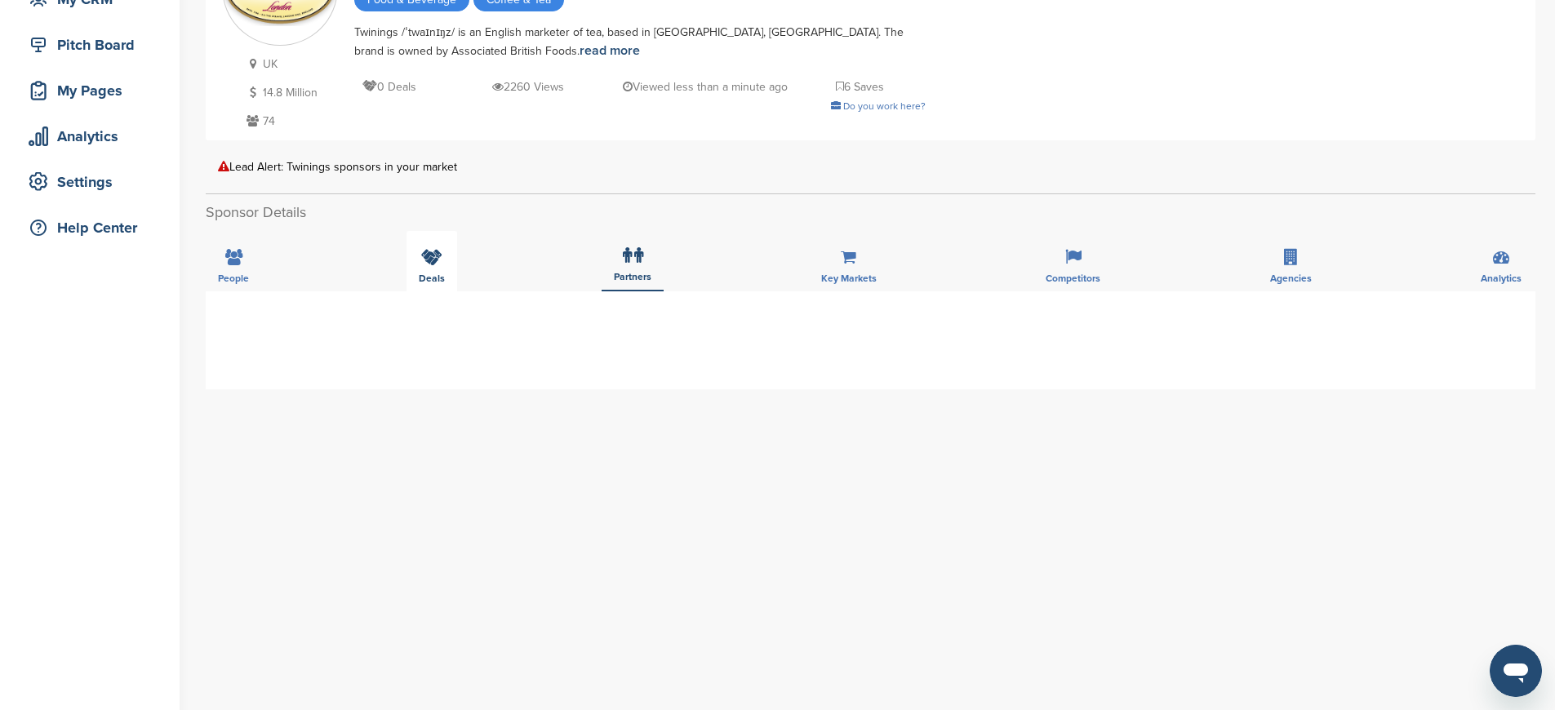
click at [442, 256] on div "Deals" at bounding box center [432, 261] width 51 height 60
click at [236, 256] on icon at bounding box center [233, 257] width 17 height 16
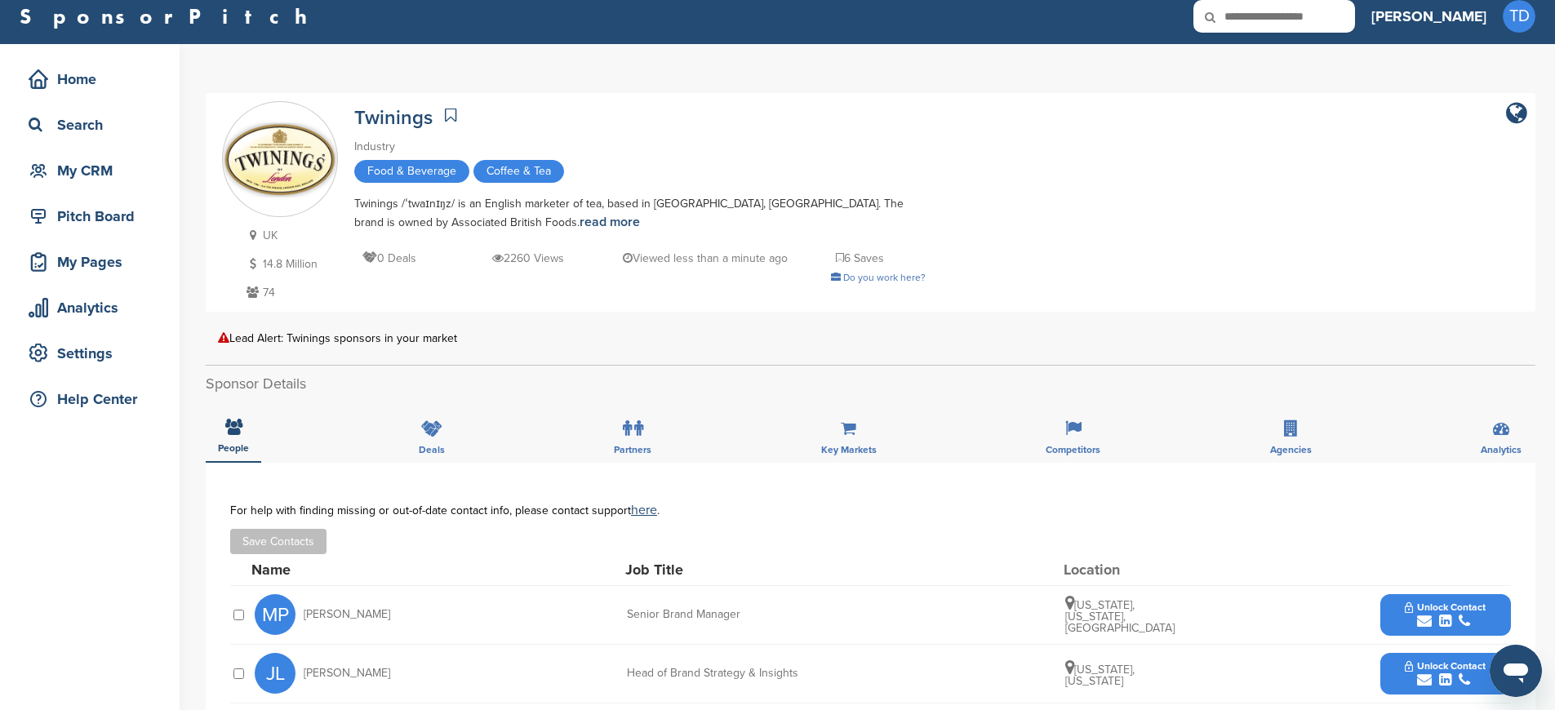
scroll to position [0, 0]
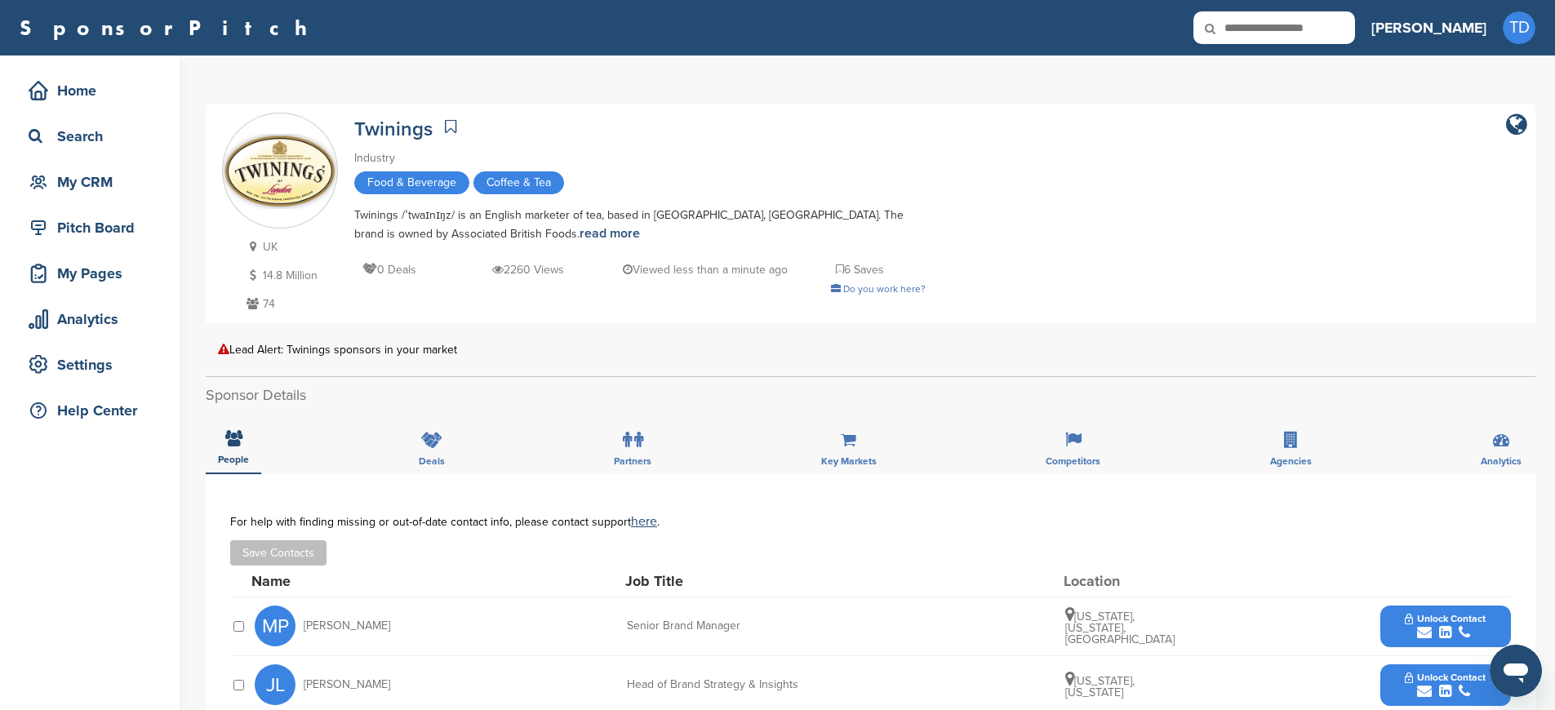
click at [369, 160] on div "Industry" at bounding box center [640, 158] width 572 height 18
click at [381, 123] on link "Twinings" at bounding box center [393, 130] width 78 height 24
click at [580, 233] on link "read more" at bounding box center [610, 233] width 60 height 16
click at [305, 186] on img at bounding box center [280, 171] width 114 height 75
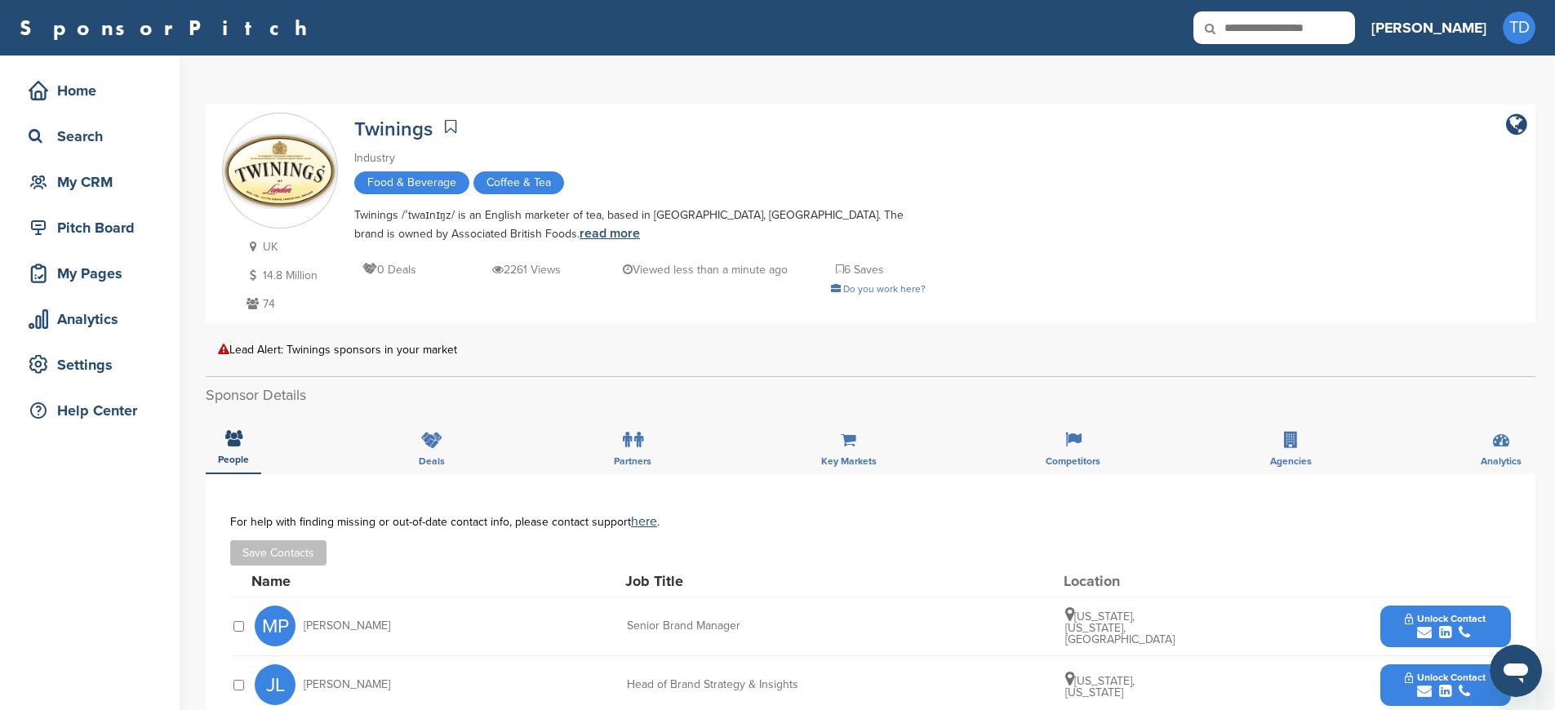
click at [580, 232] on link "read more" at bounding box center [610, 233] width 60 height 16
click at [1519, 124] on icon "company link" at bounding box center [1517, 125] width 21 height 24
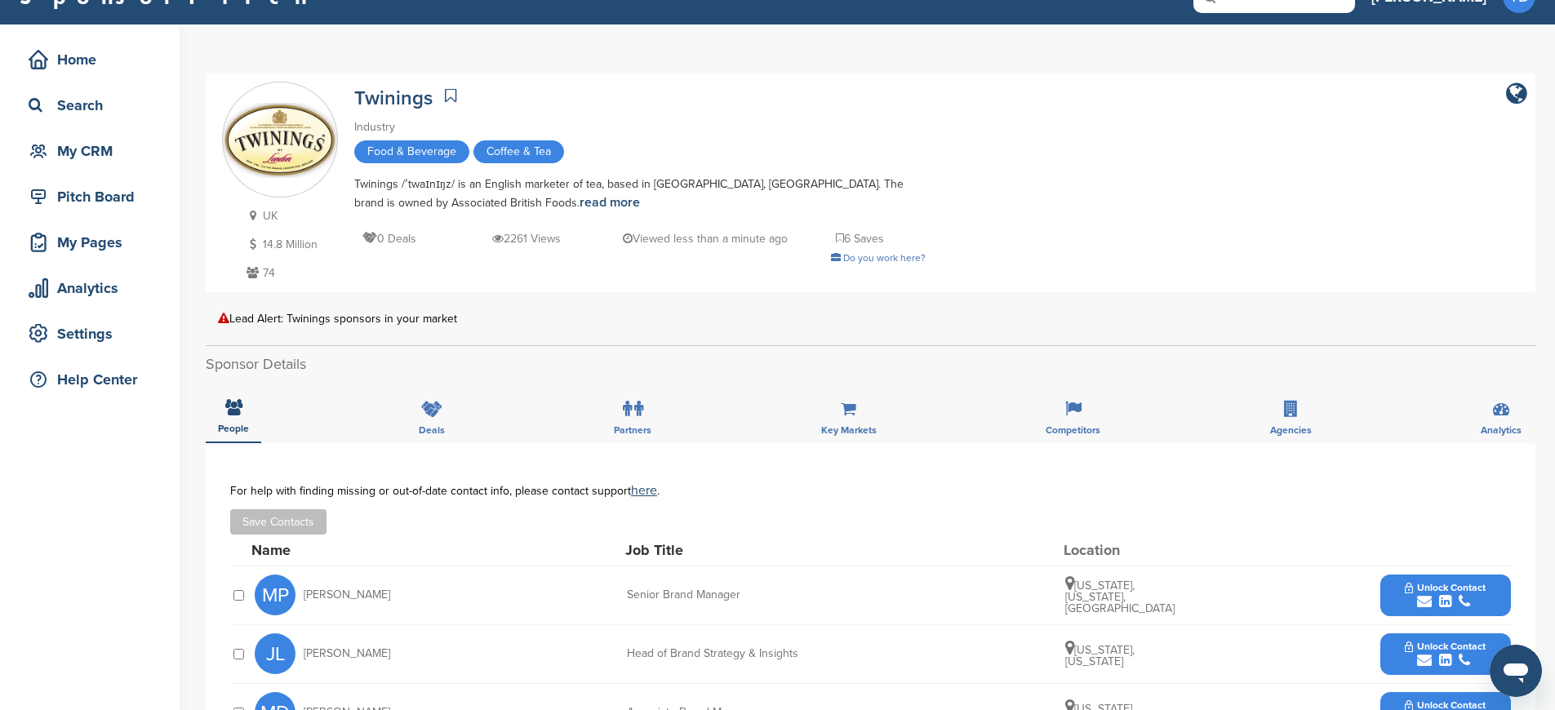
scroll to position [207, 0]
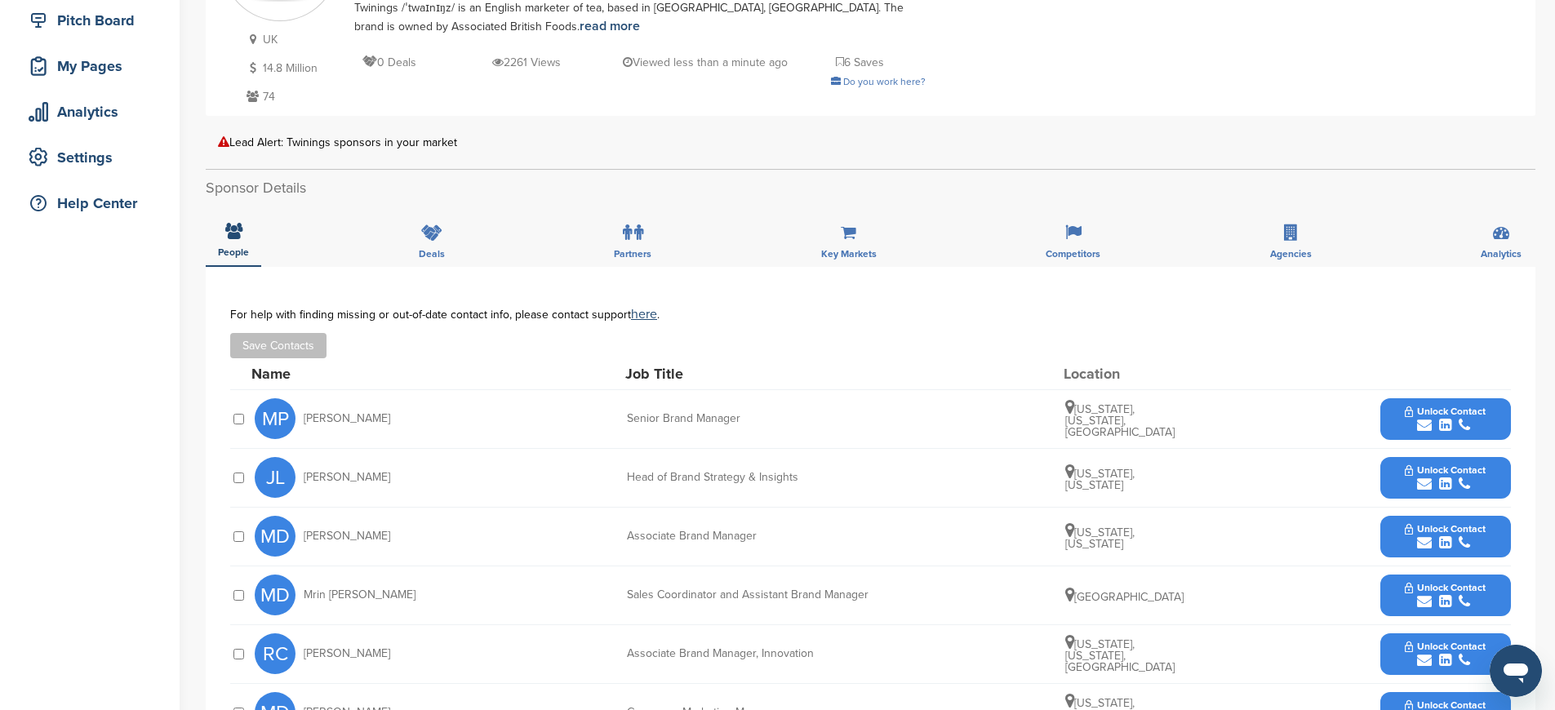
click at [320, 414] on span "[PERSON_NAME]" at bounding box center [347, 418] width 87 height 11
drag, startPoint x: 320, startPoint y: 414, endPoint x: 343, endPoint y: 413, distance: 22.9
click at [343, 413] on span "[PERSON_NAME]" at bounding box center [347, 418] width 87 height 11
copy span "[PERSON_NAME]"
click at [334, 480] on span "[PERSON_NAME]" at bounding box center [347, 477] width 87 height 11
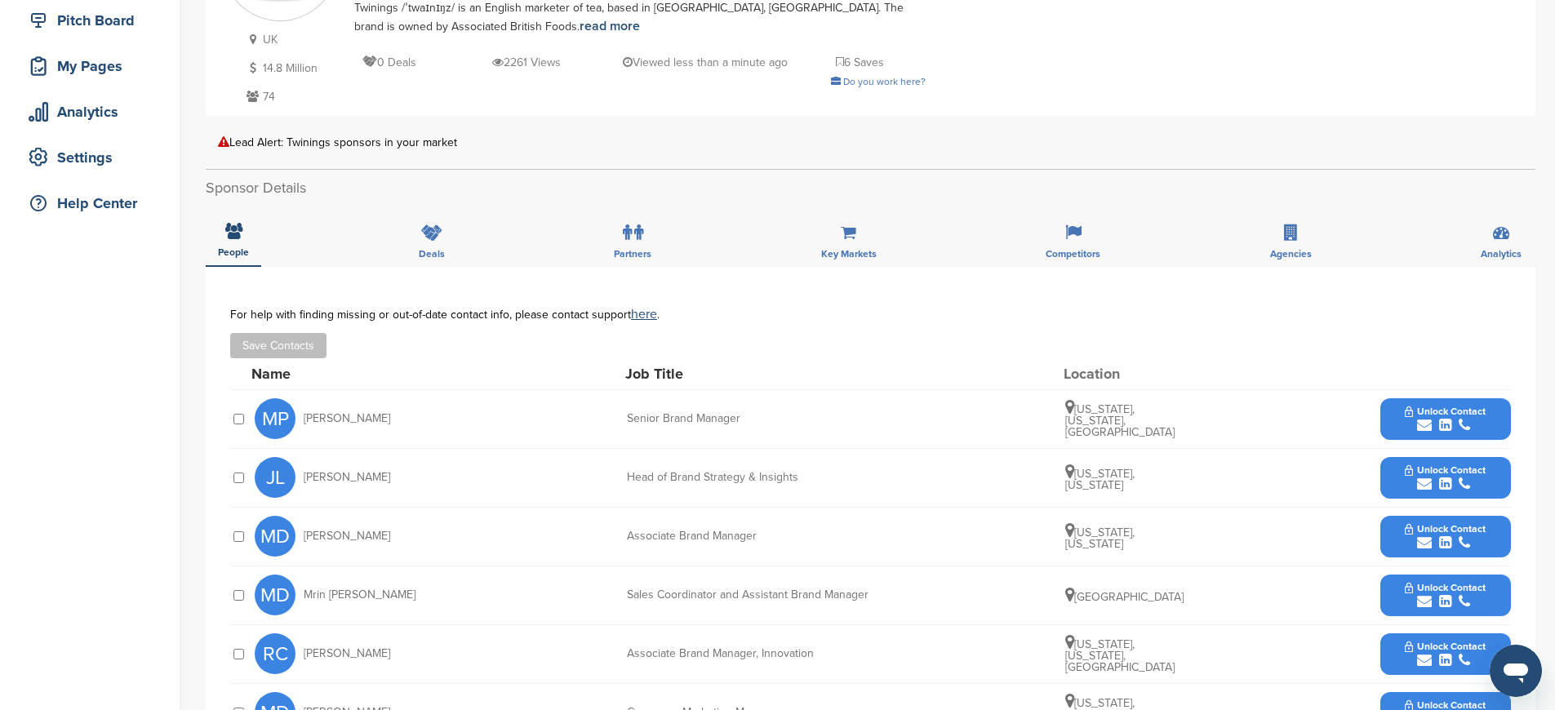
drag, startPoint x: 334, startPoint y: 480, endPoint x: 359, endPoint y: 477, distance: 25.5
click at [359, 477] on span "[PERSON_NAME]" at bounding box center [347, 477] width 87 height 11
copy span "[PERSON_NAME]"
click at [314, 536] on span "[PERSON_NAME]" at bounding box center [347, 536] width 87 height 11
drag, startPoint x: 314, startPoint y: 536, endPoint x: 343, endPoint y: 536, distance: 28.6
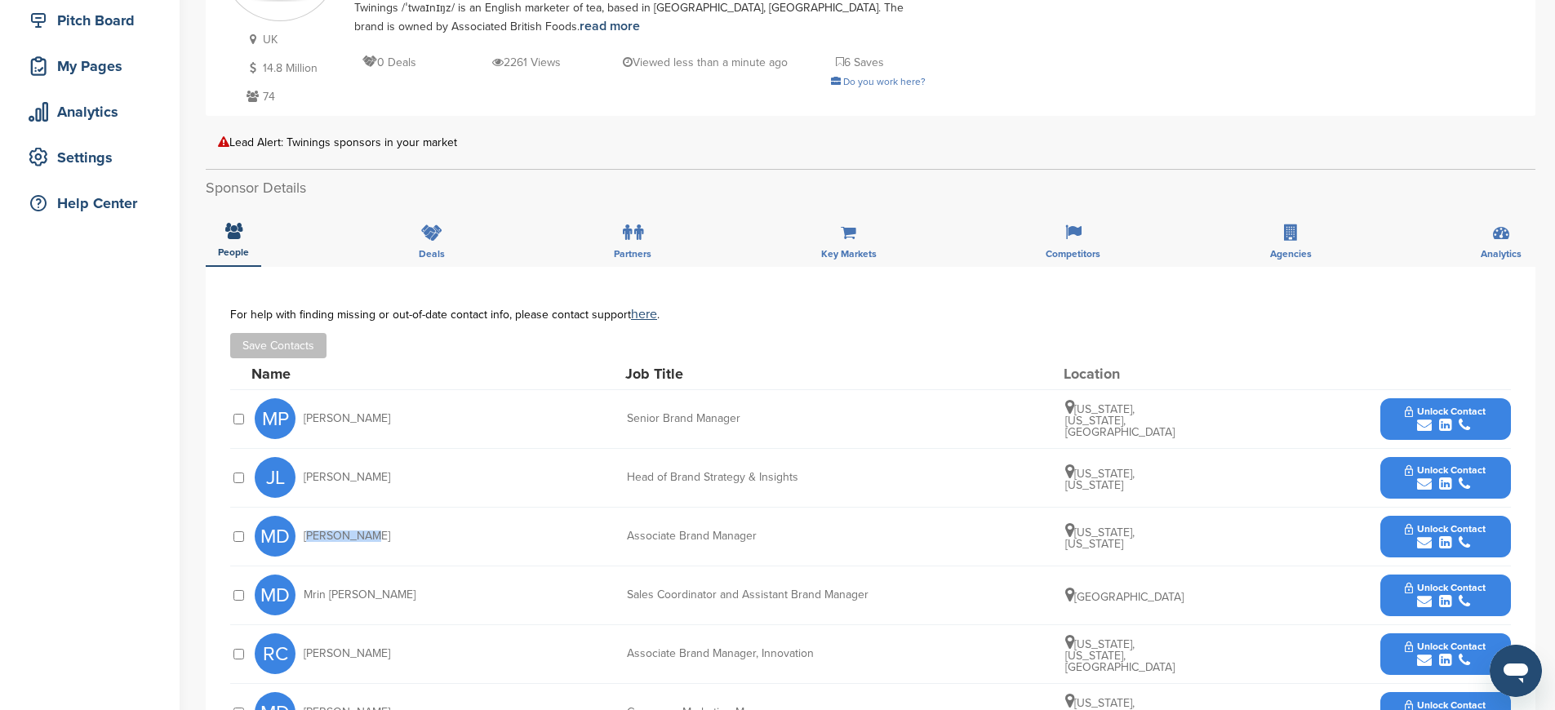
click at [343, 536] on span "[PERSON_NAME]" at bounding box center [347, 536] width 87 height 11
copy span "[PERSON_NAME]"
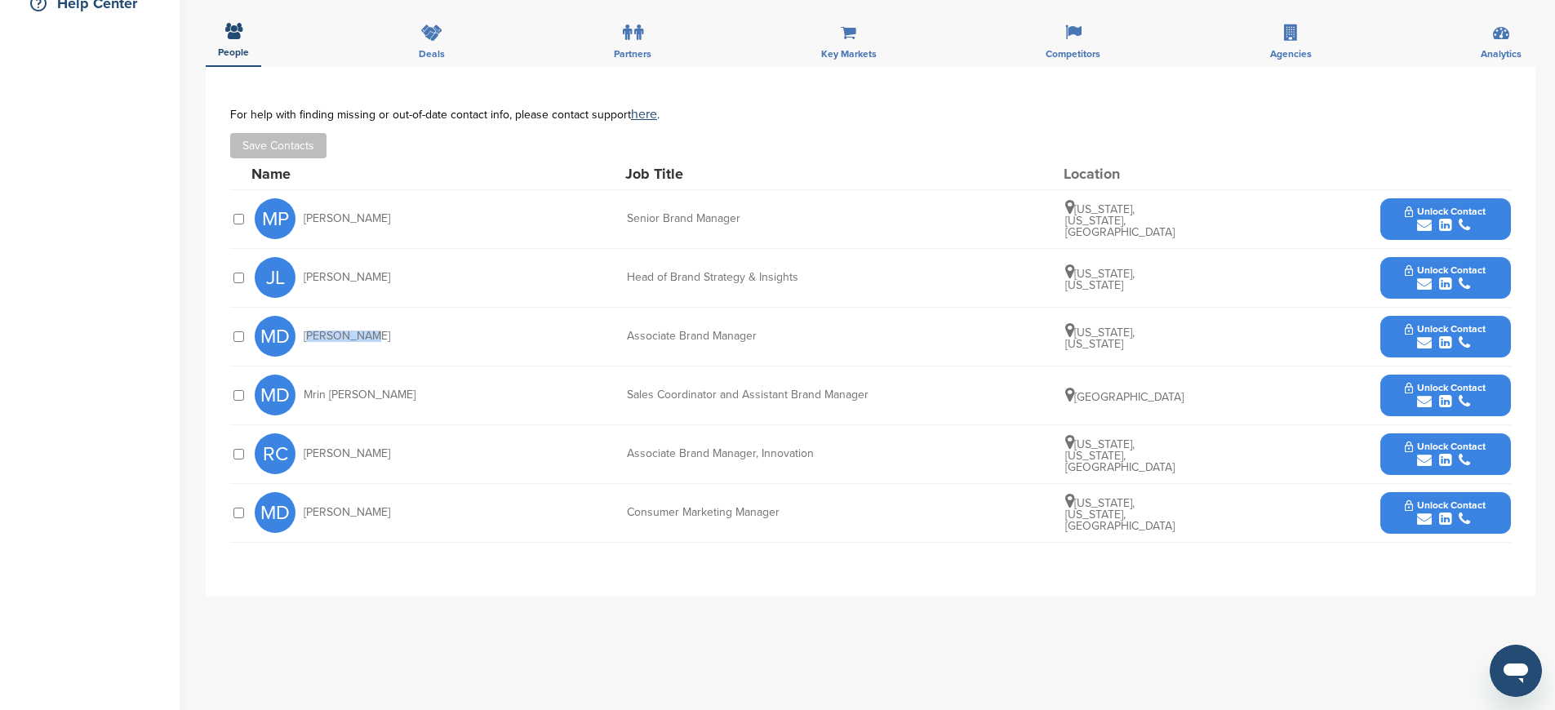
scroll to position [437, 0]
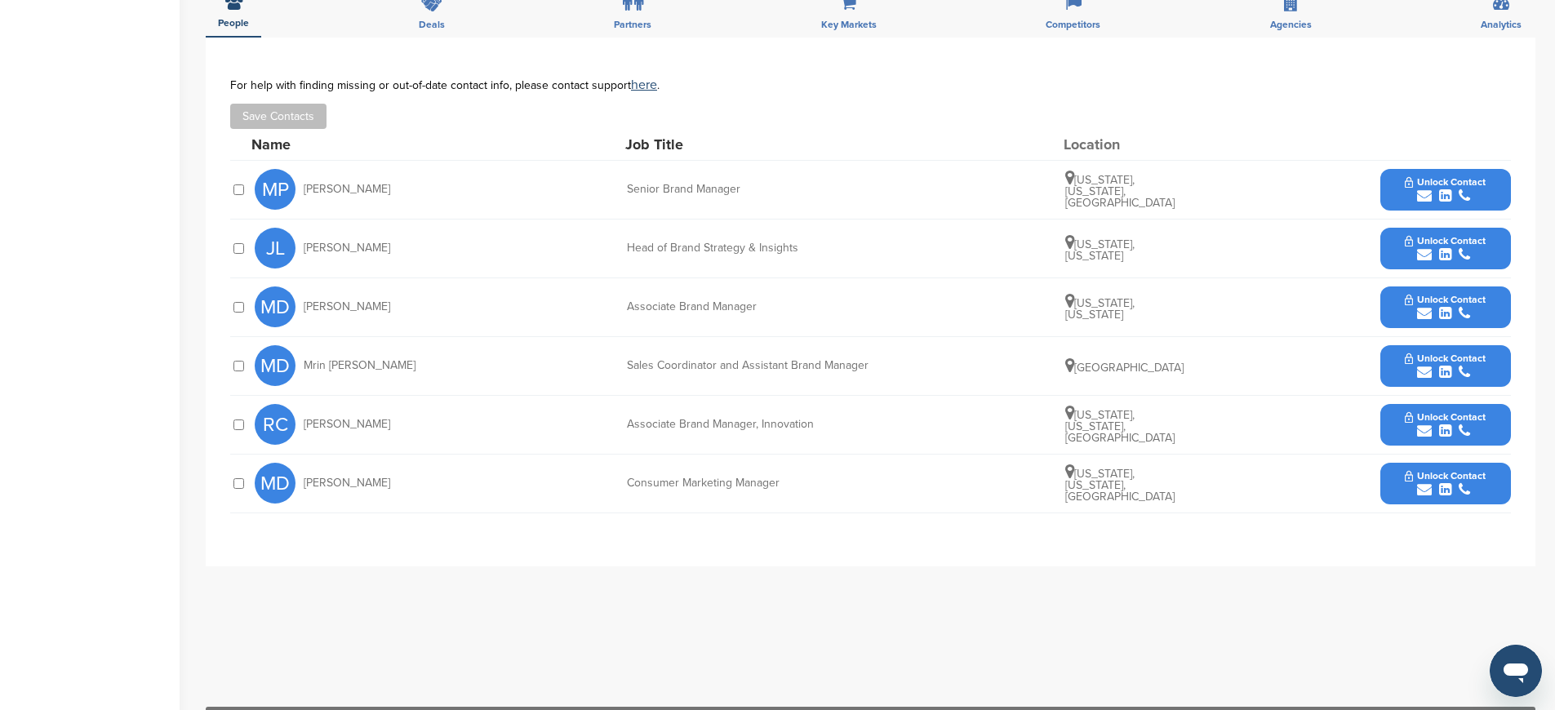
click at [317, 368] on span "Mrin [PERSON_NAME]" at bounding box center [360, 365] width 112 height 11
drag, startPoint x: 317, startPoint y: 368, endPoint x: 347, endPoint y: 367, distance: 30.3
click at [347, 367] on span "Mrin [PERSON_NAME]" at bounding box center [360, 365] width 112 height 11
copy span "Mrin [PERSON_NAME]"
click at [318, 423] on span "[PERSON_NAME]" at bounding box center [347, 424] width 87 height 11
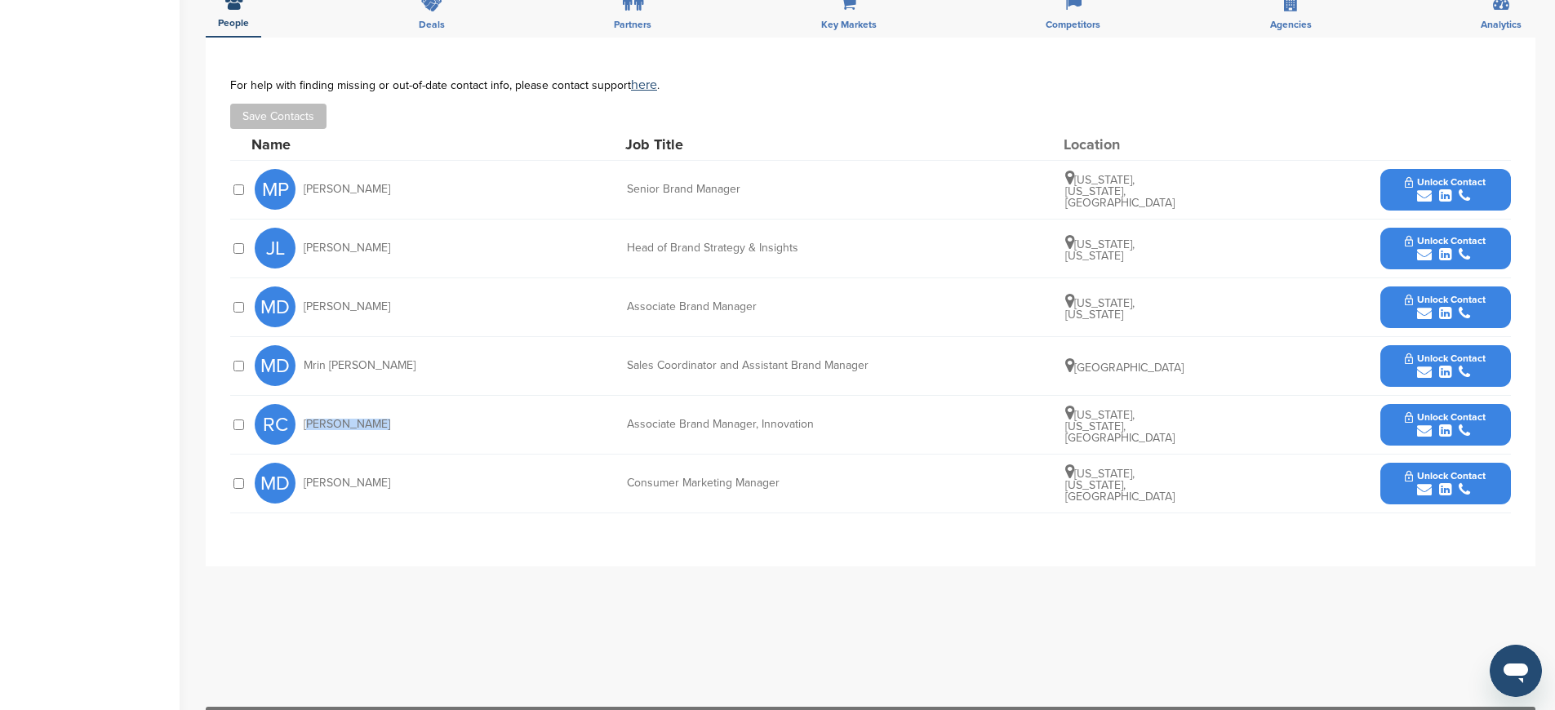
drag, startPoint x: 318, startPoint y: 423, endPoint x: 354, endPoint y: 423, distance: 35.9
click at [354, 423] on span "[PERSON_NAME]" at bounding box center [347, 424] width 87 height 11
copy span "[PERSON_NAME]"
click at [309, 483] on span "[PERSON_NAME]" at bounding box center [347, 483] width 87 height 11
drag, startPoint x: 310, startPoint y: 483, endPoint x: 354, endPoint y: 483, distance: 44.1
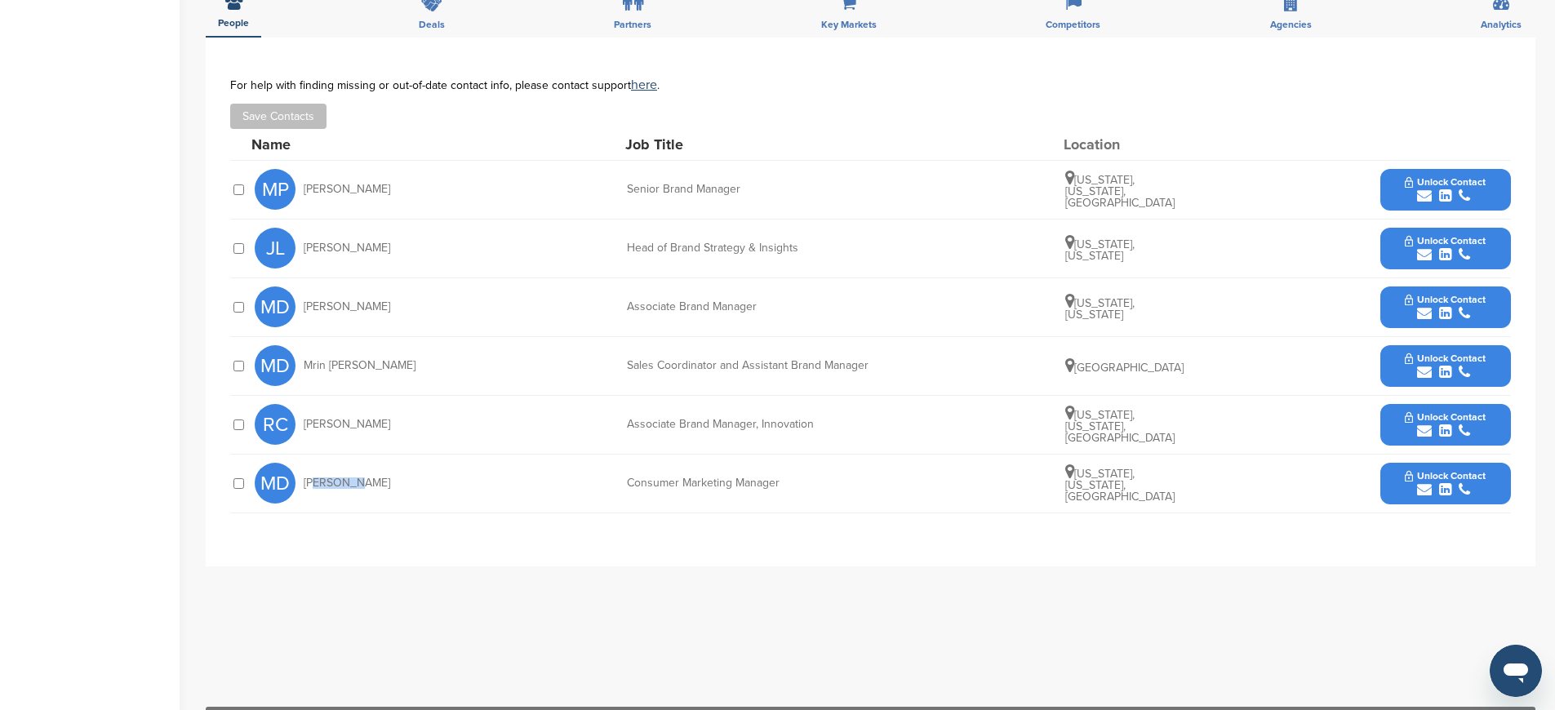
click at [354, 483] on span "[PERSON_NAME]" at bounding box center [347, 483] width 87 height 11
click at [317, 484] on span "[PERSON_NAME]" at bounding box center [347, 483] width 87 height 11
drag, startPoint x: 317, startPoint y: 484, endPoint x: 371, endPoint y: 485, distance: 53.9
click at [371, 485] on span "[PERSON_NAME]" at bounding box center [347, 483] width 87 height 11
copy span "[PERSON_NAME]"
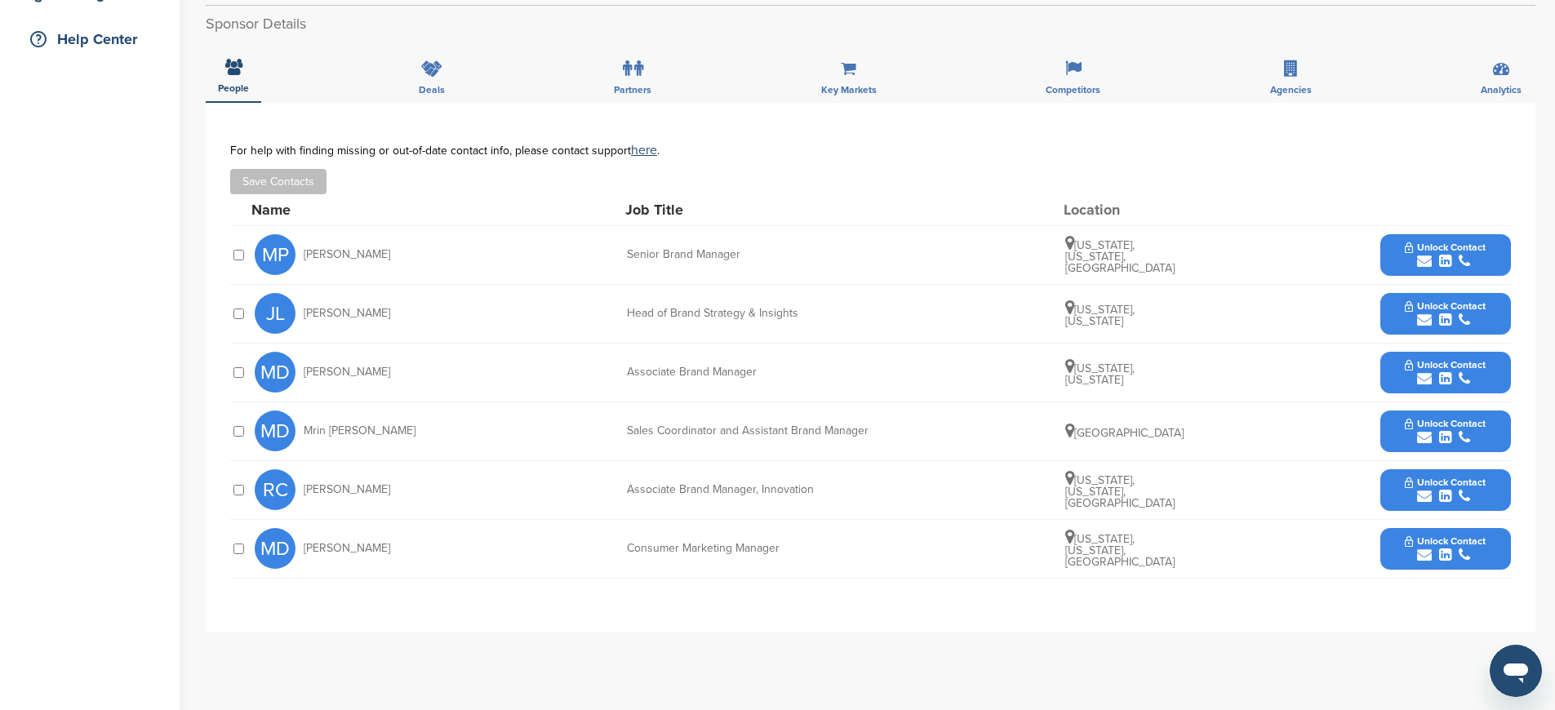
scroll to position [234, 0]
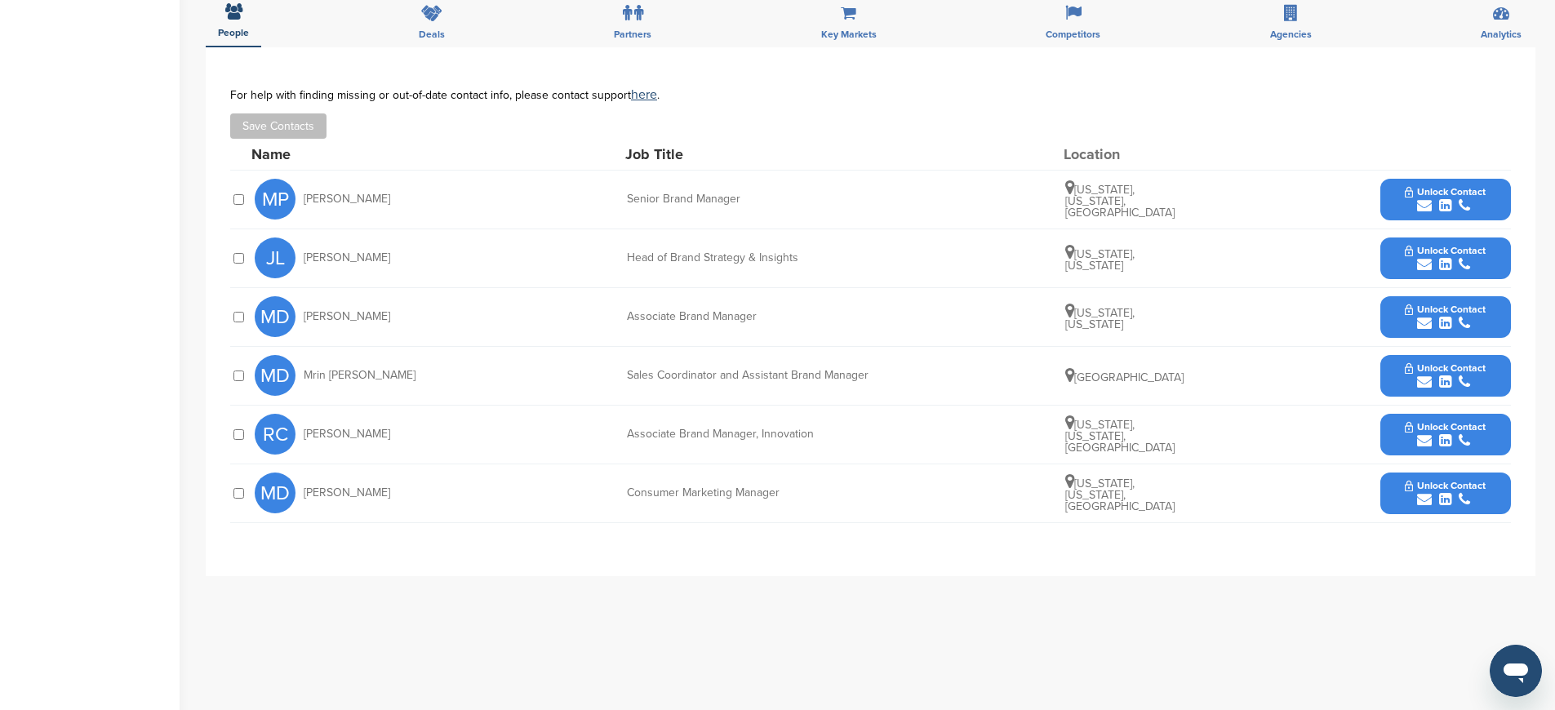
click at [501, 410] on div "RC [PERSON_NAME] Associate Brand Manager, Innovation [US_STATE], [US_STATE], [G…" at bounding box center [883, 435] width 1257 height 58
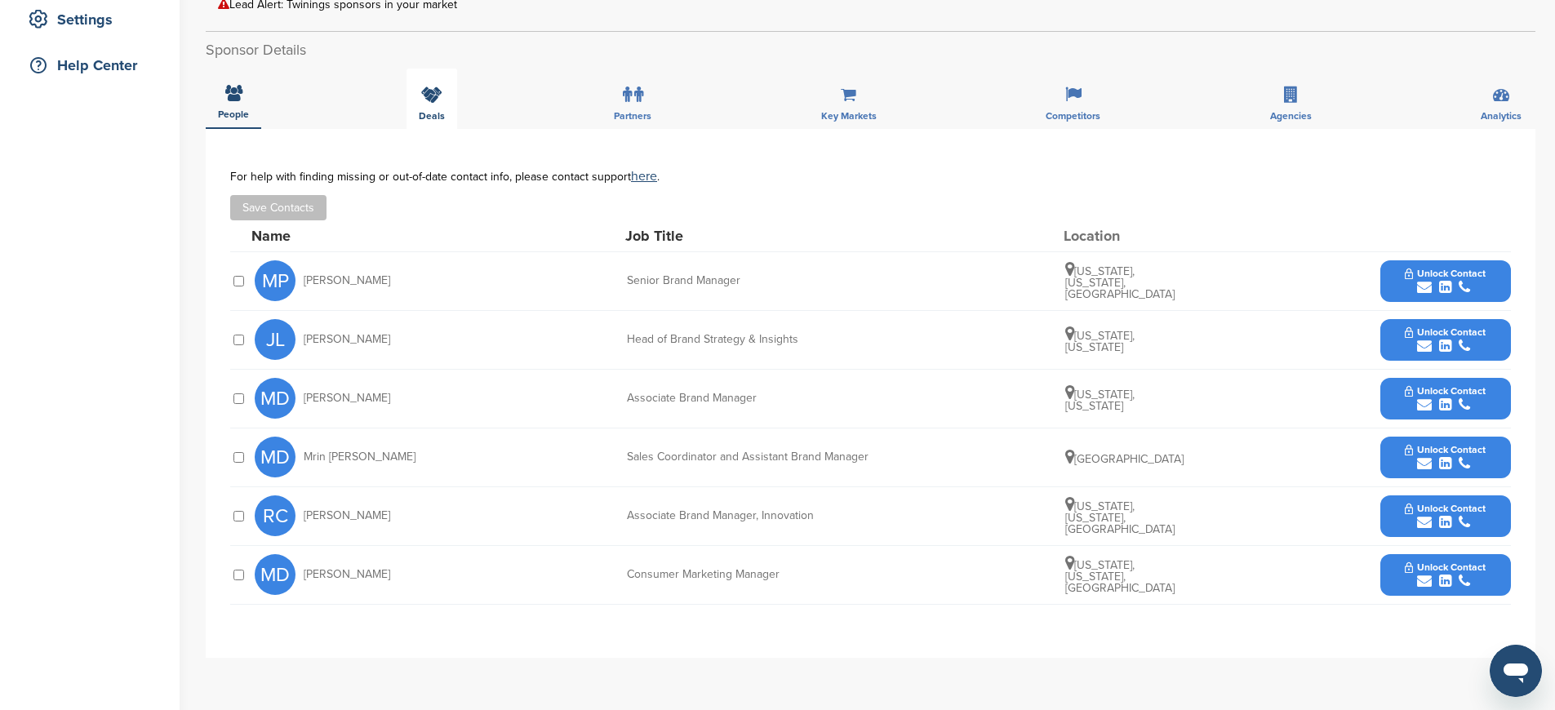
scroll to position [340, 0]
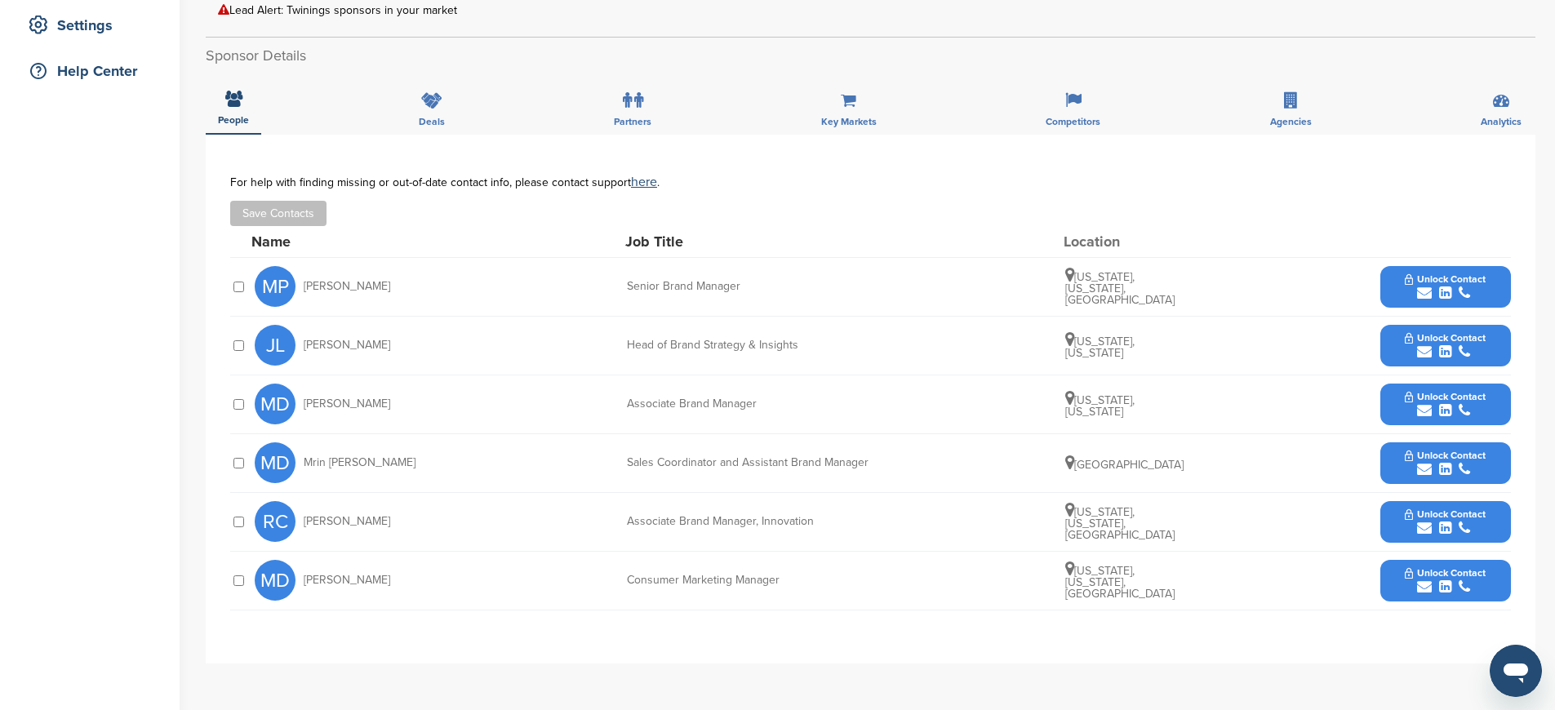
click at [325, 289] on span "[PERSON_NAME]" at bounding box center [347, 286] width 87 height 11
drag, startPoint x: 325, startPoint y: 289, endPoint x: 351, endPoint y: 287, distance: 26.2
click at [351, 287] on span "[PERSON_NAME]" at bounding box center [347, 286] width 87 height 11
copy span "[PERSON_NAME]"
click at [329, 345] on span "[PERSON_NAME]" at bounding box center [347, 345] width 87 height 11
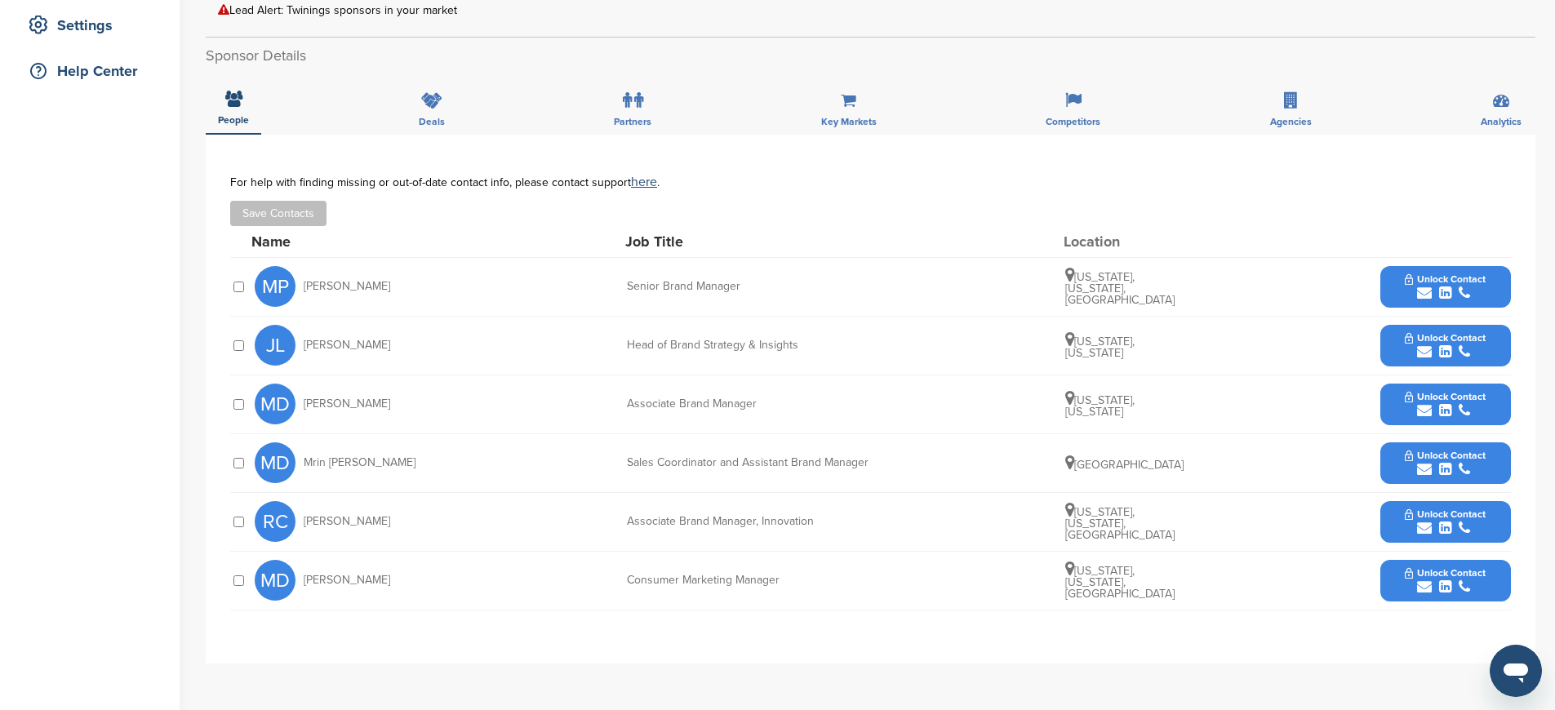
drag, startPoint x: 329, startPoint y: 345, endPoint x: 373, endPoint y: 343, distance: 44.2
click at [373, 343] on span "[PERSON_NAME]" at bounding box center [347, 345] width 87 height 11
copy span "[PERSON_NAME]"
click at [316, 404] on span "[PERSON_NAME]" at bounding box center [347, 403] width 87 height 11
drag, startPoint x: 316, startPoint y: 404, endPoint x: 355, endPoint y: 404, distance: 39.2
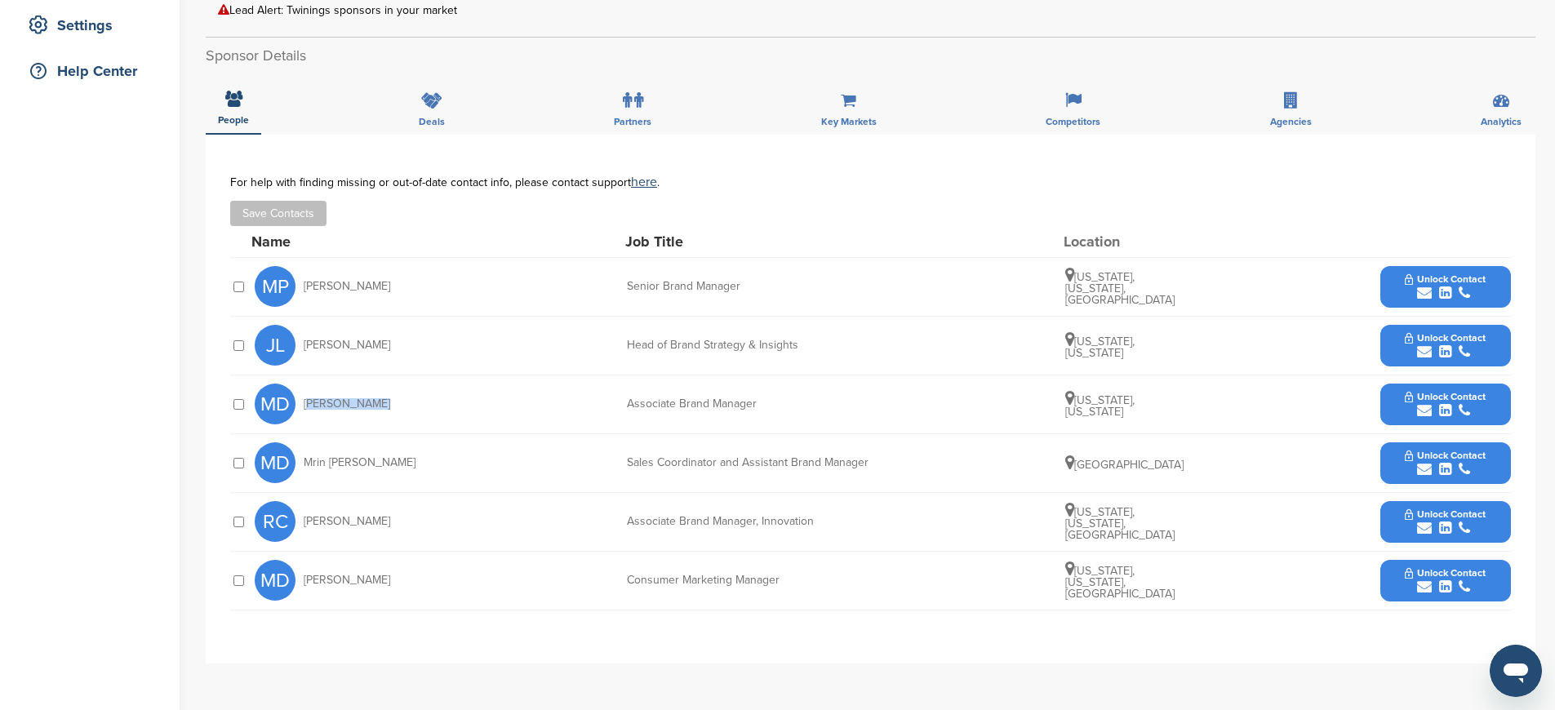
click at [356, 404] on div "MD [PERSON_NAME]" at bounding box center [345, 404] width 180 height 41
copy div "[PERSON_NAME]"
click at [320, 461] on span "Mrin [PERSON_NAME]" at bounding box center [360, 462] width 112 height 11
drag, startPoint x: 320, startPoint y: 460, endPoint x: 367, endPoint y: 466, distance: 47.0
click at [367, 466] on span "Mrin [PERSON_NAME]" at bounding box center [360, 462] width 112 height 11
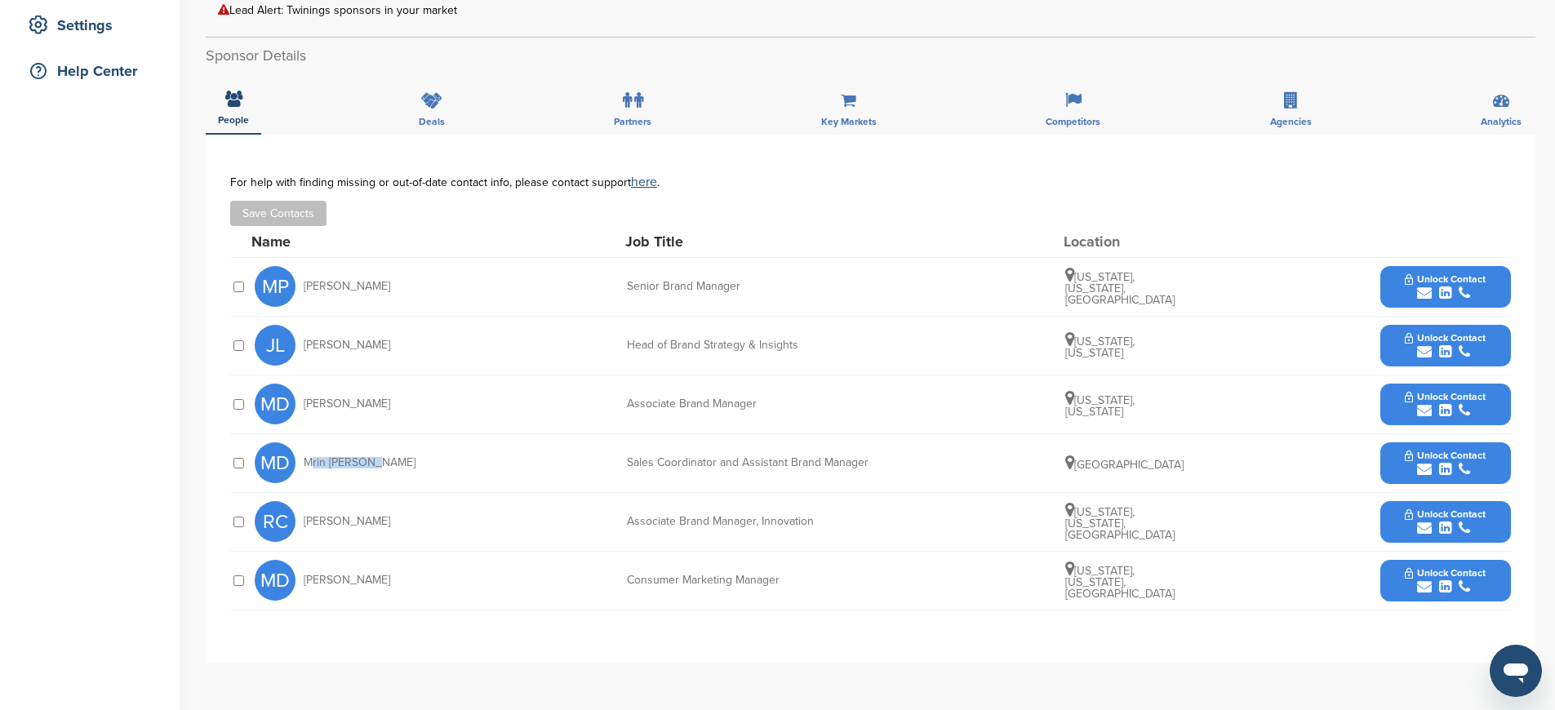
copy span "Mrin [PERSON_NAME]"
click at [320, 521] on span "[PERSON_NAME]" at bounding box center [347, 521] width 87 height 11
drag, startPoint x: 320, startPoint y: 521, endPoint x: 358, endPoint y: 514, distance: 38.9
click at [358, 514] on div "RC [PERSON_NAME]" at bounding box center [345, 521] width 180 height 41
click at [314, 521] on span "[PERSON_NAME]" at bounding box center [347, 521] width 87 height 11
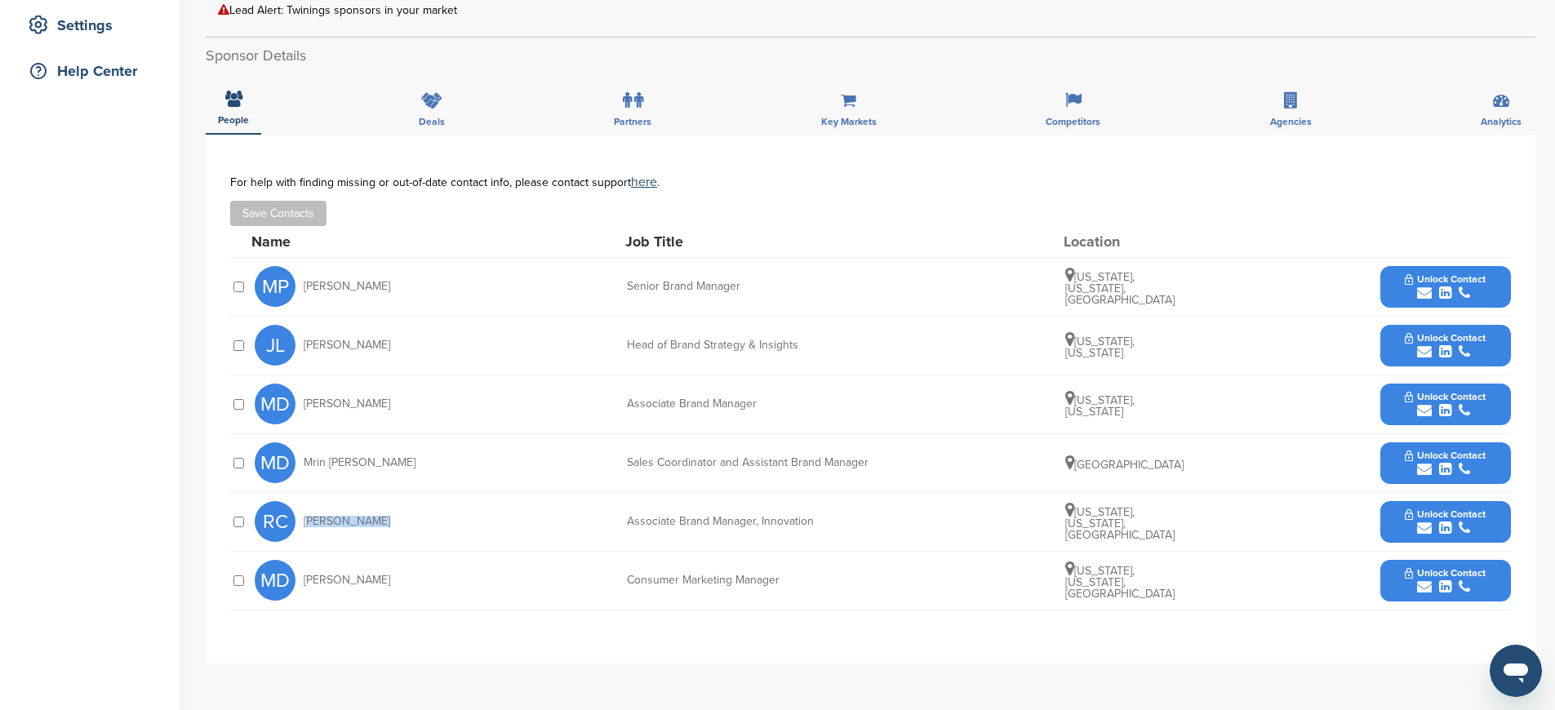
drag, startPoint x: 314, startPoint y: 521, endPoint x: 338, endPoint y: 521, distance: 24.5
click at [338, 521] on span "[PERSON_NAME]" at bounding box center [347, 521] width 87 height 11
